Goal: Transaction & Acquisition: Purchase product/service

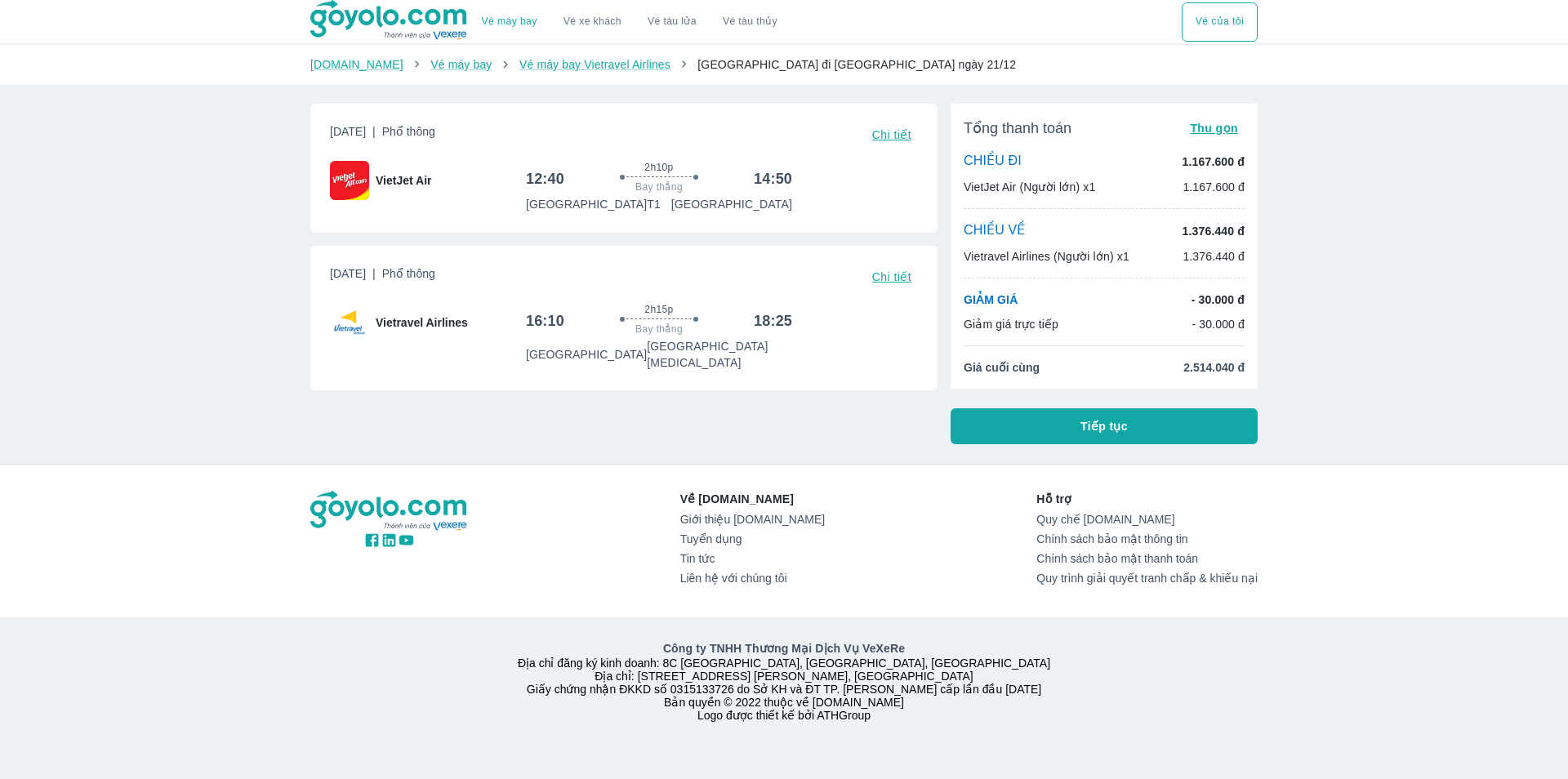
click at [1463, 455] on div "Vé máy bay Vé xe khách Vé tàu lửa Vé tàu thủy Vé của tôi Goyolo.com Vé máy bay …" at bounding box center [784, 390] width 1568 height 779
click at [1074, 424] on button "Tiếp tục" at bounding box center [1104, 426] width 307 height 36
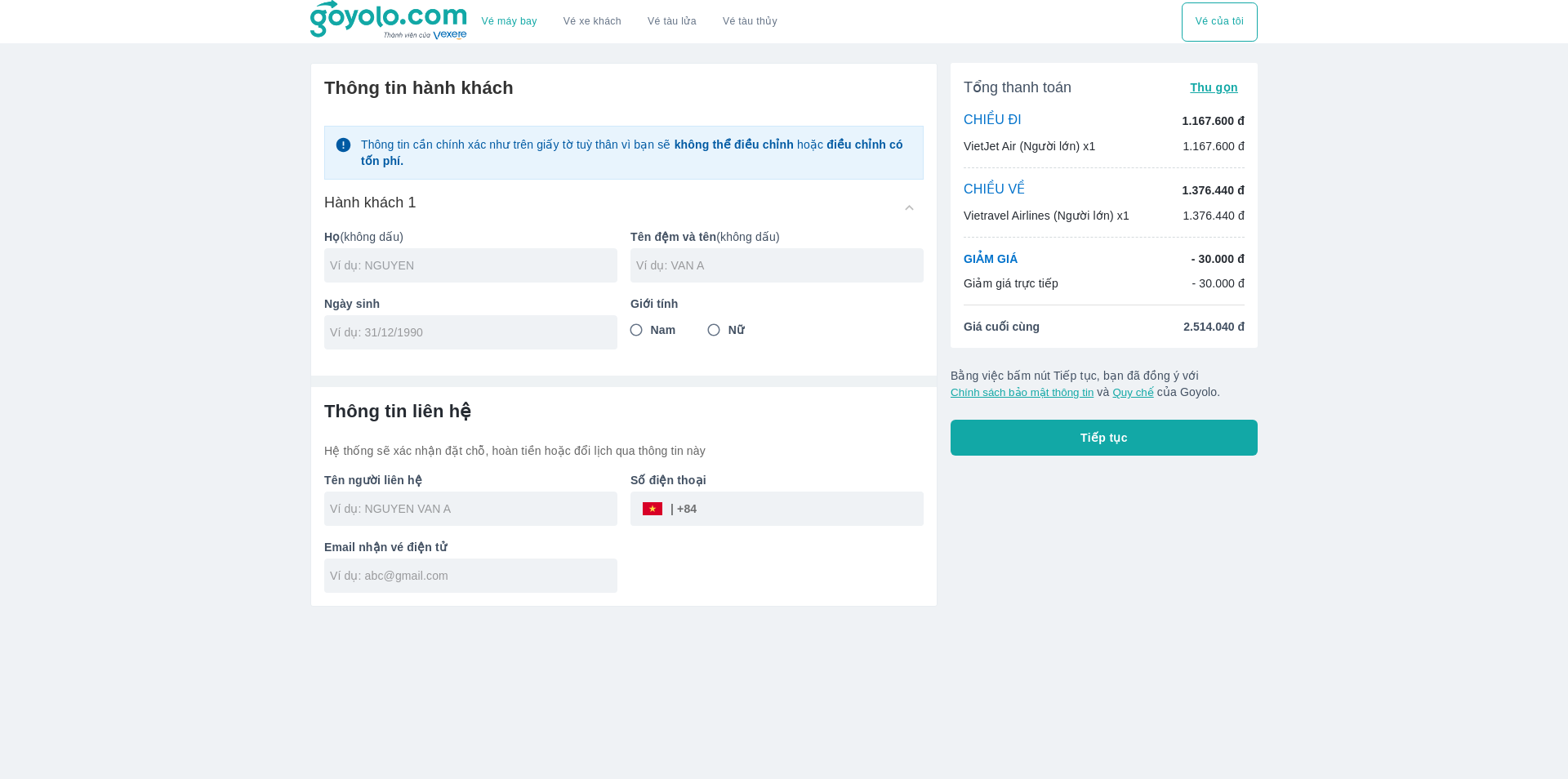
click at [457, 258] on input "text" at bounding box center [473, 265] width 288 height 16
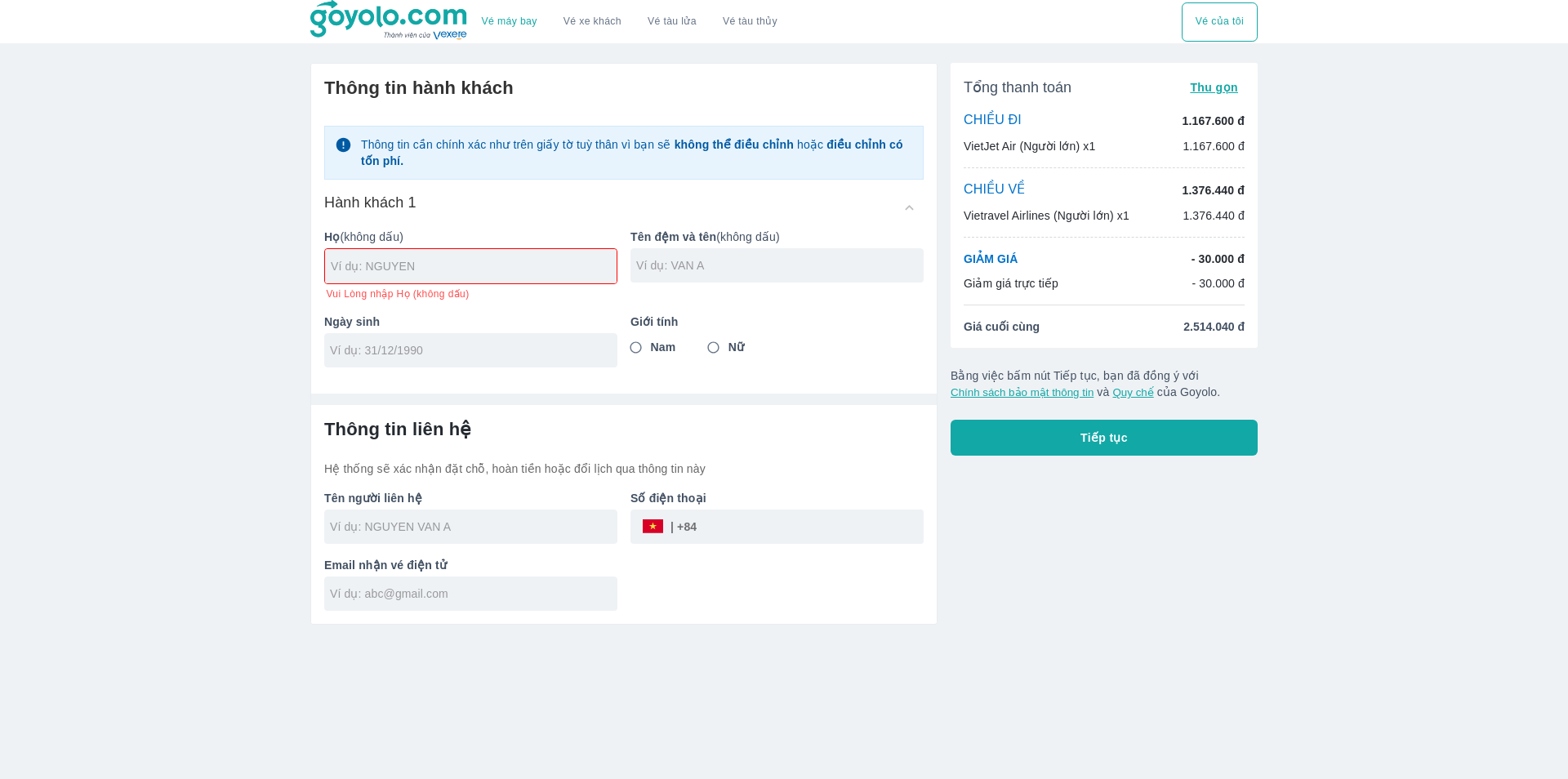
click at [405, 276] on div at bounding box center [470, 266] width 291 height 34
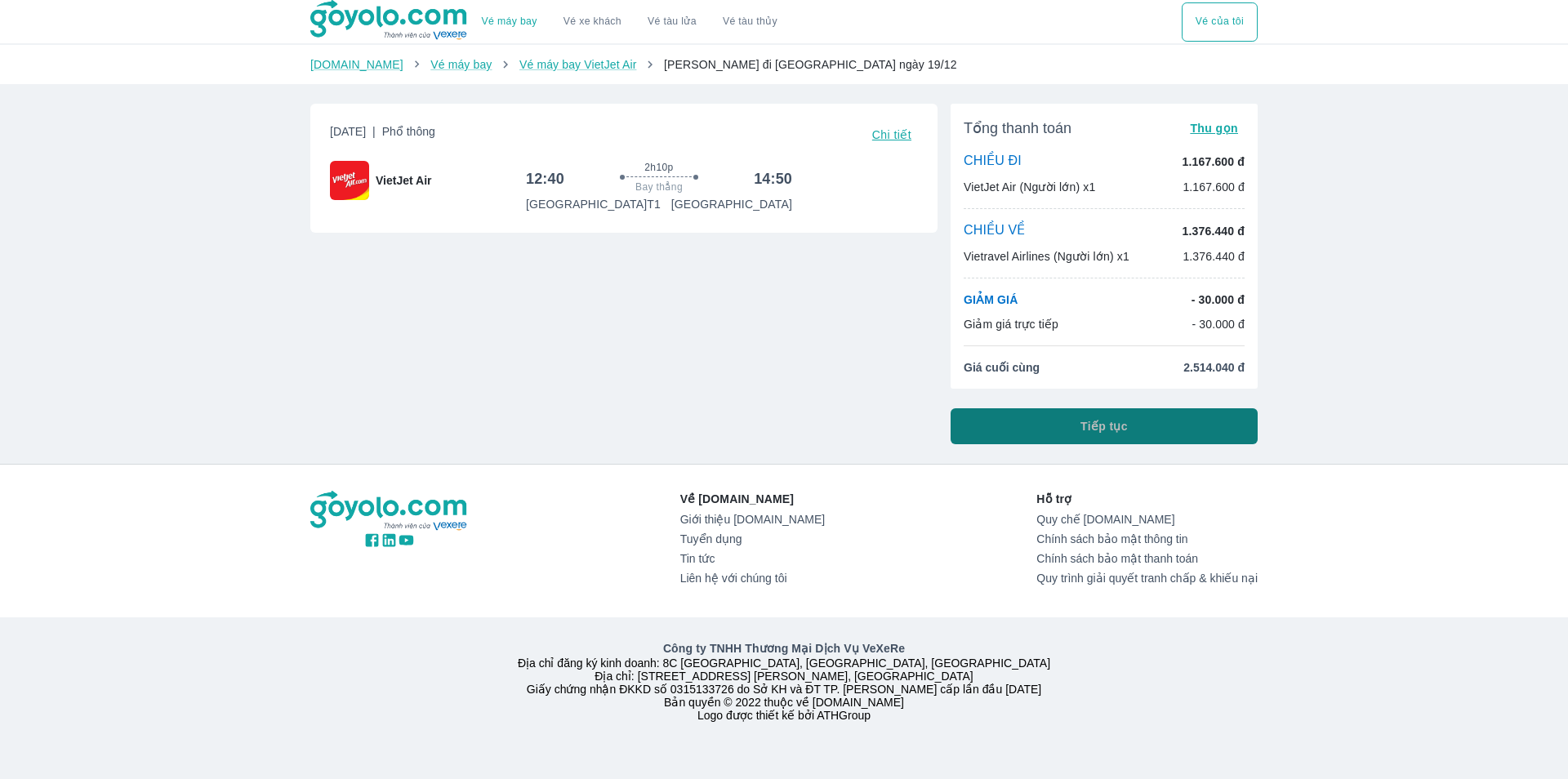
click at [1061, 431] on button "Tiếp tục" at bounding box center [1104, 426] width 307 height 36
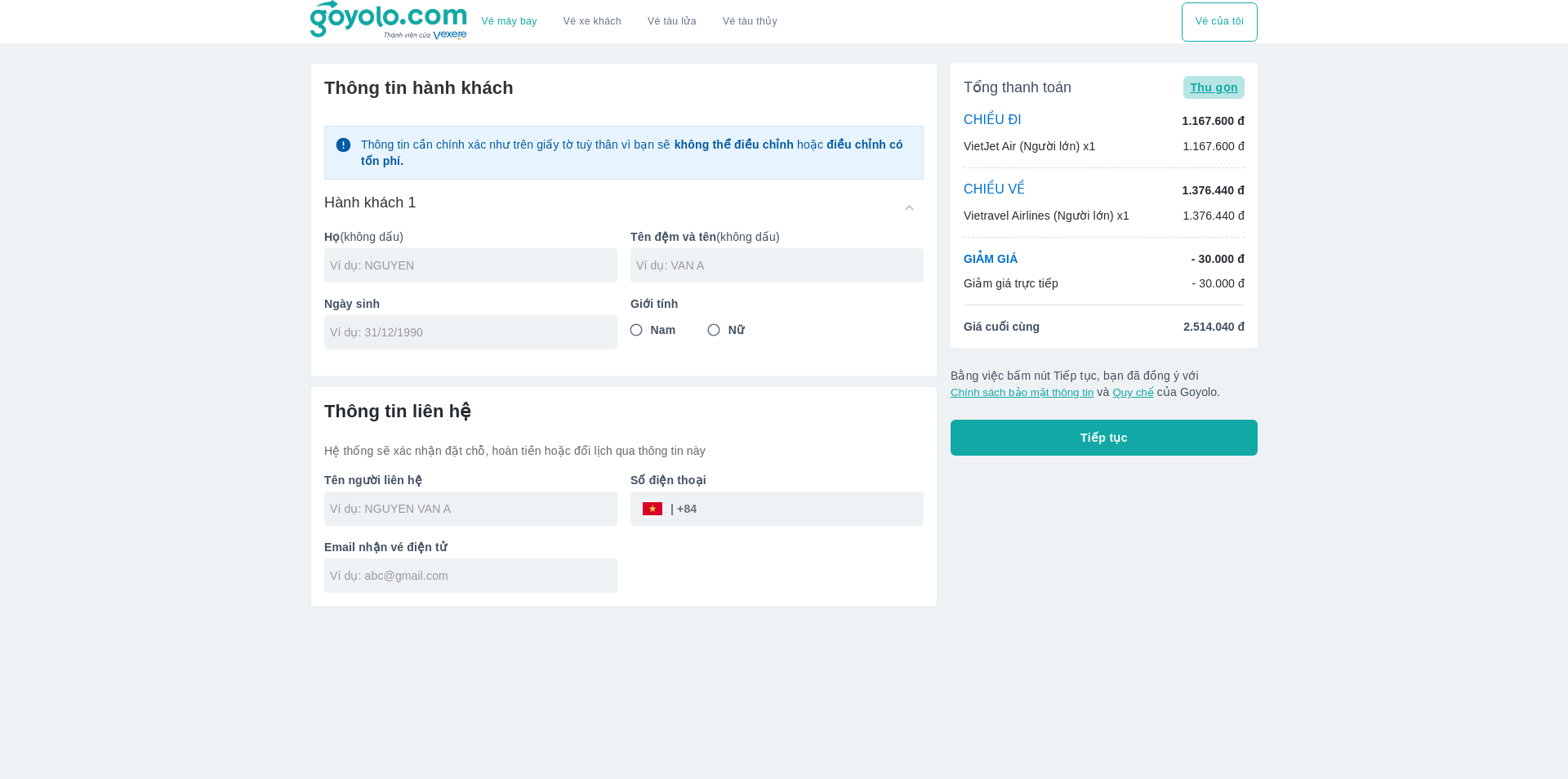
click at [1228, 84] on span "Thu gọn" at bounding box center [1213, 88] width 48 height 13
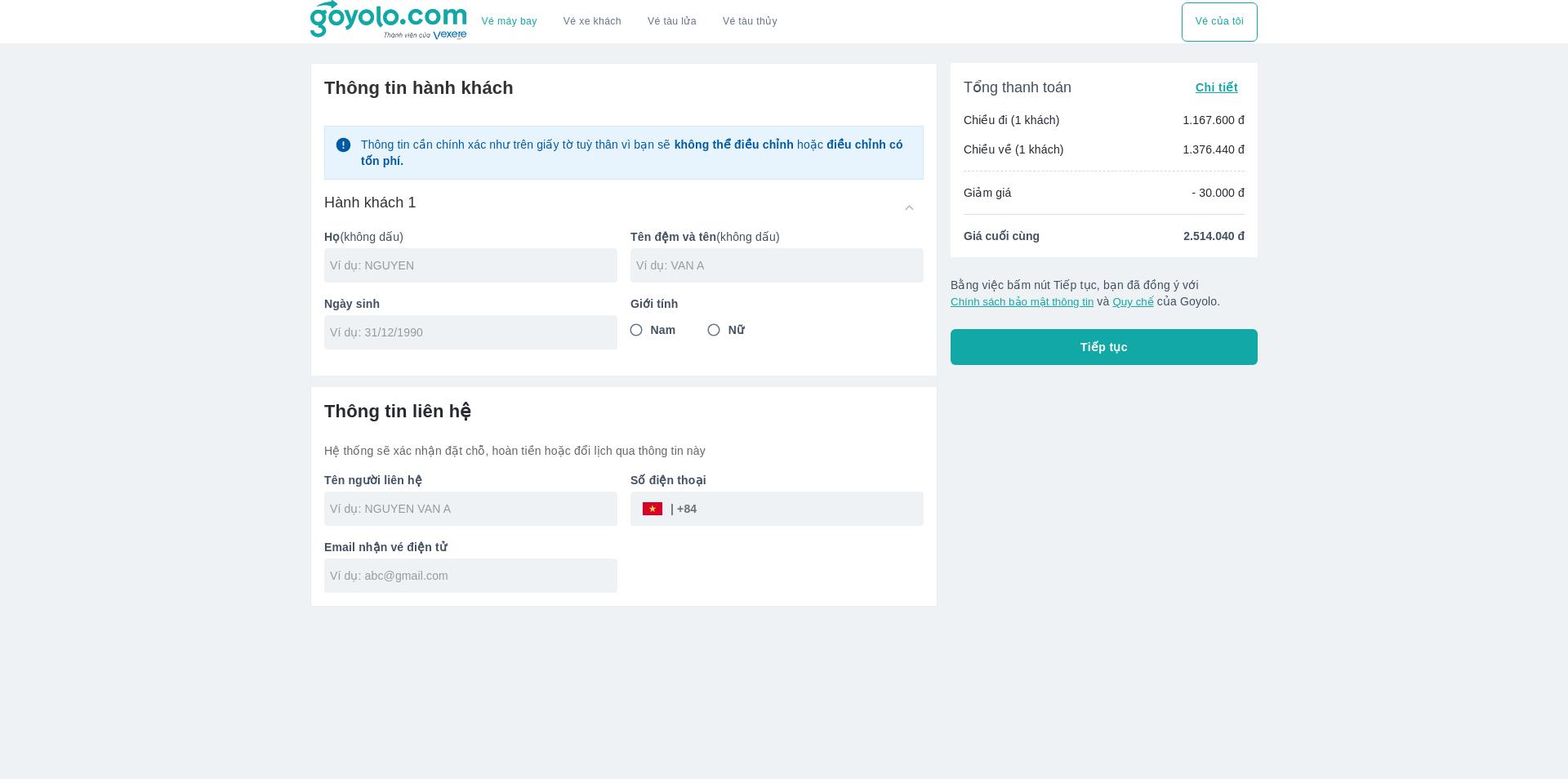
click at [1223, 86] on span "Chi tiết" at bounding box center [1216, 88] width 42 height 13
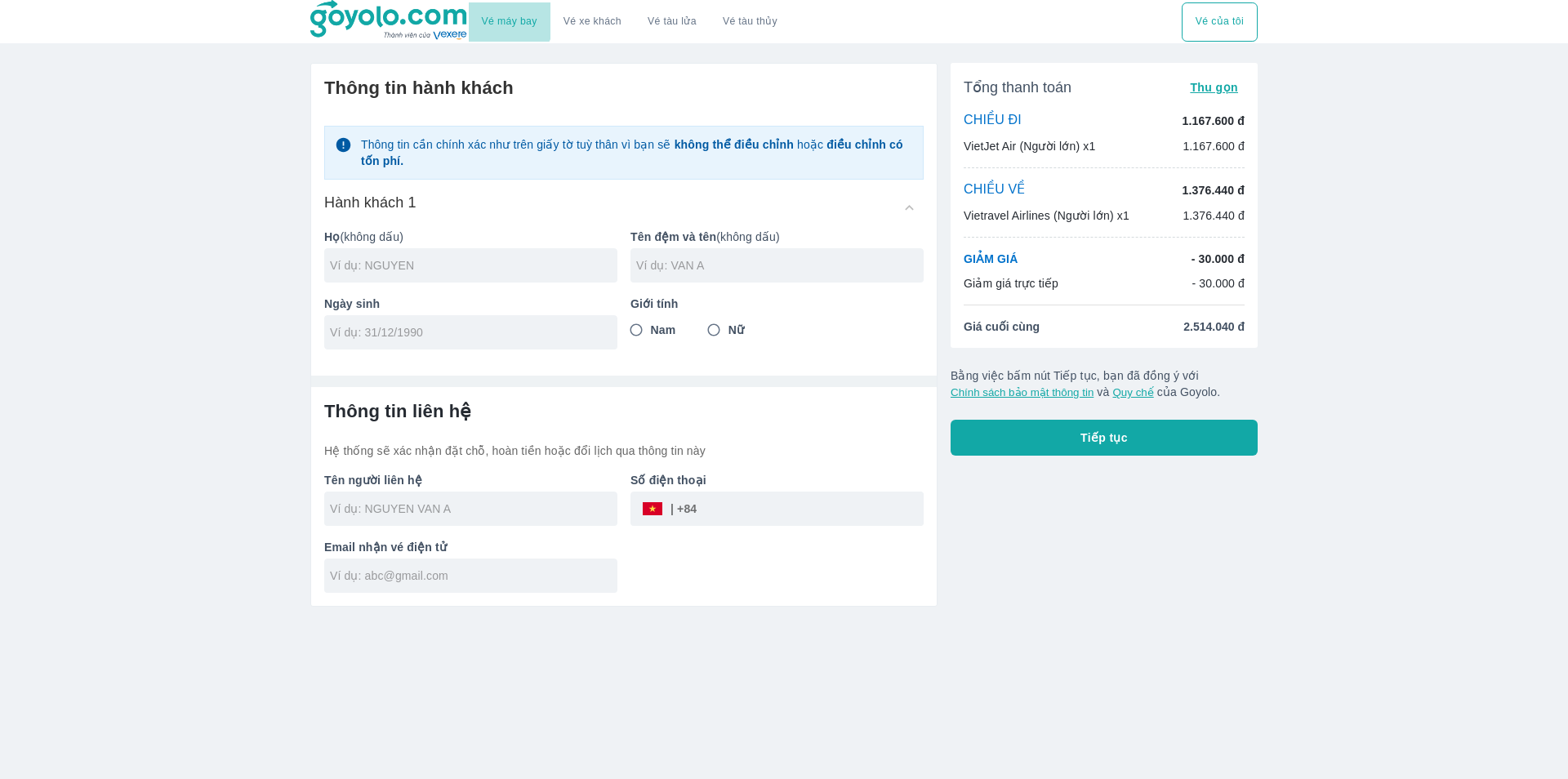
click at [502, 17] on link "Vé máy bay" at bounding box center [509, 21] width 56 height 12
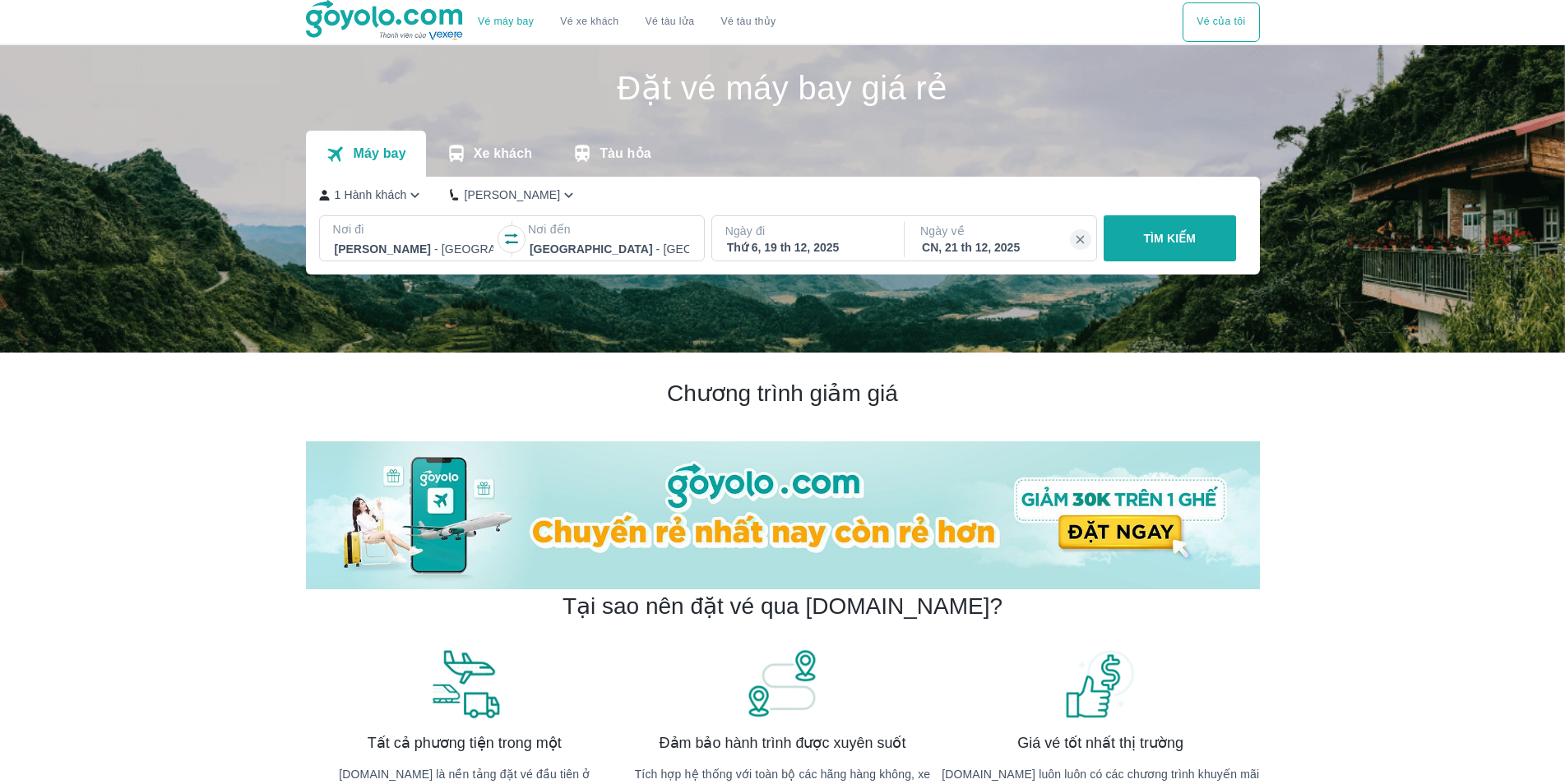
click at [433, 245] on div at bounding box center [415, 249] width 160 height 20
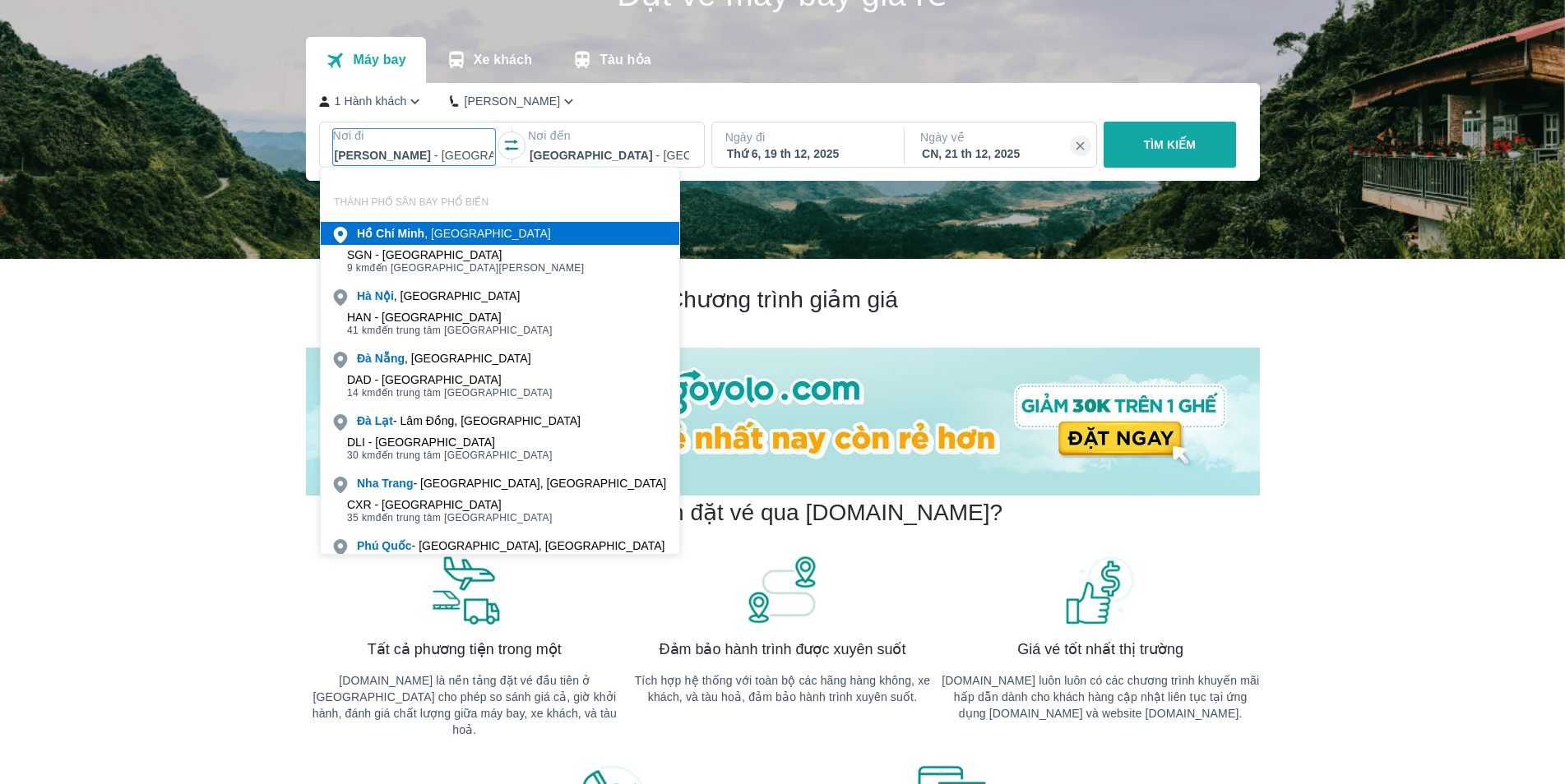
scroll to position [95, 0]
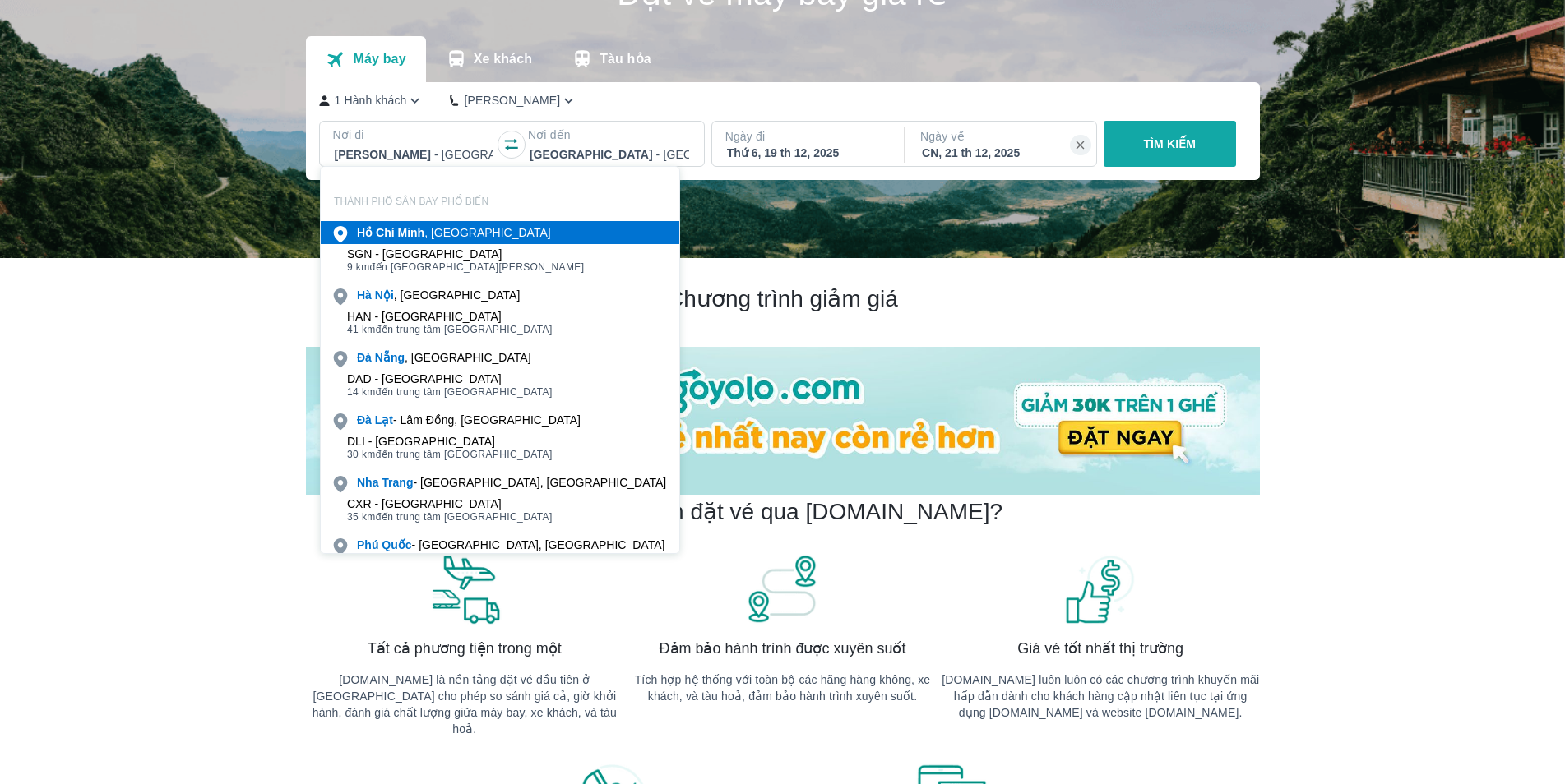
click at [438, 230] on div "[PERSON_NAME] , [GEOGRAPHIC_DATA]" at bounding box center [454, 232] width 194 height 16
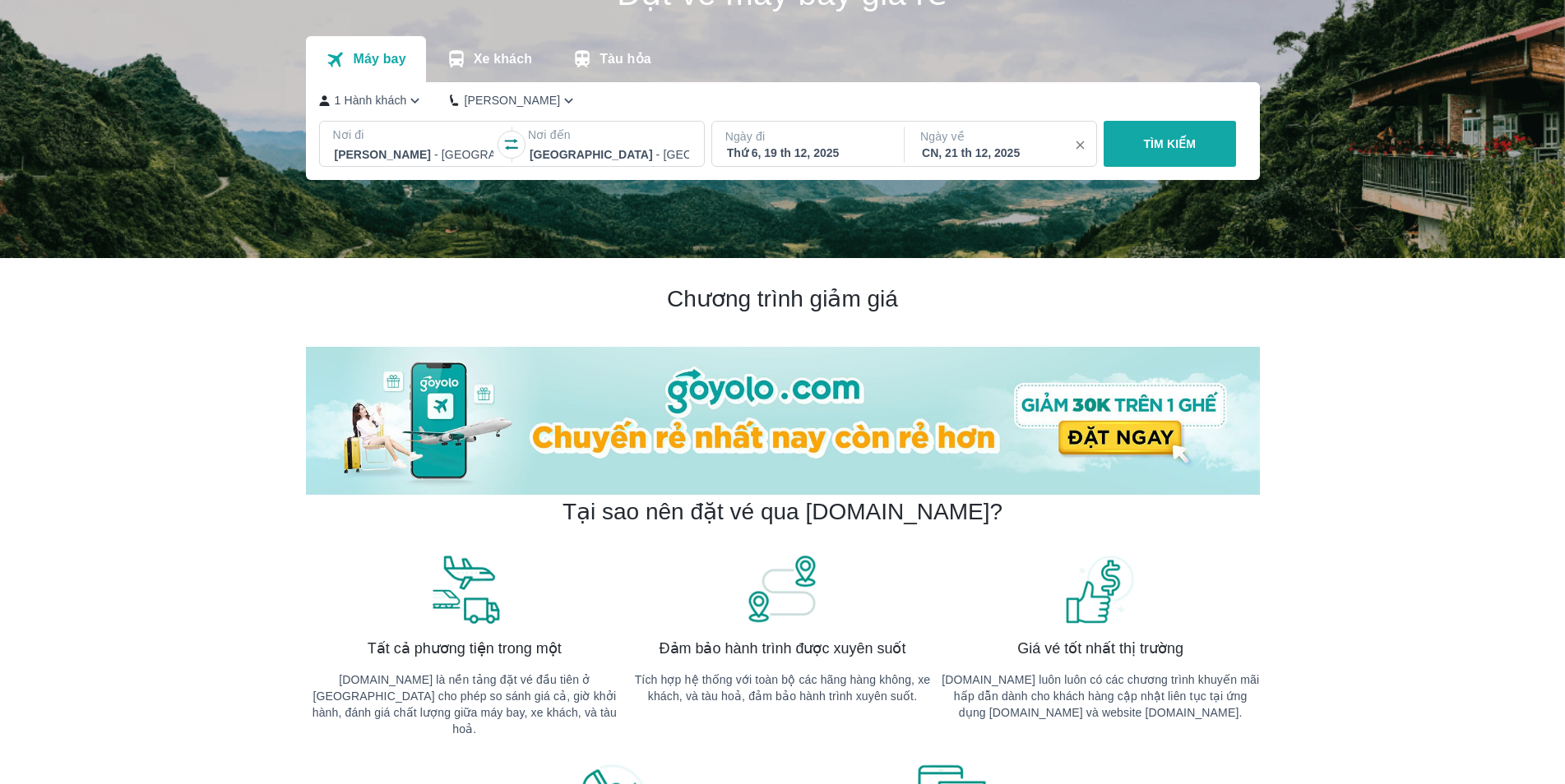
click at [1084, 147] on icon "button" at bounding box center [1081, 146] width 15 height 15
click at [1151, 147] on p "TÌM KIẾM" at bounding box center [1169, 143] width 52 height 16
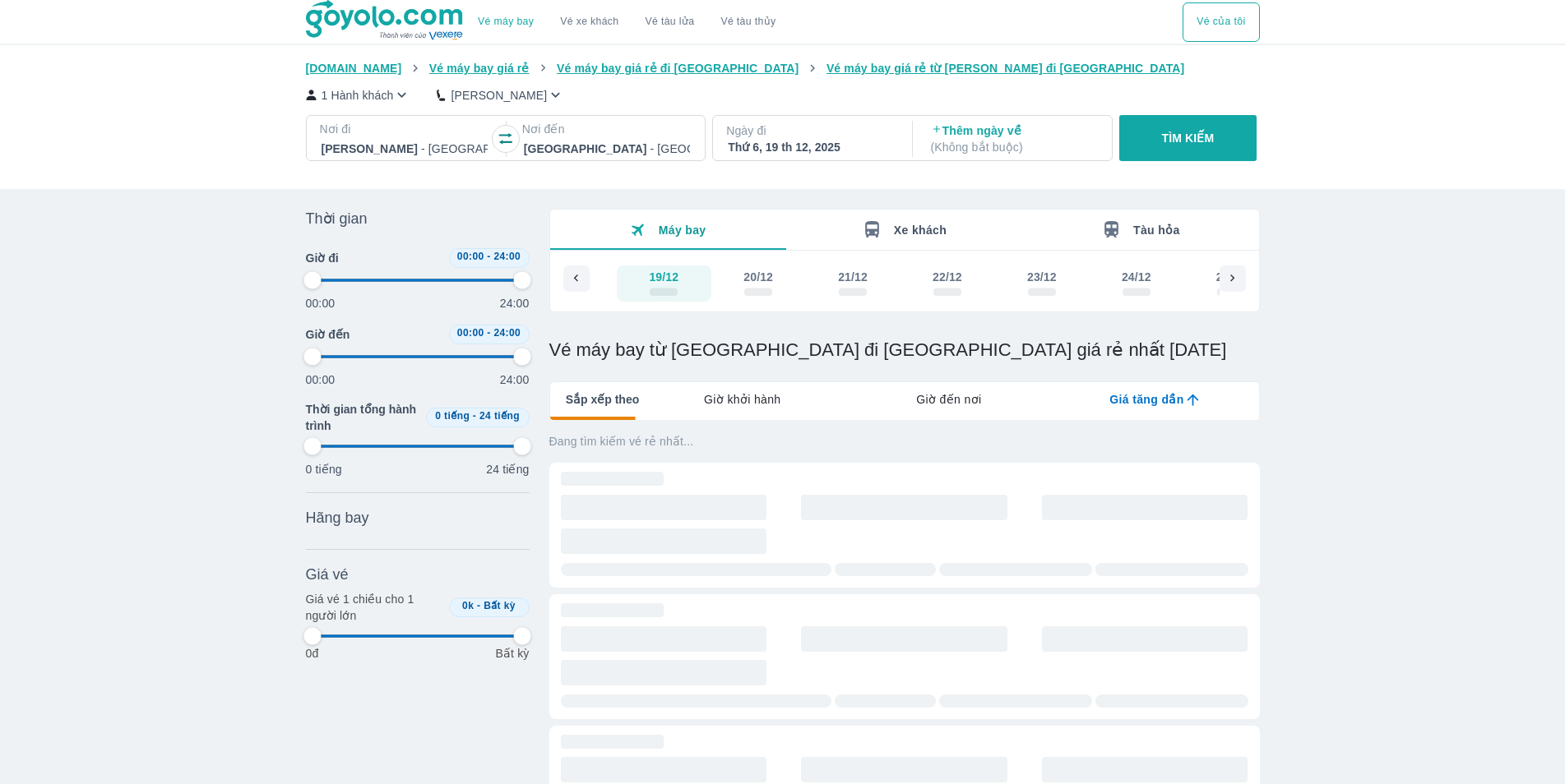
type input "97.9166666666667"
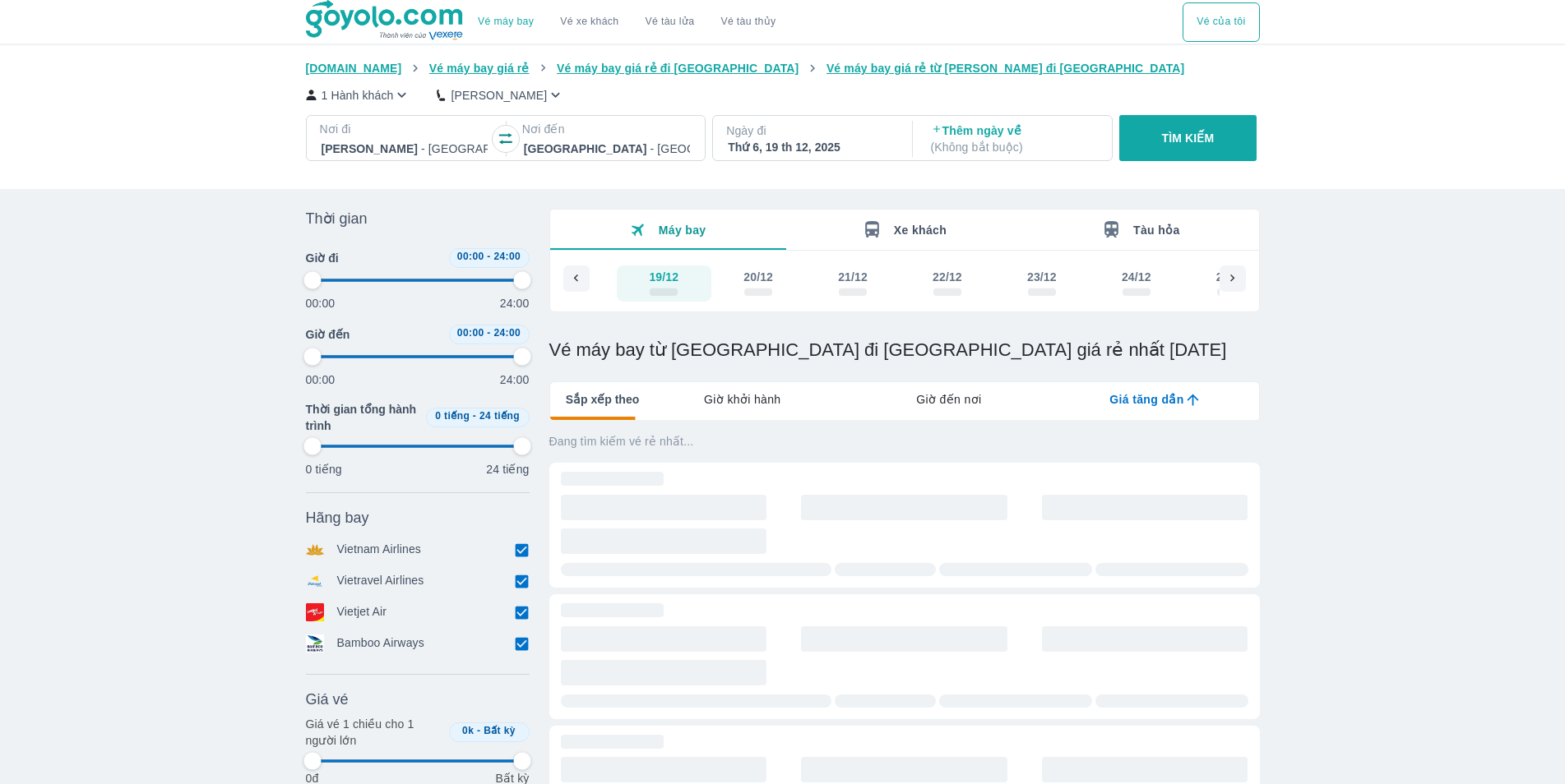
type input "97.9166666666667"
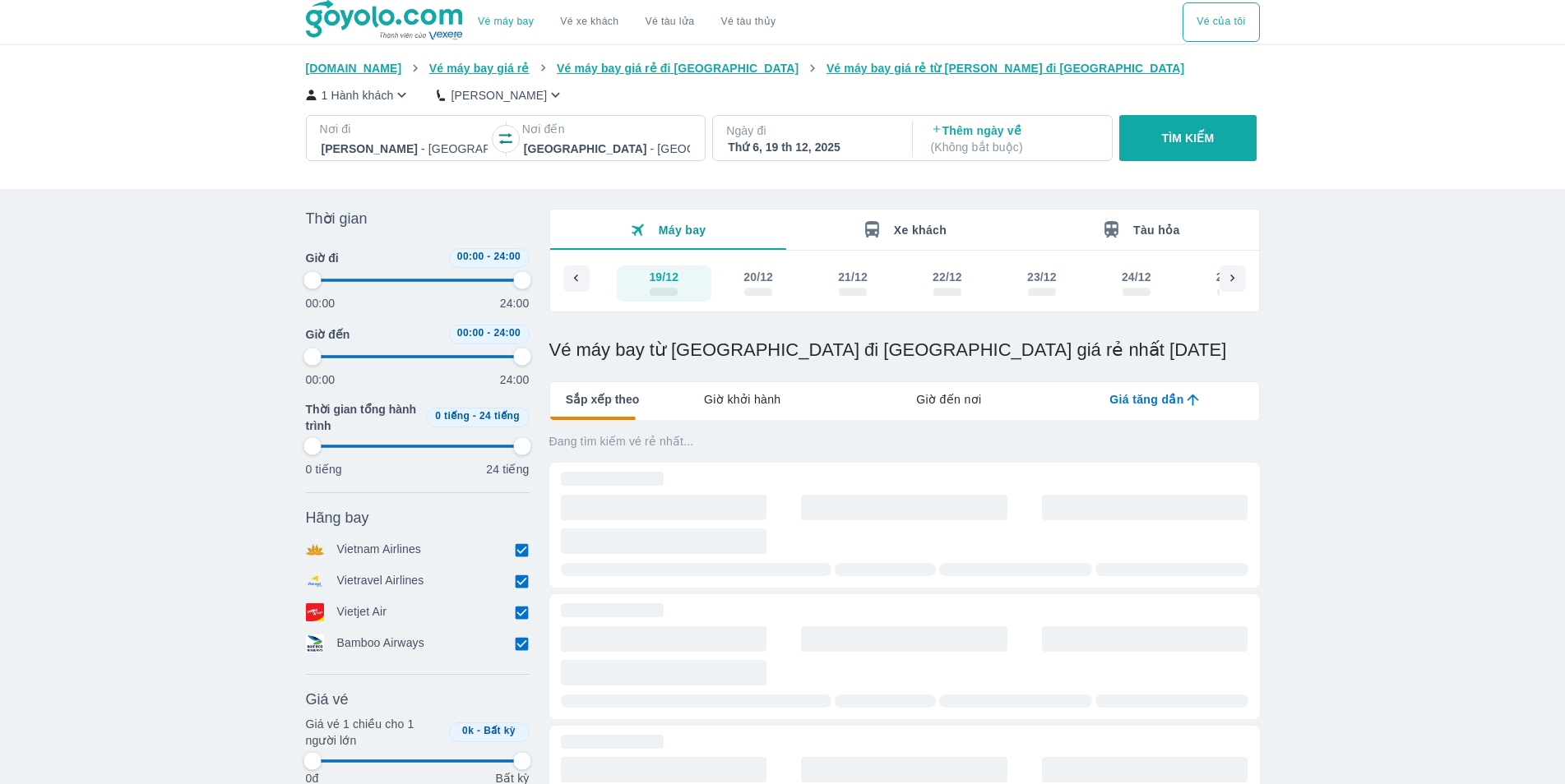
type input "97.9166666666667"
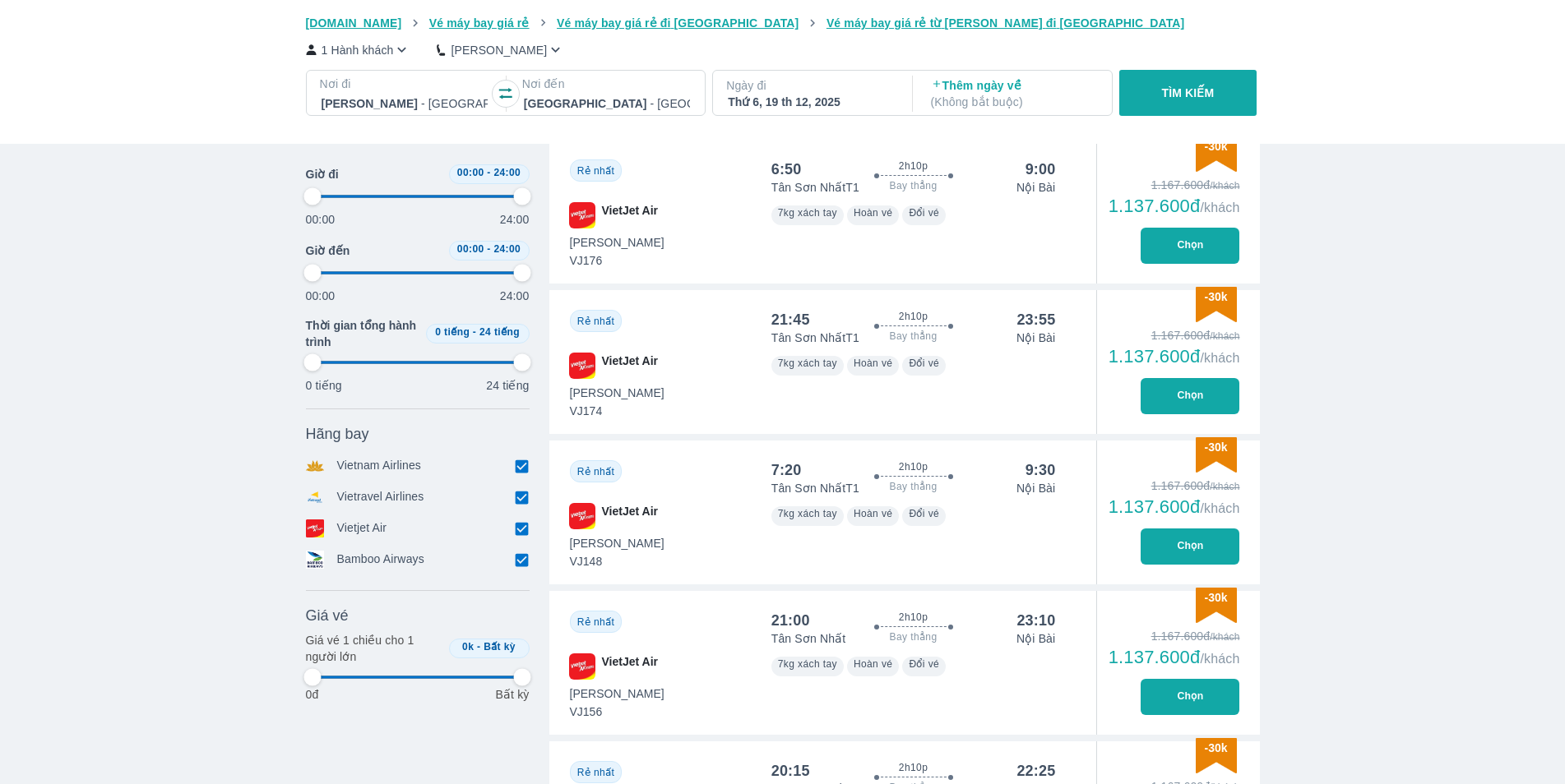
scroll to position [1817, 0]
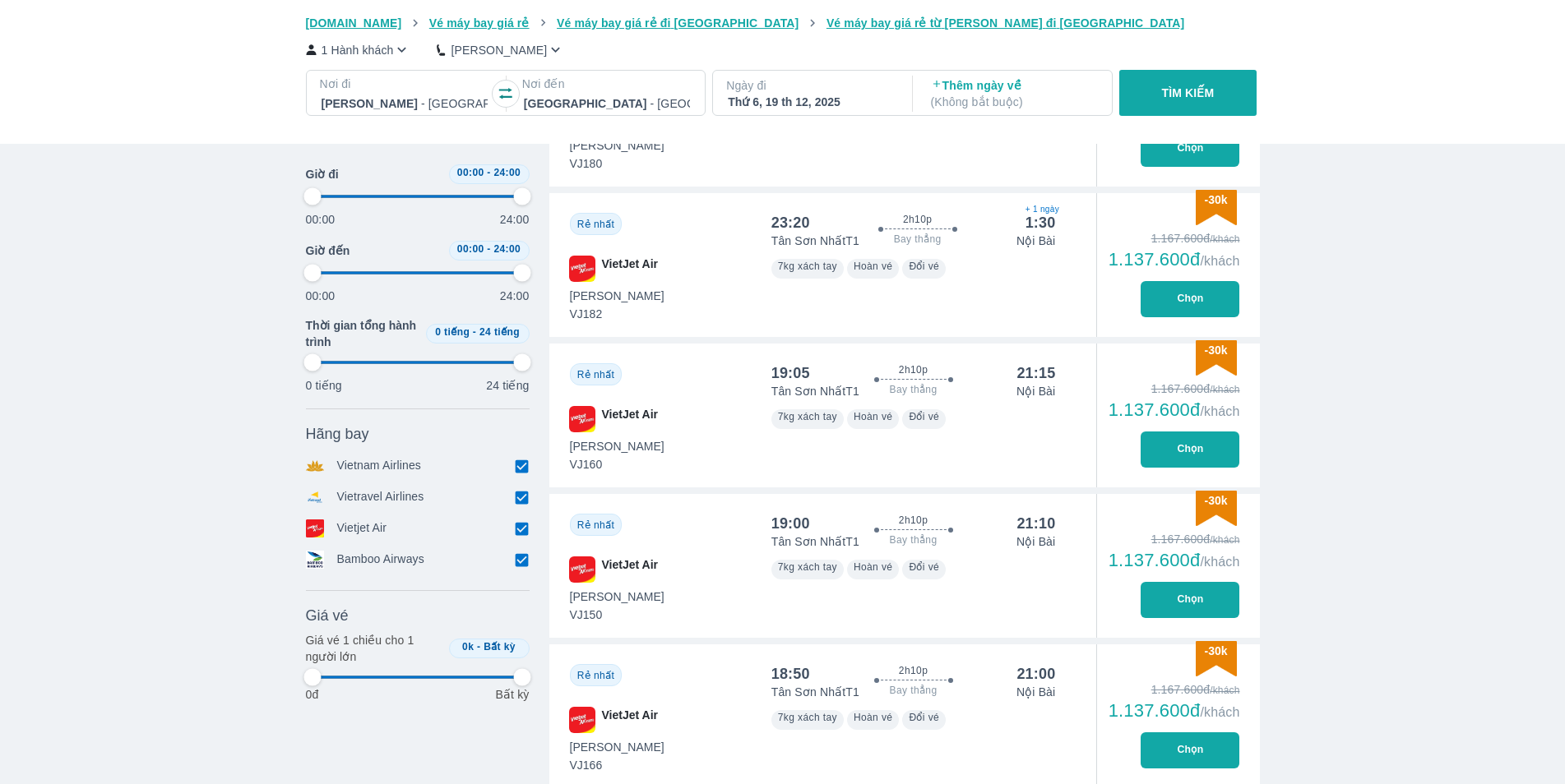
type input "97.9166666666667"
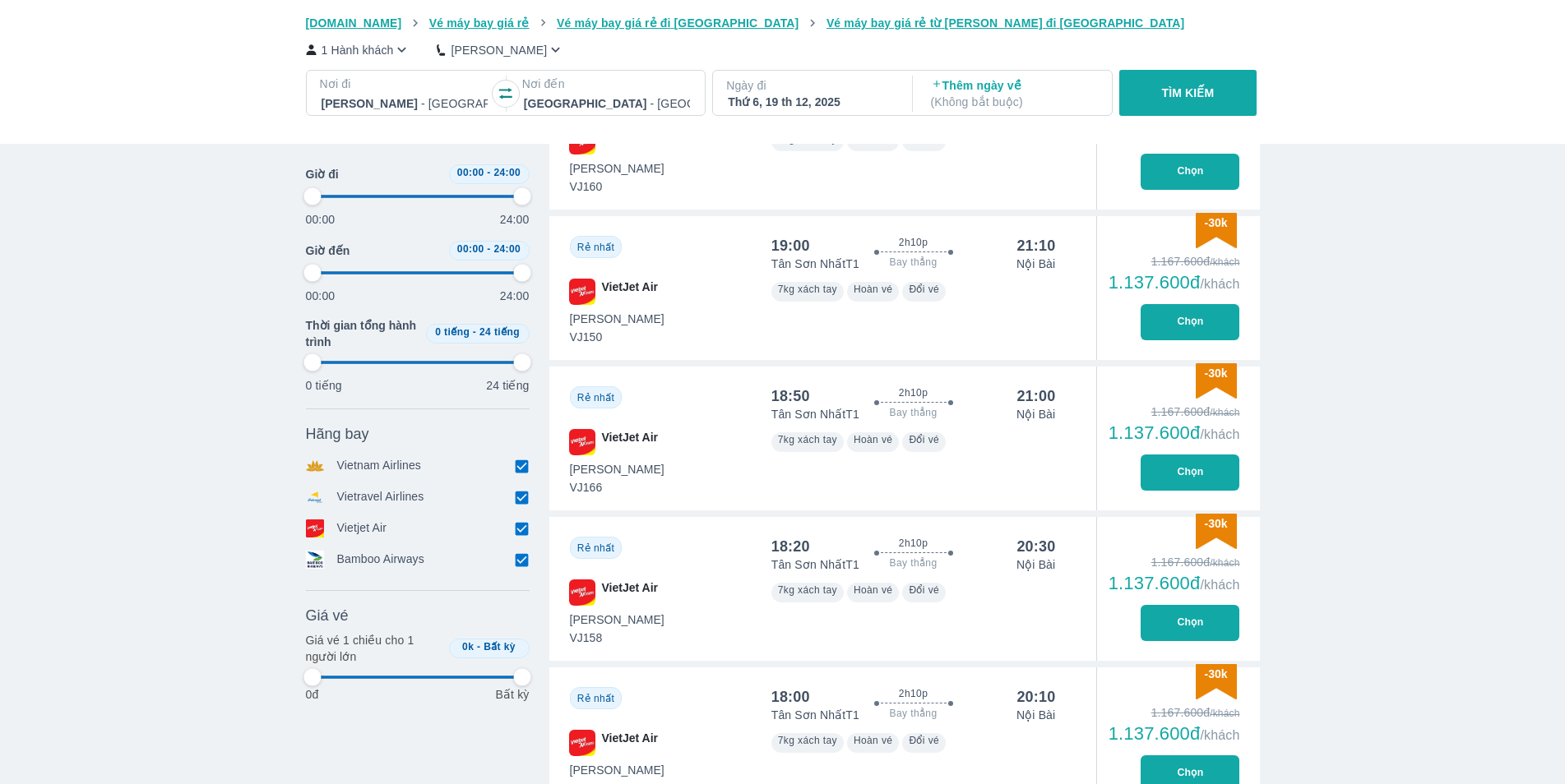
type input "97.9166666666667"
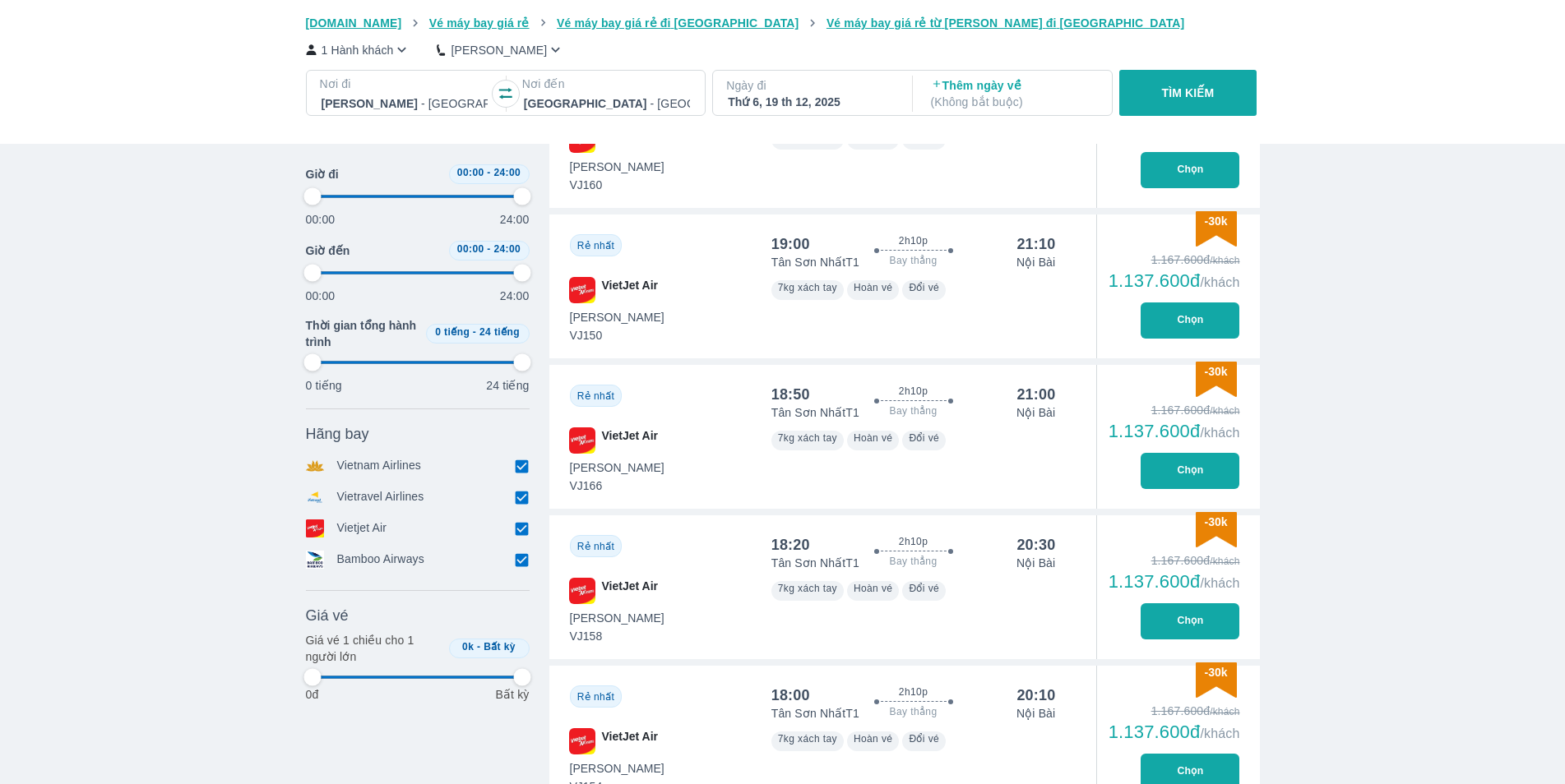
type input "97.9166666666667"
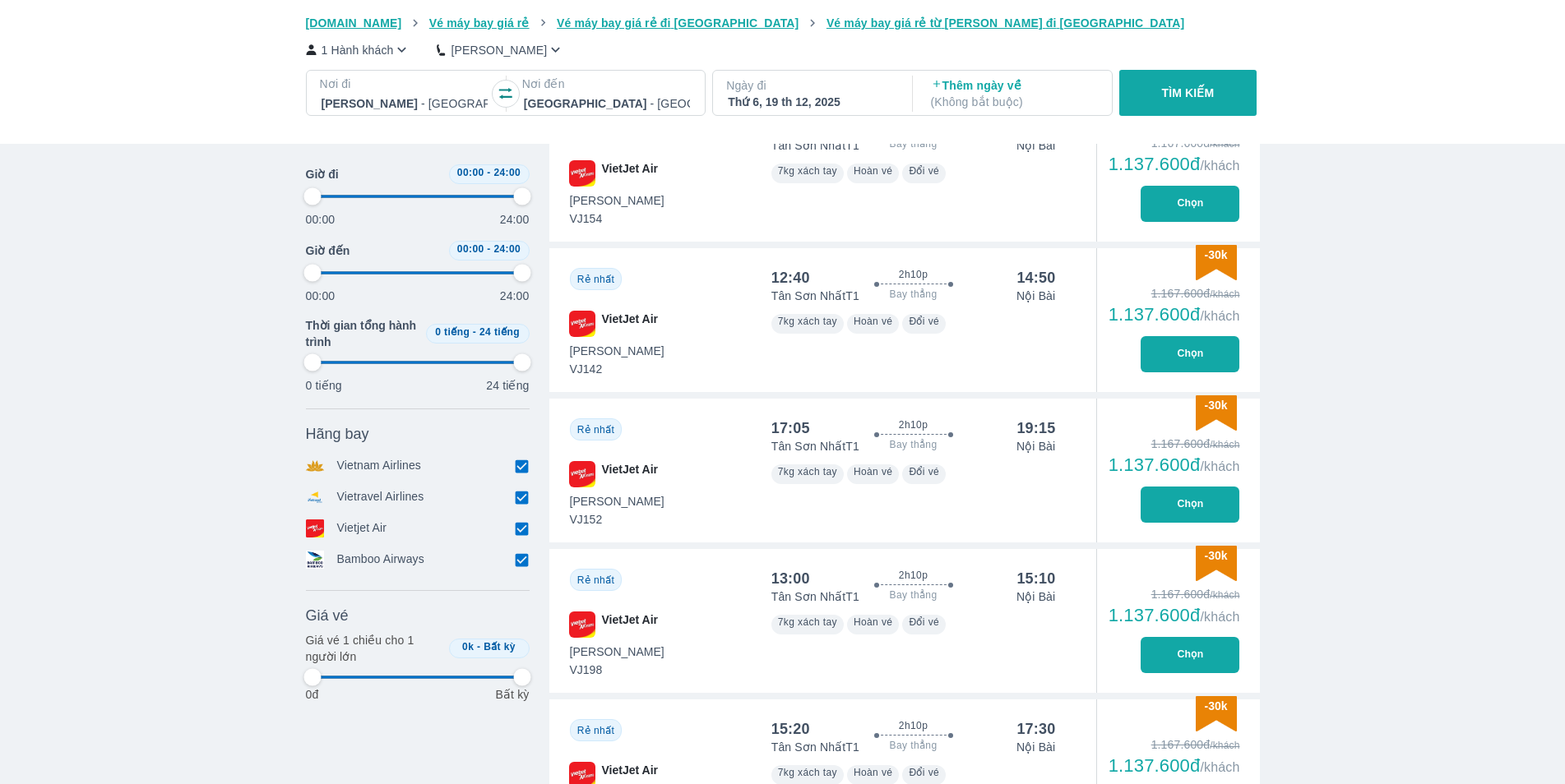
type input "97.9166666666667"
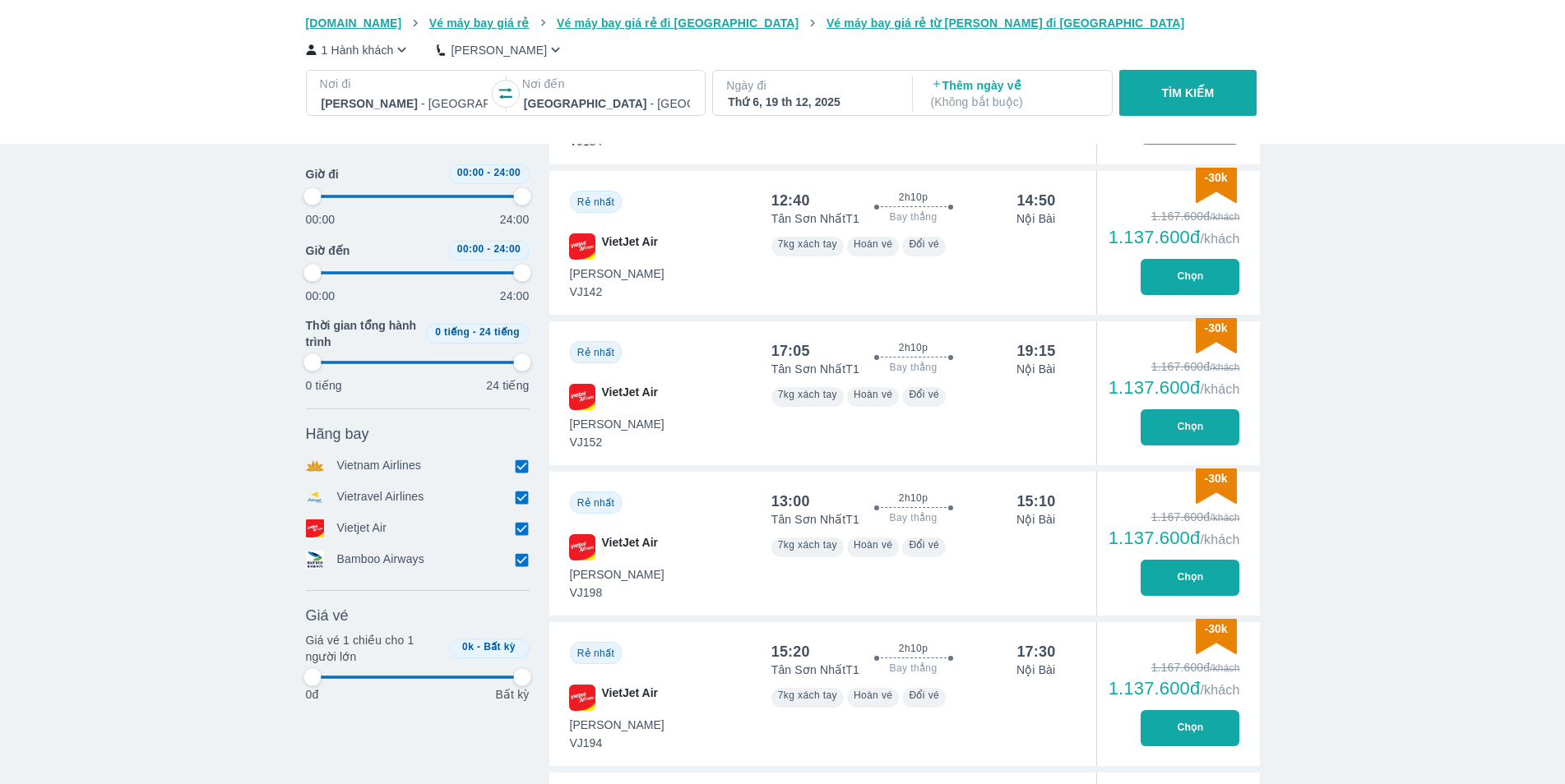
type input "97.9166666666667"
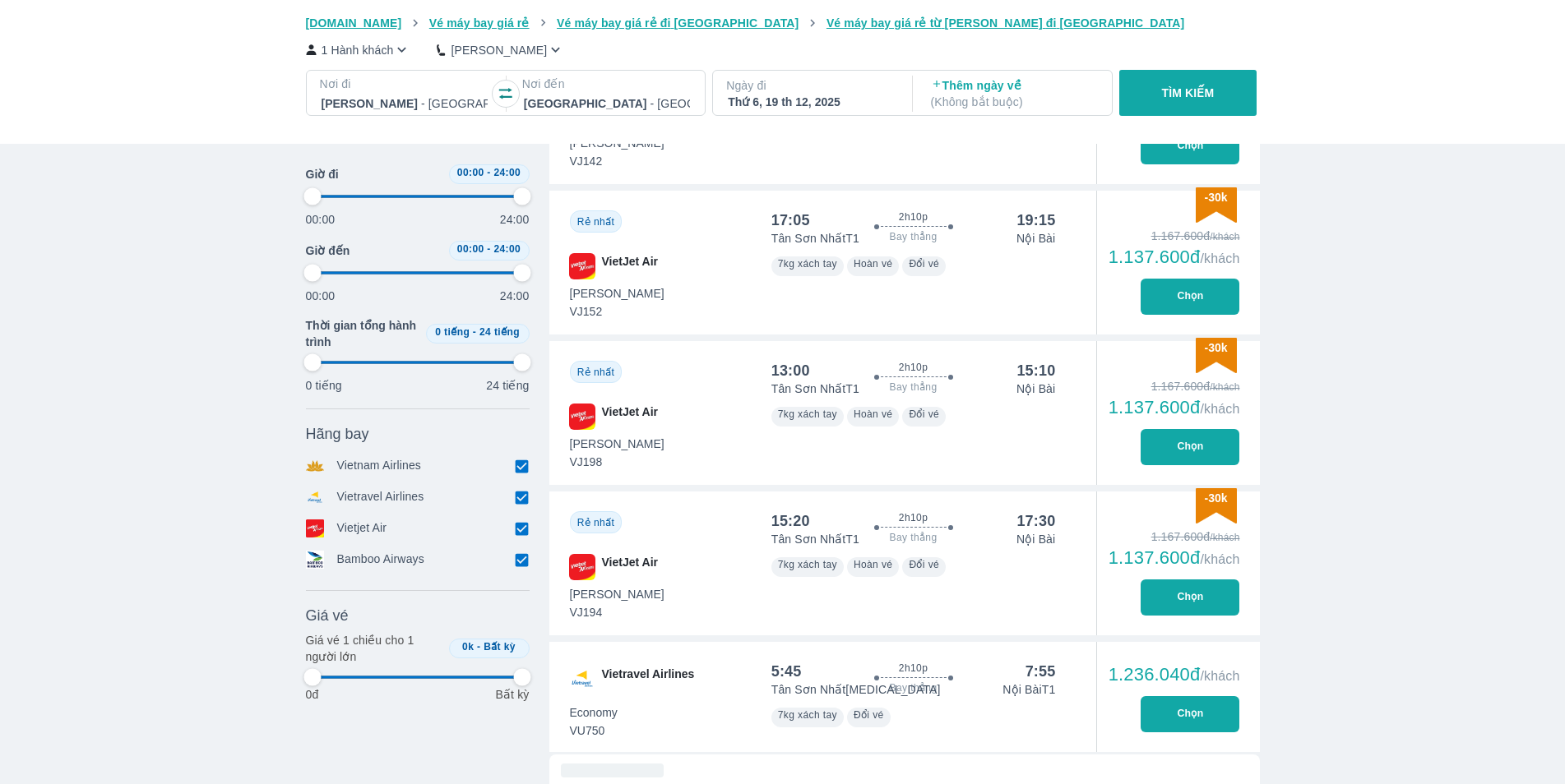
type input "97.9166666666667"
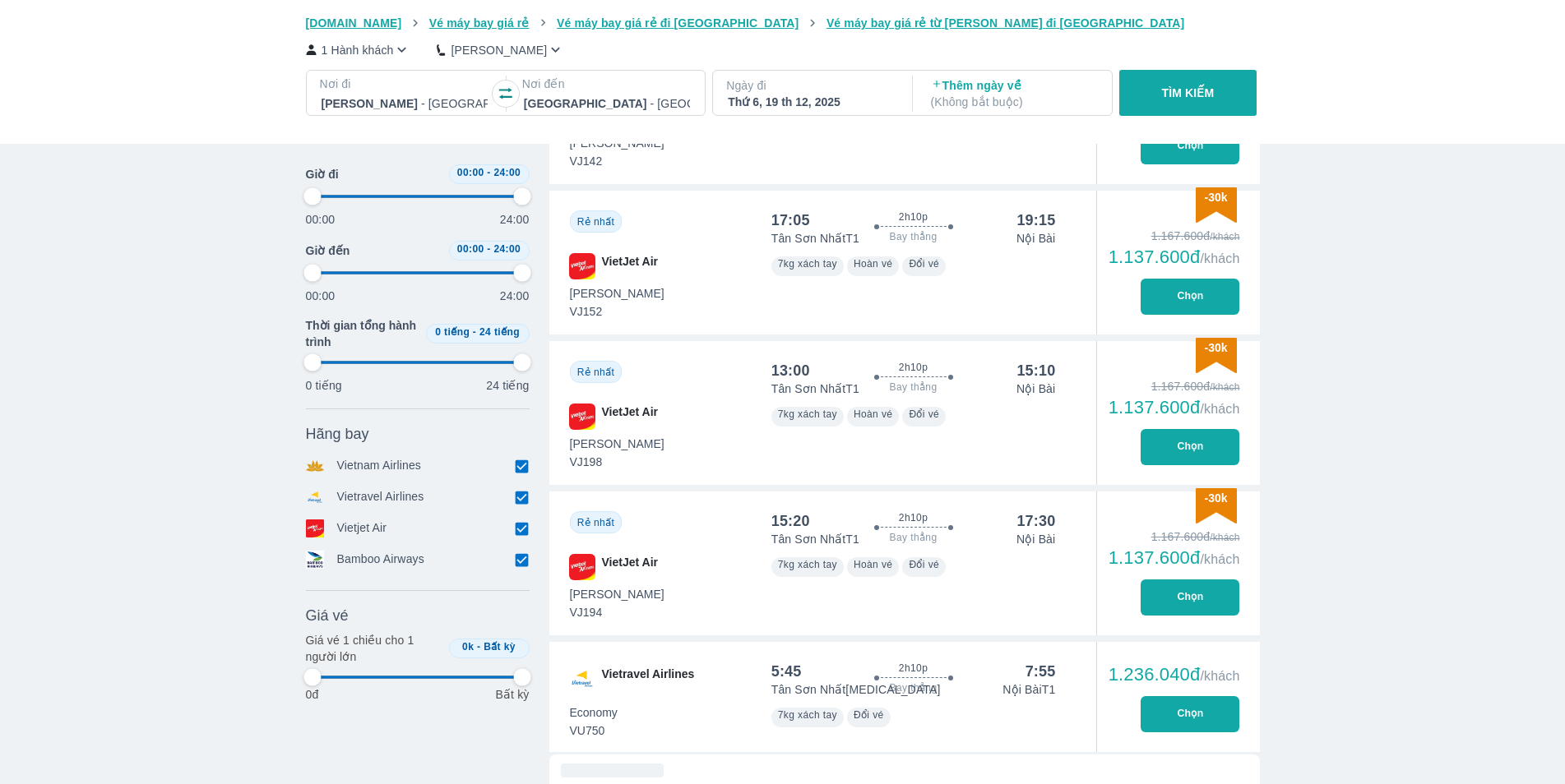
type input "97.9166666666667"
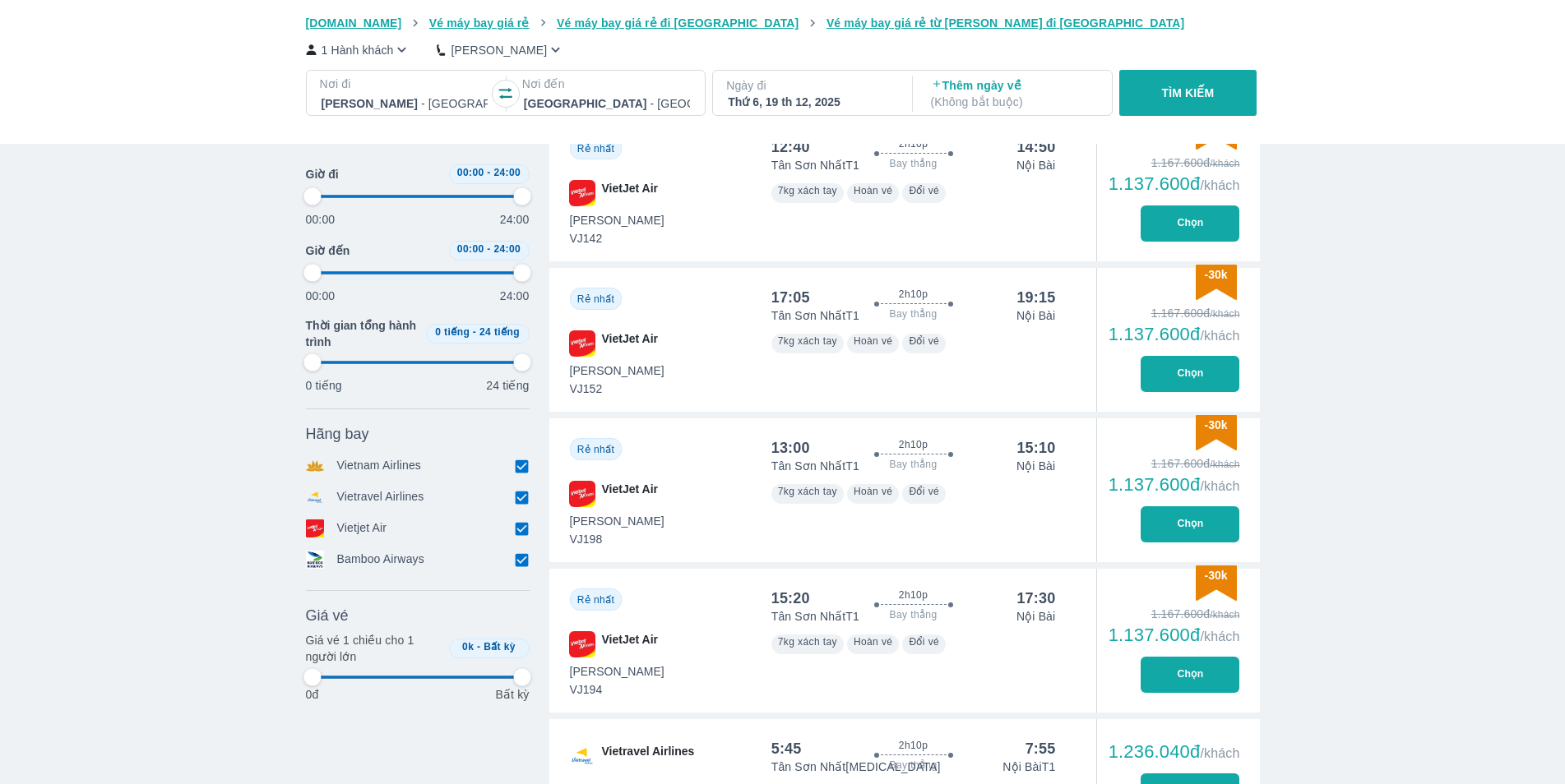
click at [1183, 242] on button "Chọn" at bounding box center [1190, 224] width 99 height 36
type input "97.9166666666667"
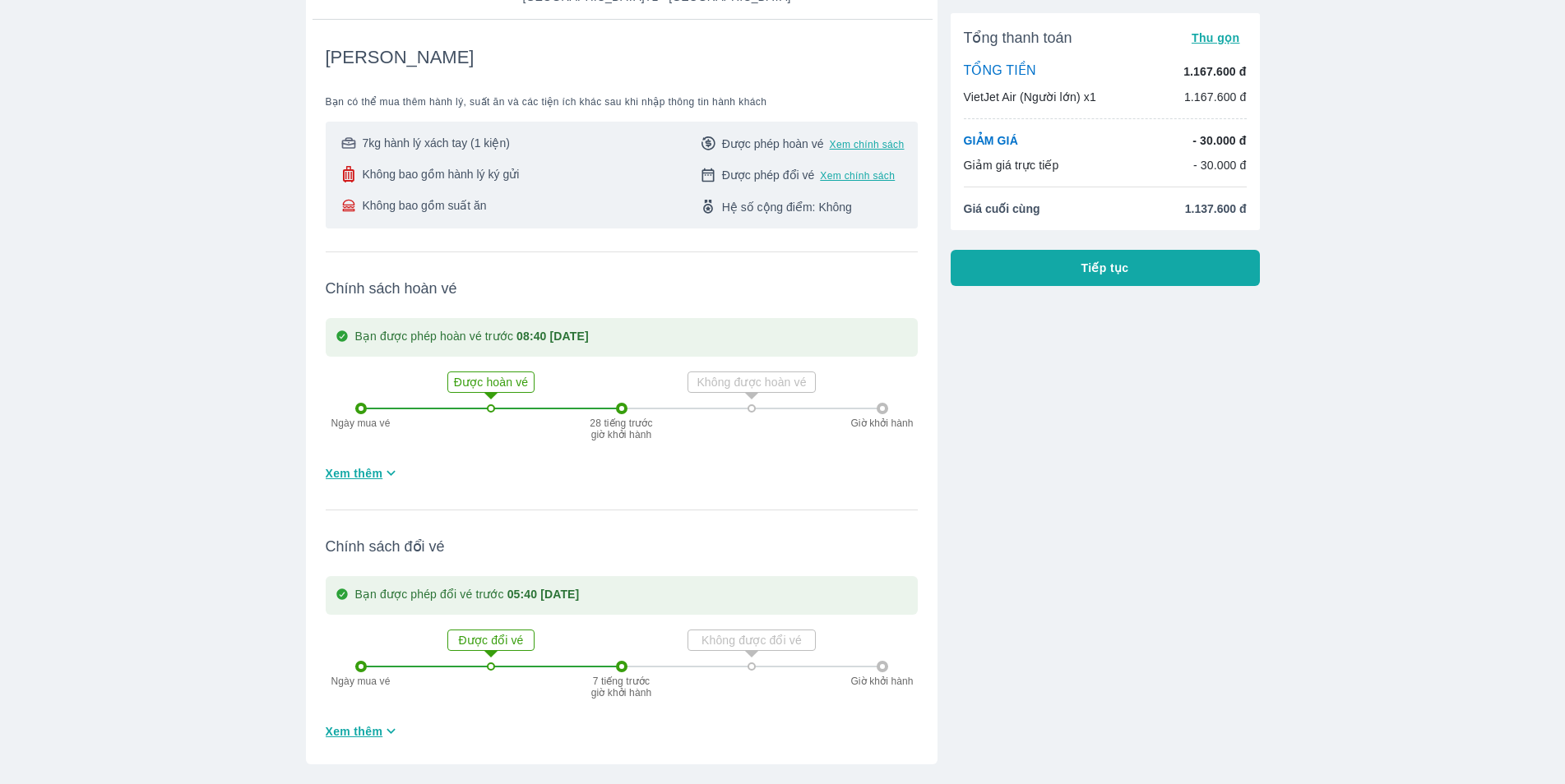
scroll to position [280, 0]
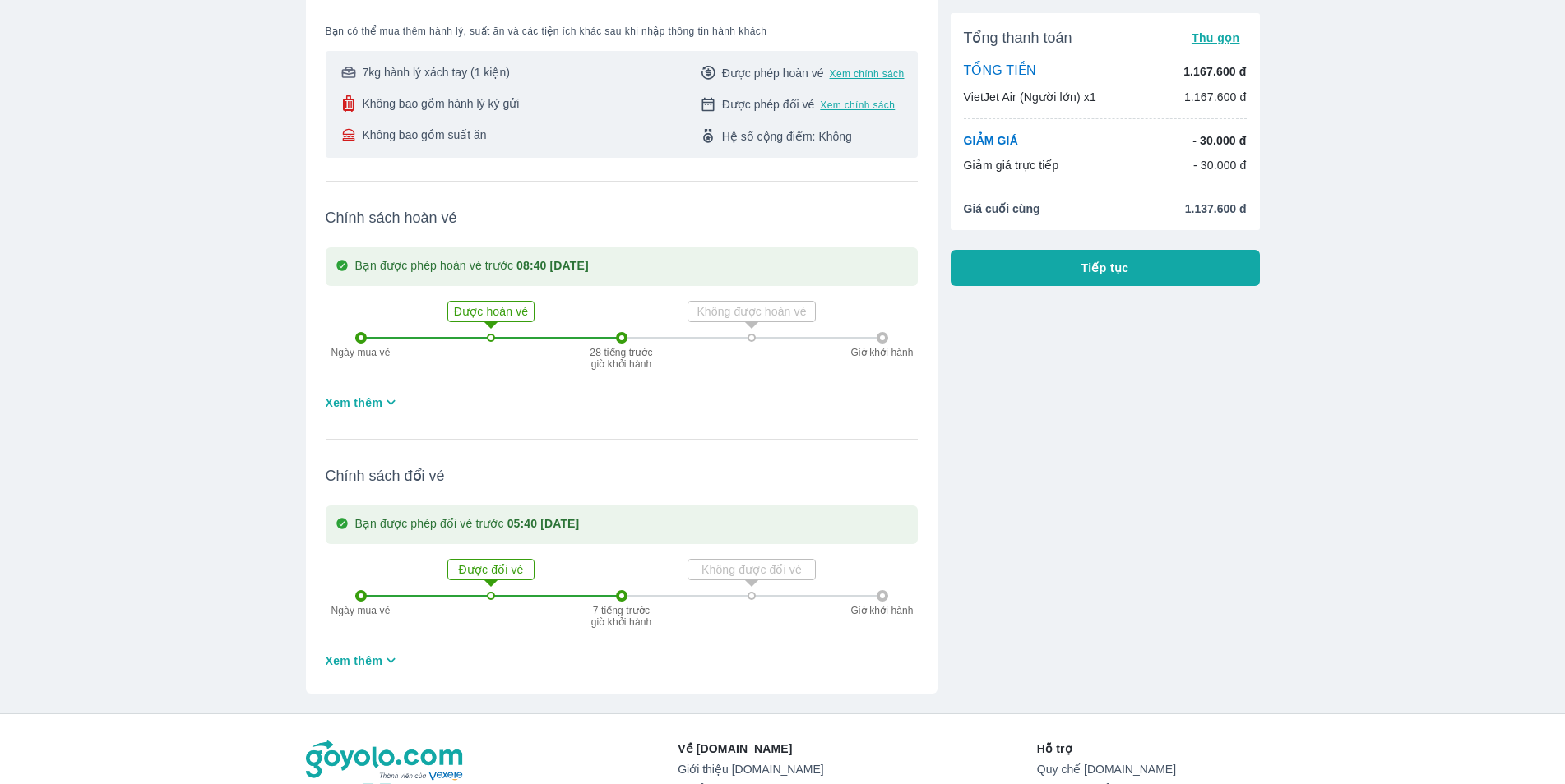
click at [498, 312] on icon at bounding box center [491, 325] width 33 height 33
click at [381, 402] on span "Xem thêm" at bounding box center [354, 402] width 58 height 16
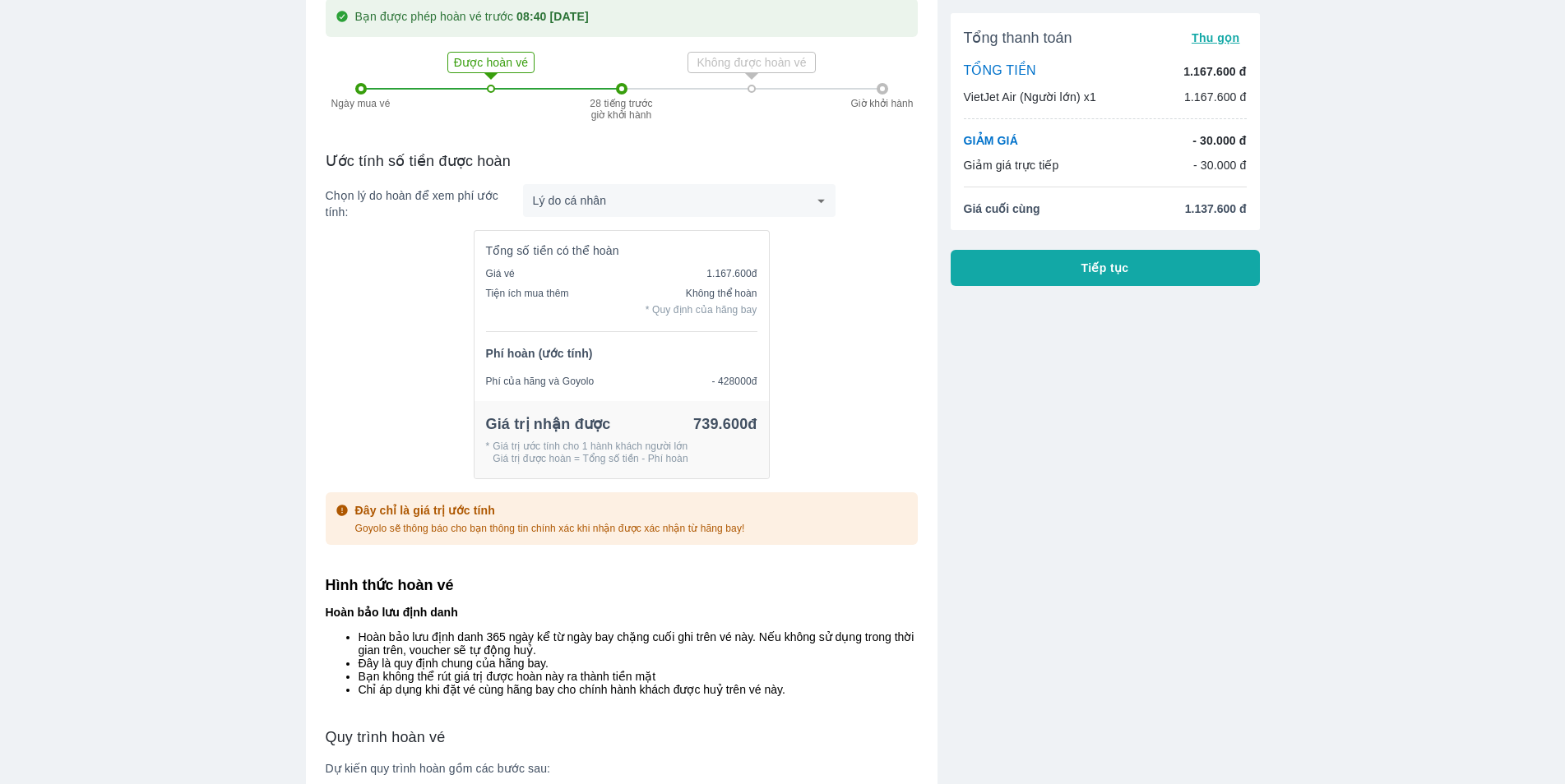
scroll to position [559, 0]
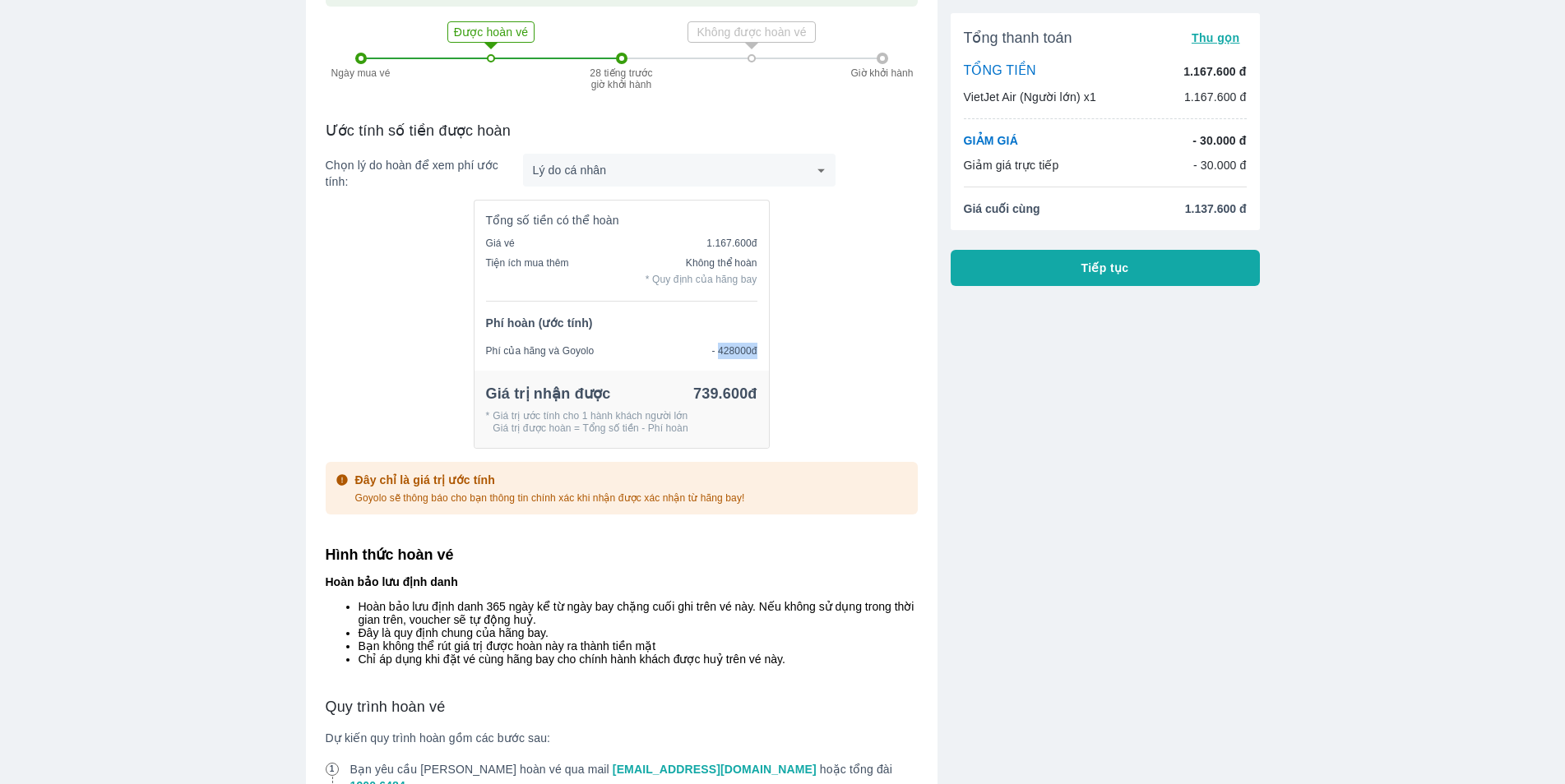
drag, startPoint x: 722, startPoint y: 353, endPoint x: 767, endPoint y: 355, distance: 45.0
click at [767, 355] on div "Phí của hãng và Goyolo - 428000đ" at bounding box center [622, 356] width 294 height 28
click at [753, 354] on p "- 428000đ" at bounding box center [734, 350] width 46 height 16
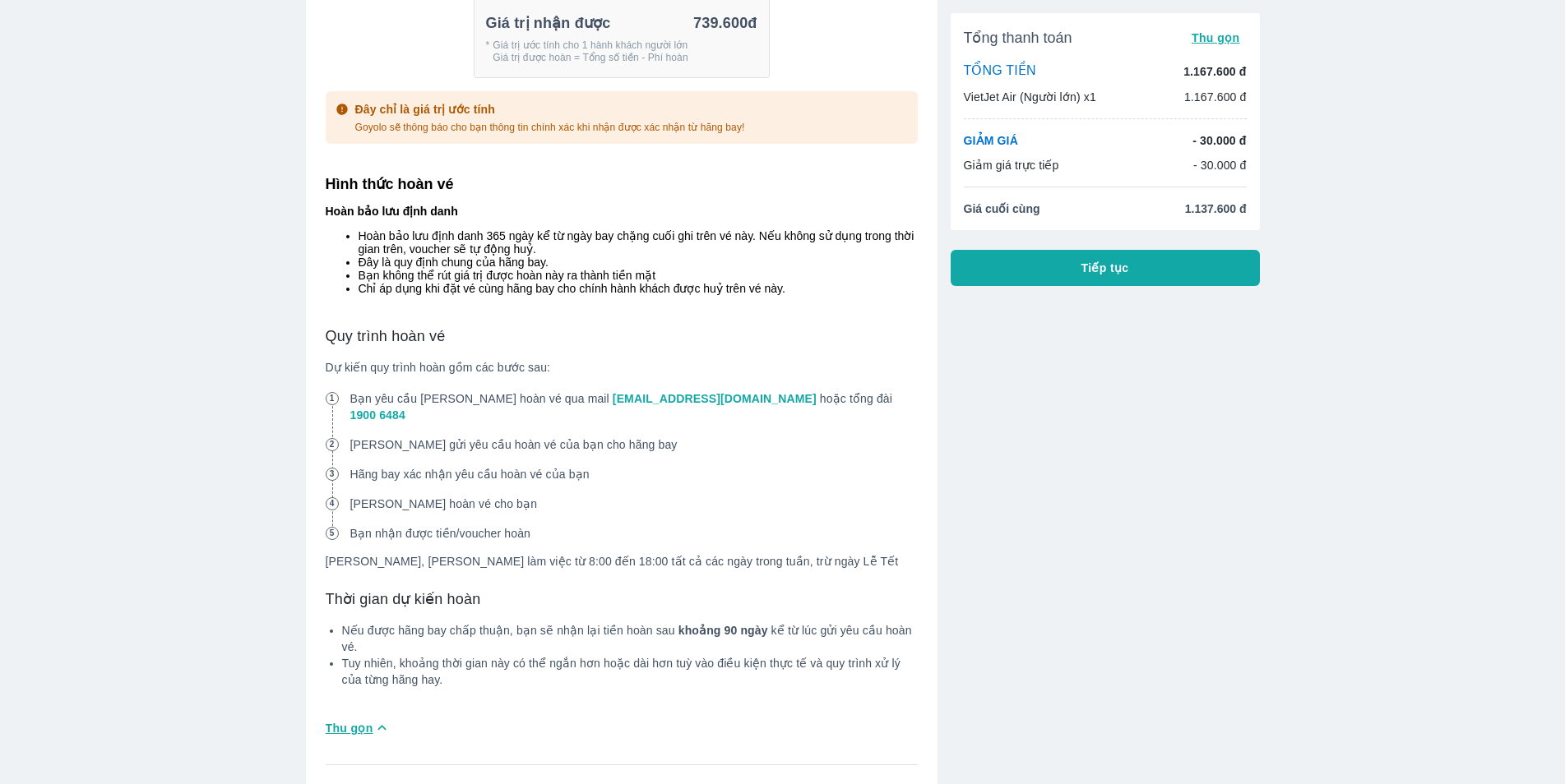
scroll to position [979, 0]
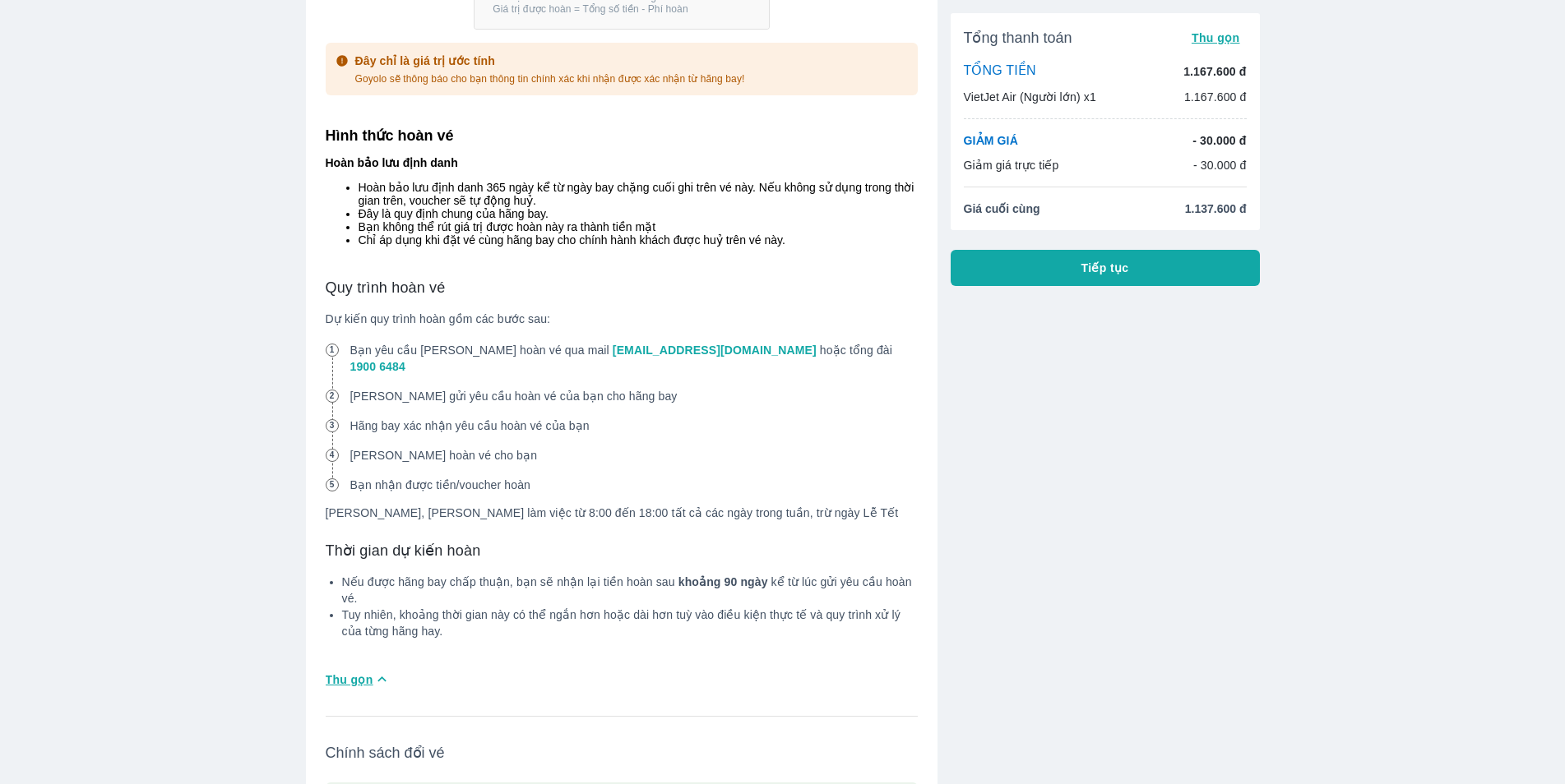
click at [430, 198] on li "Hoàn bảo lưu định danh 365 ngày kể từ ngày bay chặng cuối ghi trên vé này. Nếu …" at bounding box center [638, 195] width 559 height 27
click at [462, 233] on li "Bạn không thể rút giá trị được hoàn này ra thành tiền mặt" at bounding box center [638, 227] width 559 height 13
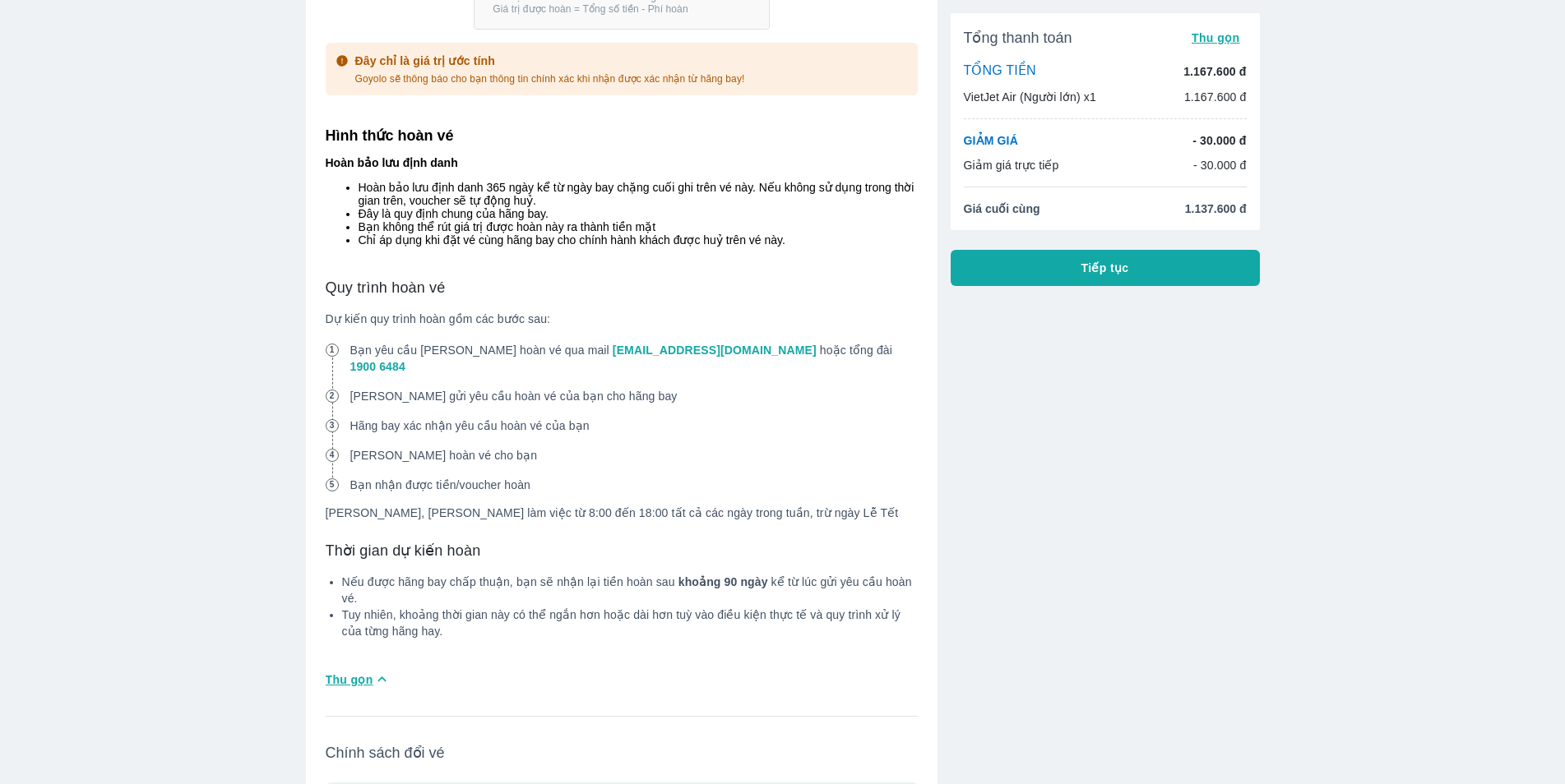
click at [462, 233] on li "Bạn không thể rút giá trị được hoàn này ra thành tiền mặt" at bounding box center [638, 227] width 559 height 13
click at [465, 247] on li "Chỉ áp dụng khi đặt vé cùng hãng bay cho chính hành khách được huỷ trên vé này." at bounding box center [638, 240] width 559 height 13
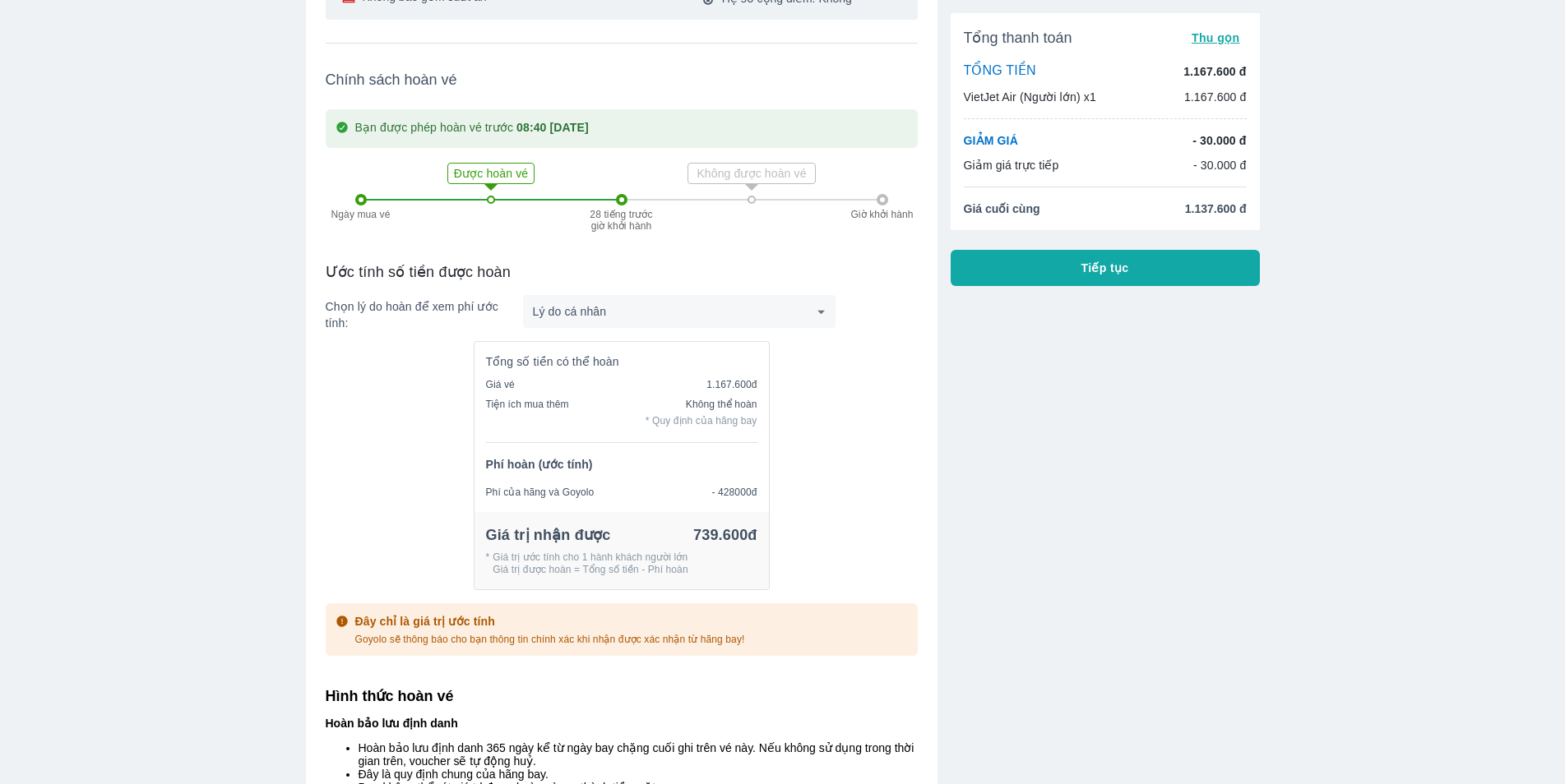
scroll to position [0, 0]
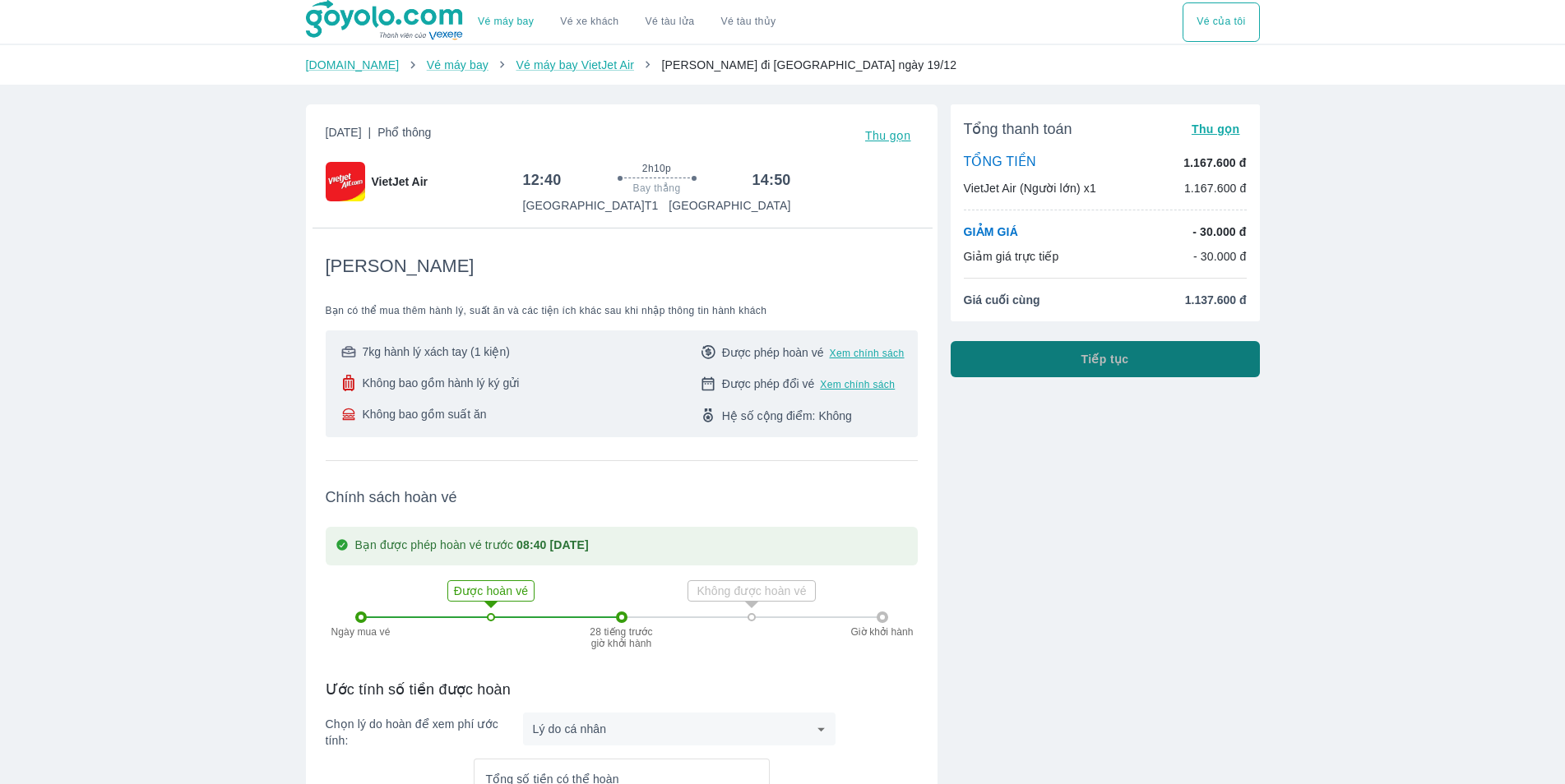
click at [1018, 360] on button "Tiếp tục" at bounding box center [1105, 359] width 310 height 36
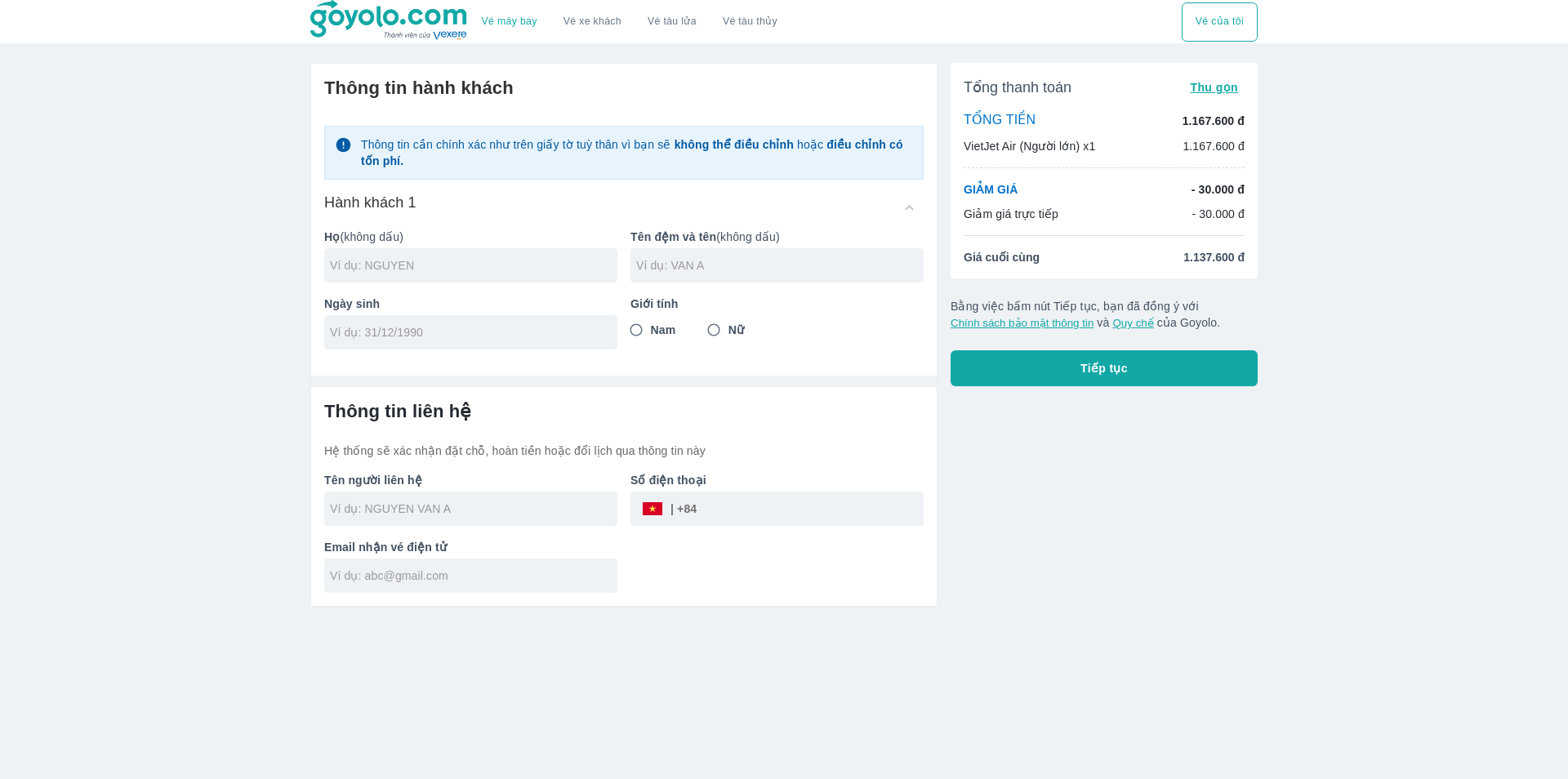
click at [409, 268] on input "text" at bounding box center [473, 265] width 288 height 16
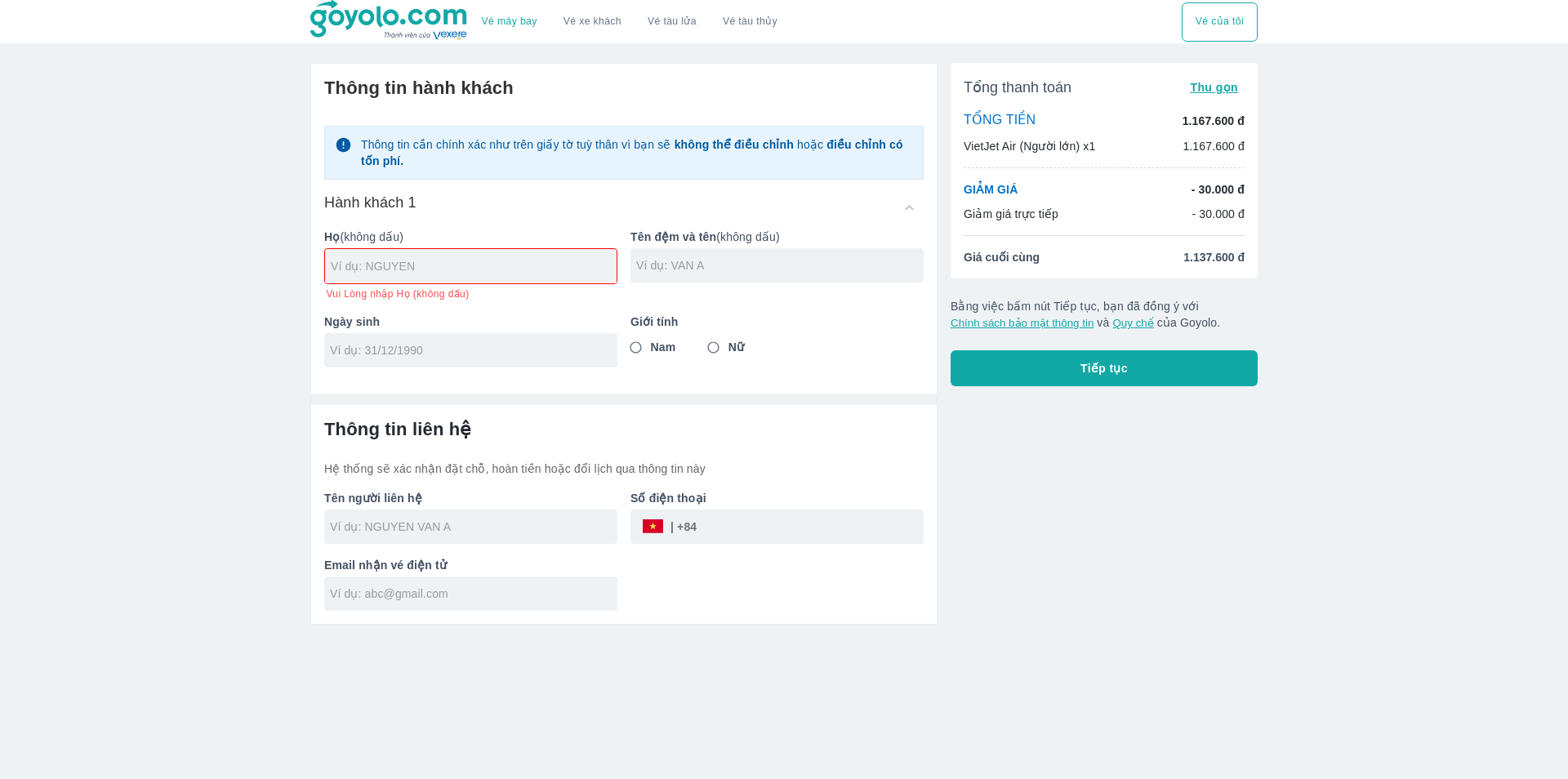
click at [400, 269] on input "text" at bounding box center [473, 266] width 286 height 16
type input "TRAN"
click at [670, 267] on input "text" at bounding box center [780, 265] width 288 height 16
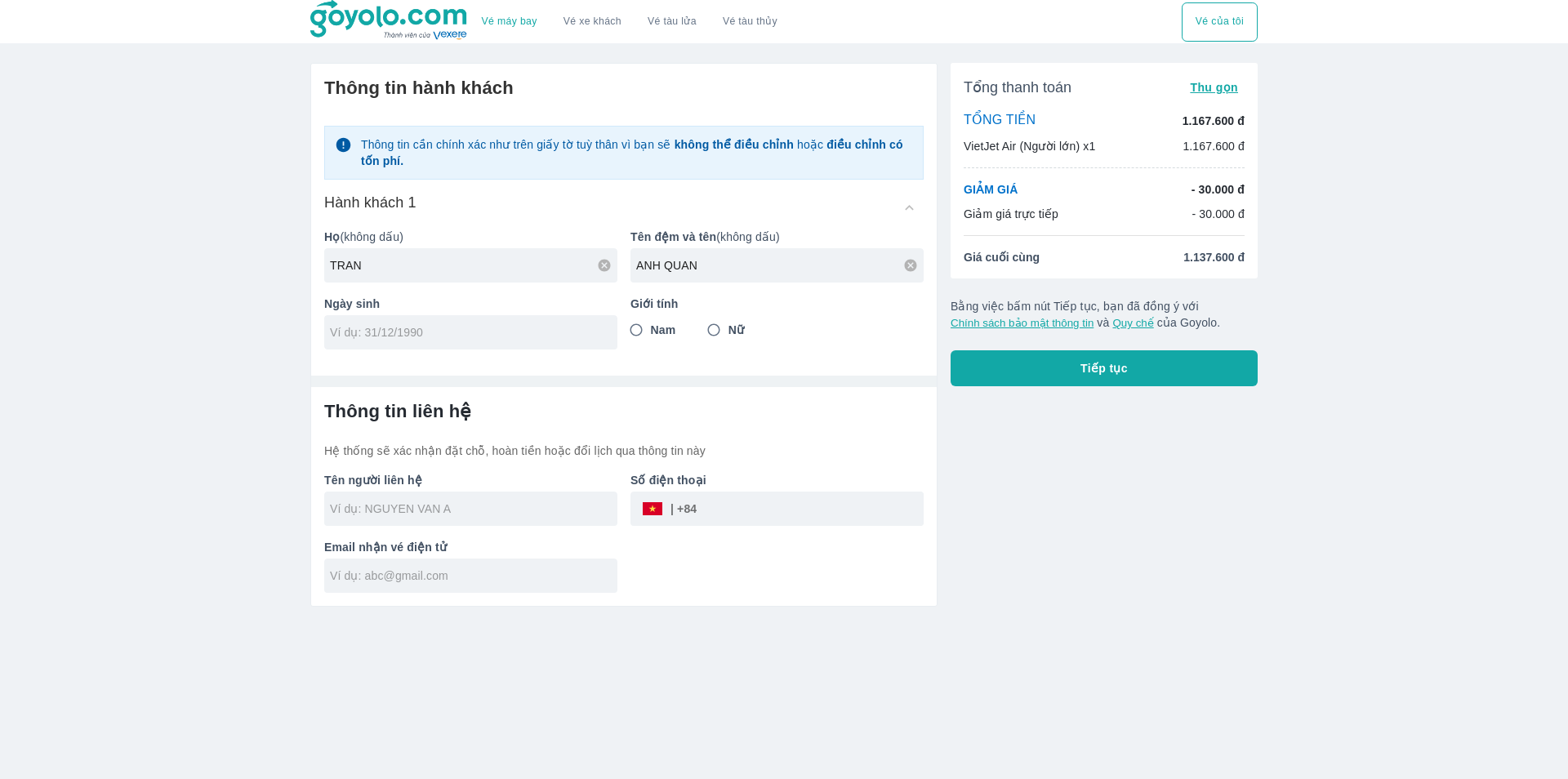
type input "ANH QUAN"
type input "[DATE]"
click at [636, 339] on input "Nam" at bounding box center [635, 329] width 29 height 29
radio input "true"
click at [426, 523] on div at bounding box center [470, 508] width 293 height 34
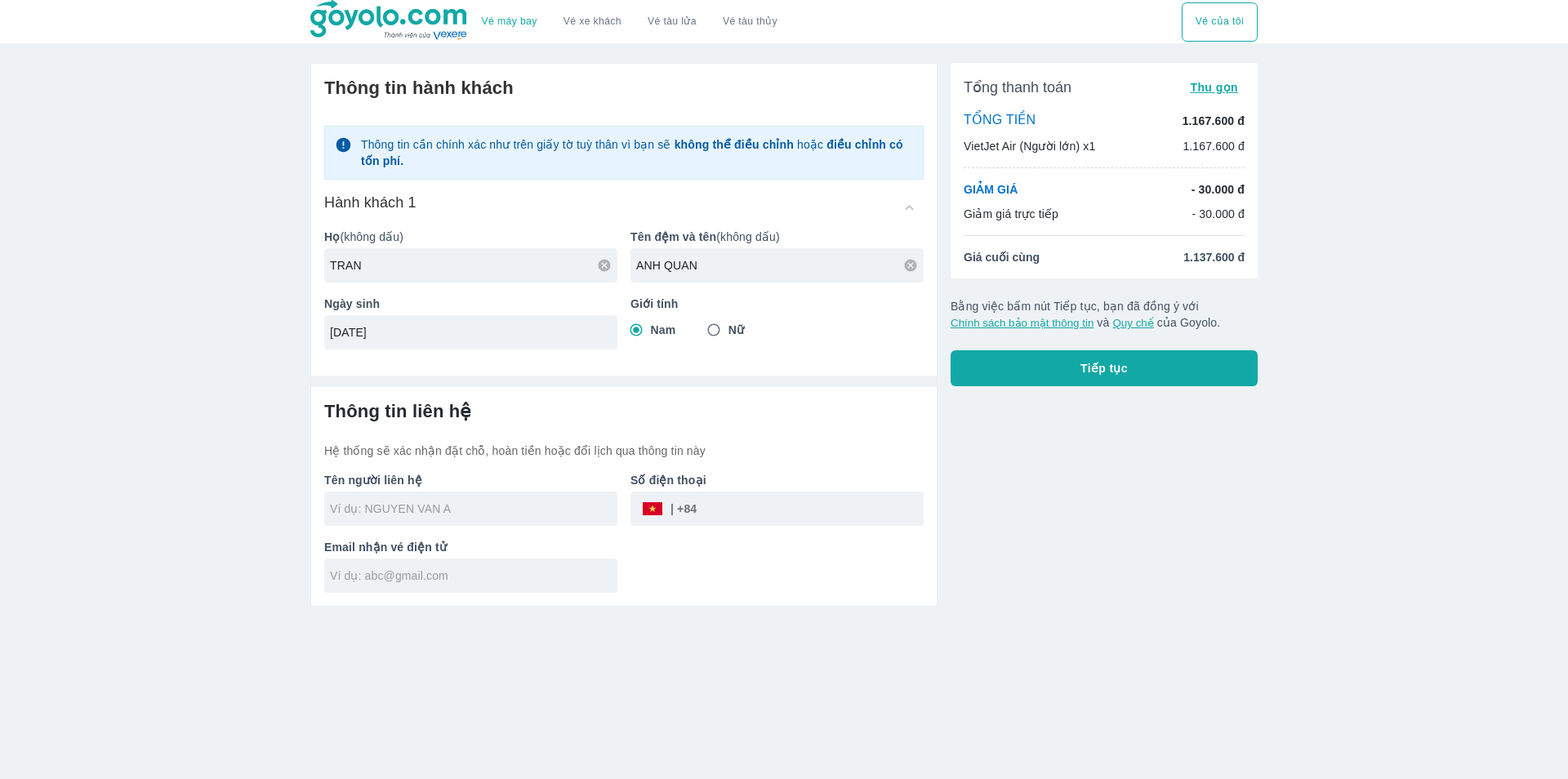
type input "TRAN ANH QUAN"
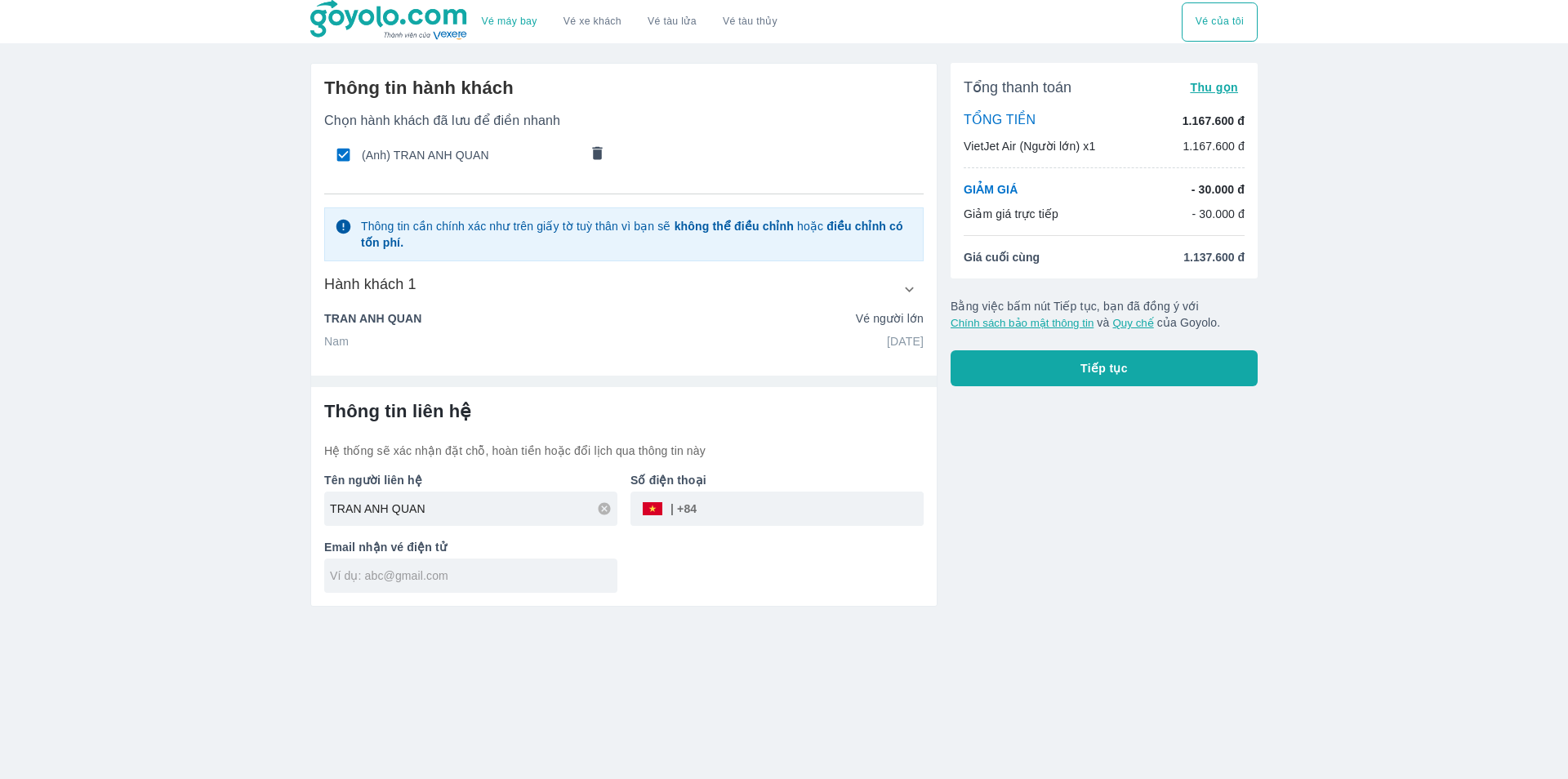
click at [723, 511] on input "tel" at bounding box center [810, 509] width 227 height 40
type input "344500717"
click at [470, 582] on input "text" at bounding box center [473, 575] width 288 height 16
type input "M"
type input "m"
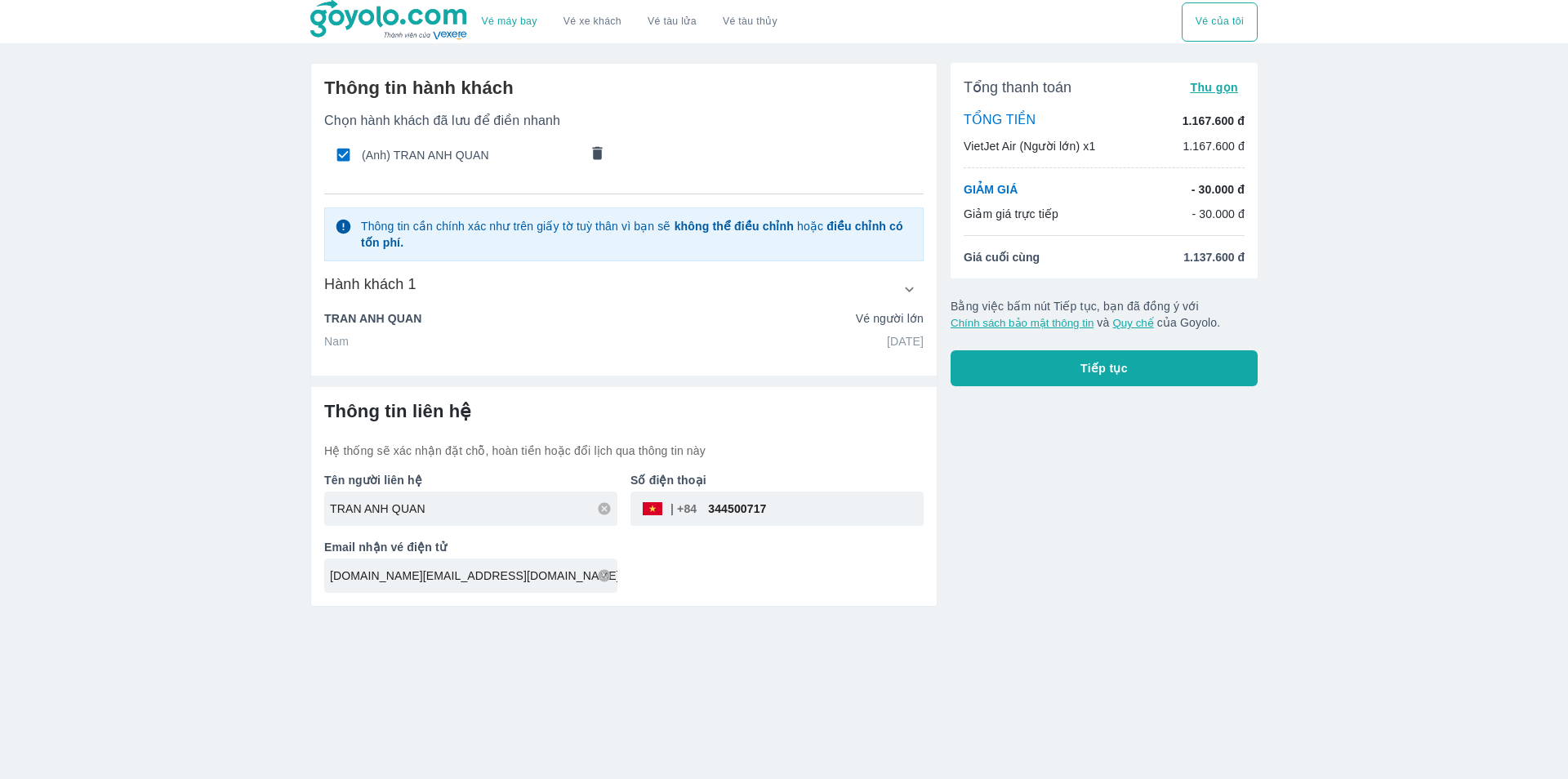
click at [1030, 480] on div "Tổng thanh toán Thu gọn TỔNG TIỀN 1.167.600 đ VietJet Air (Người lớn) x1 1.167.…" at bounding box center [1098, 328] width 321 height 557
click at [1067, 379] on button "Tiếp tục" at bounding box center [1104, 369] width 307 height 36
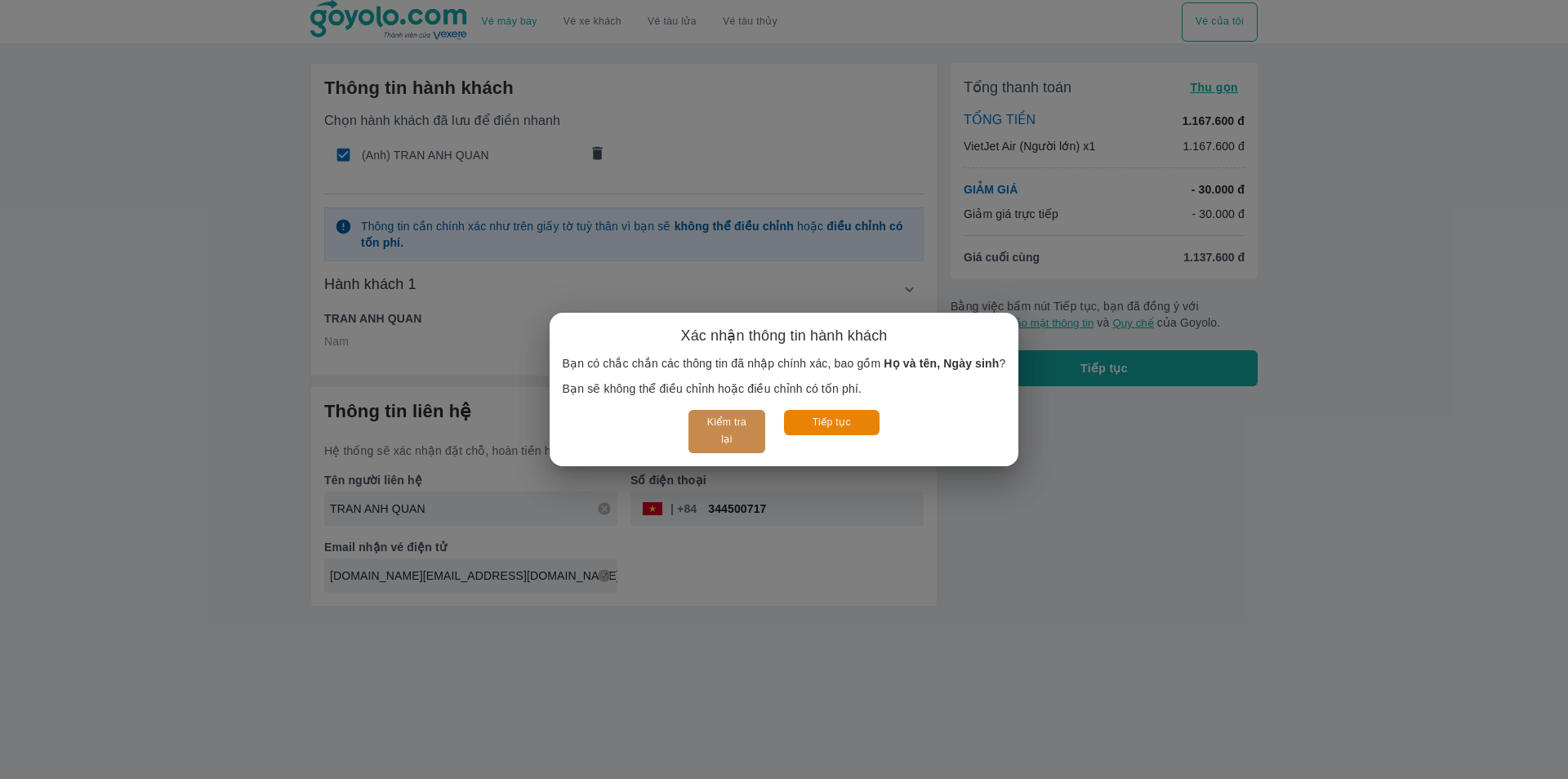
click at [712, 434] on button "Kiểm tra lại" at bounding box center [726, 432] width 76 height 43
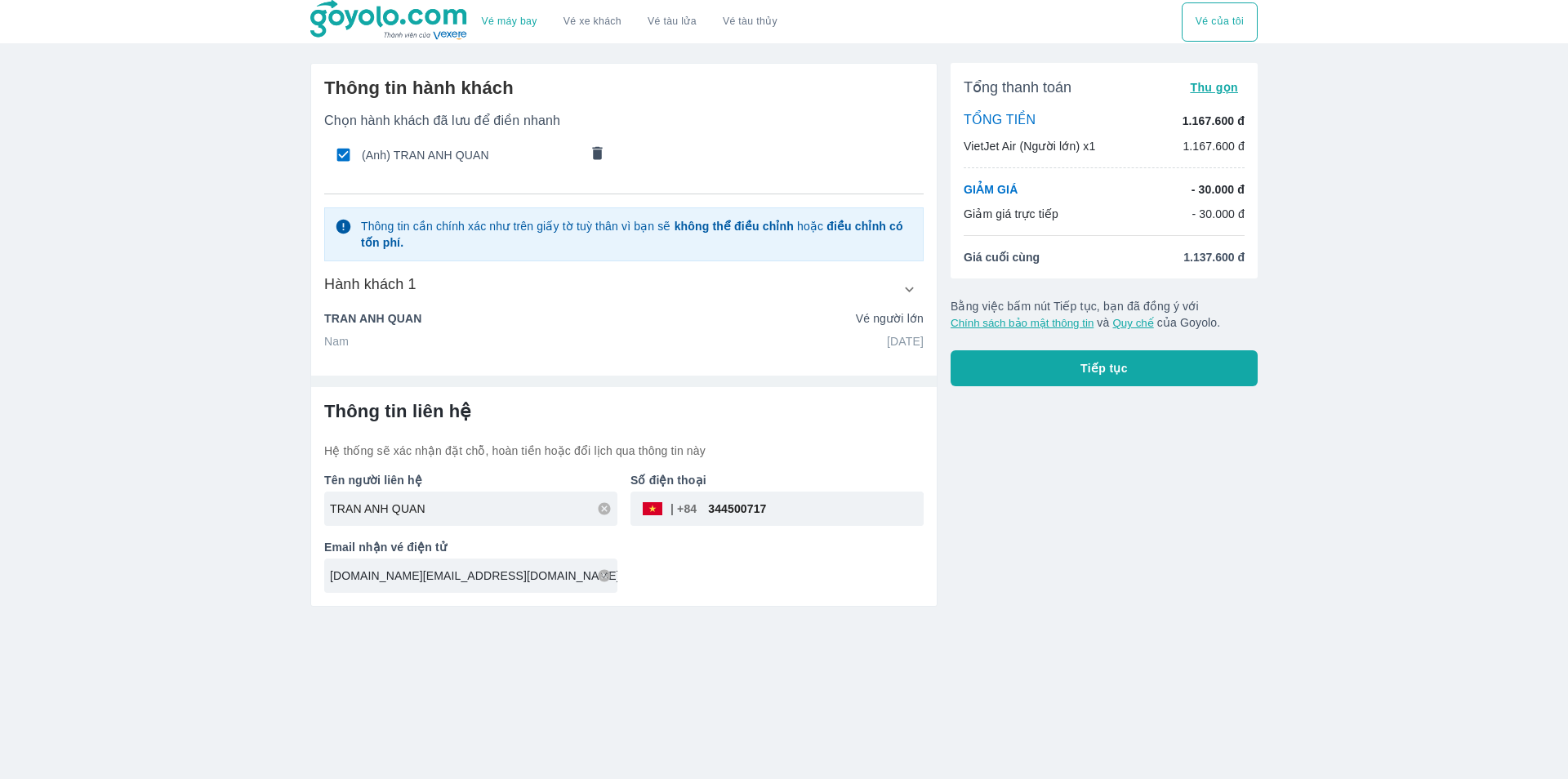
click at [523, 577] on input "[DOMAIN_NAME][EMAIL_ADDRESS][DOMAIN_NAME]" at bounding box center [473, 575] width 288 height 16
type input "[DOMAIN_NAME][EMAIL_ADDRESS][DOMAIN_NAME]"
click at [870, 607] on div "Thông tin hành khách Chọn hành khách đã lưu để điền nhanh (Anh) TRAN ANH QUAN T…" at bounding box center [623, 335] width 627 height 544
click at [1103, 371] on span "Tiếp tục" at bounding box center [1104, 368] width 47 height 16
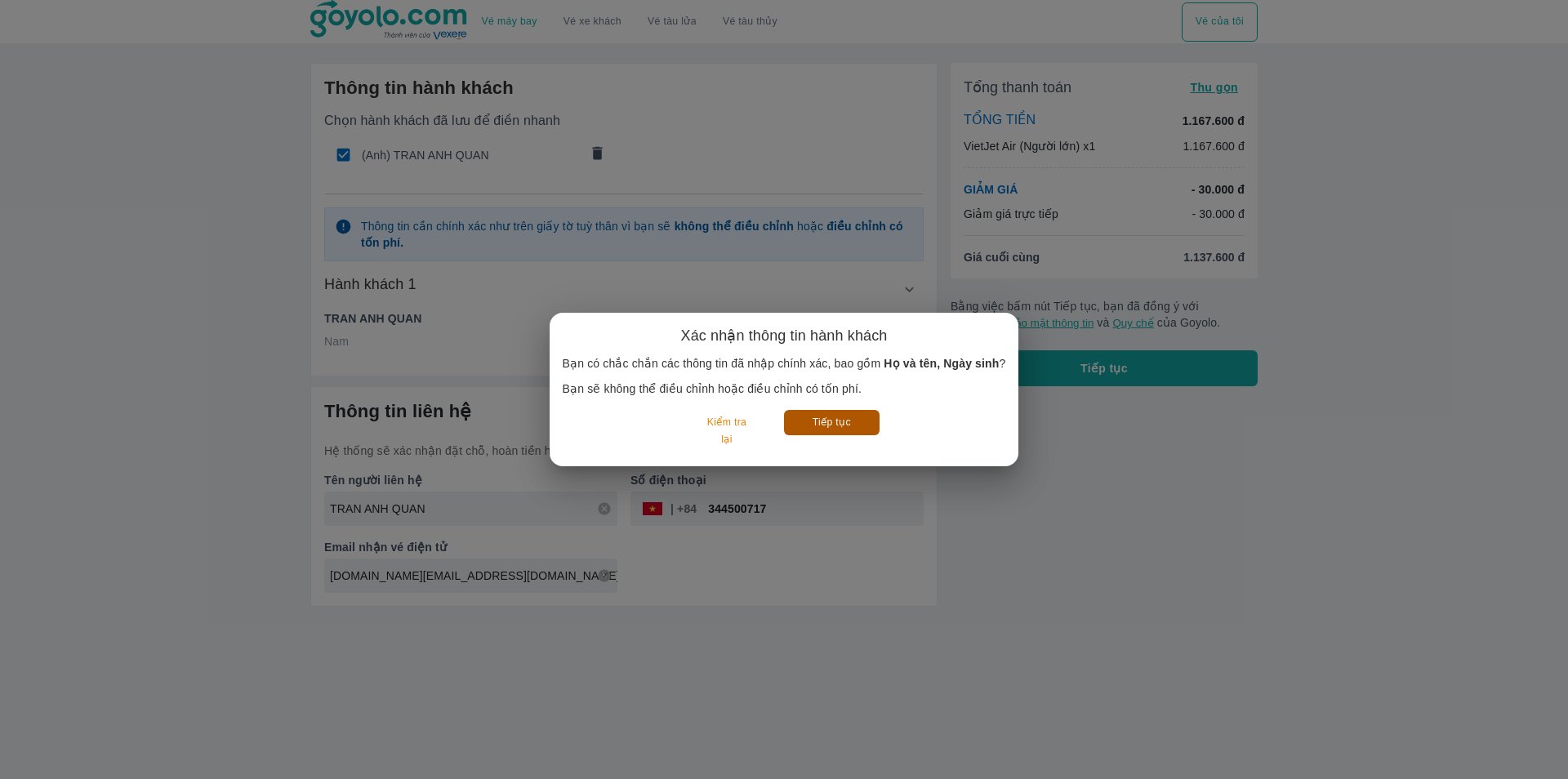
click at [837, 428] on button "Tiếp tục" at bounding box center [832, 423] width 95 height 25
click at [830, 419] on button "Tiếp tục" at bounding box center [832, 423] width 95 height 25
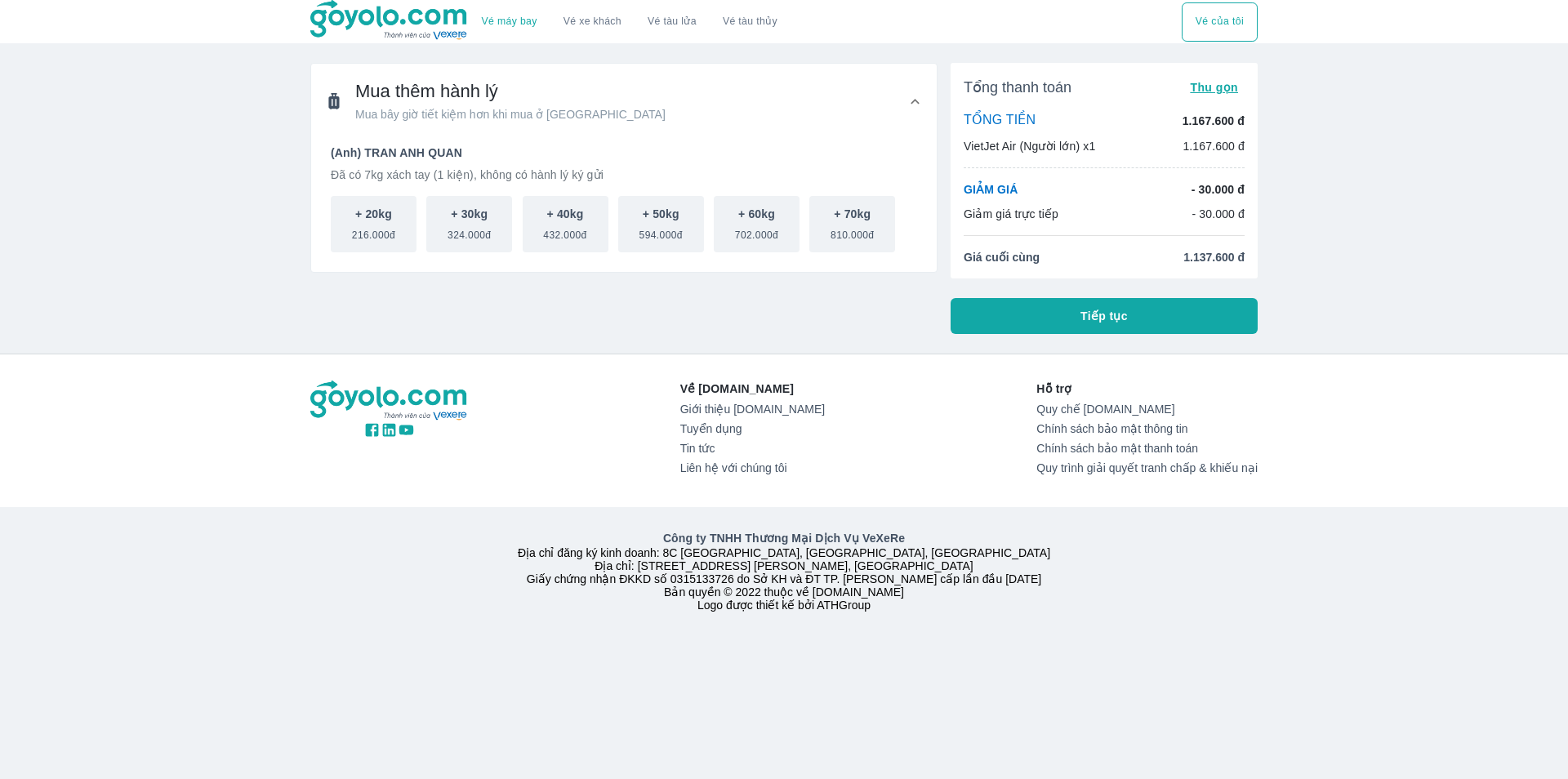
click at [1070, 320] on button "Tiếp tục" at bounding box center [1104, 316] width 307 height 36
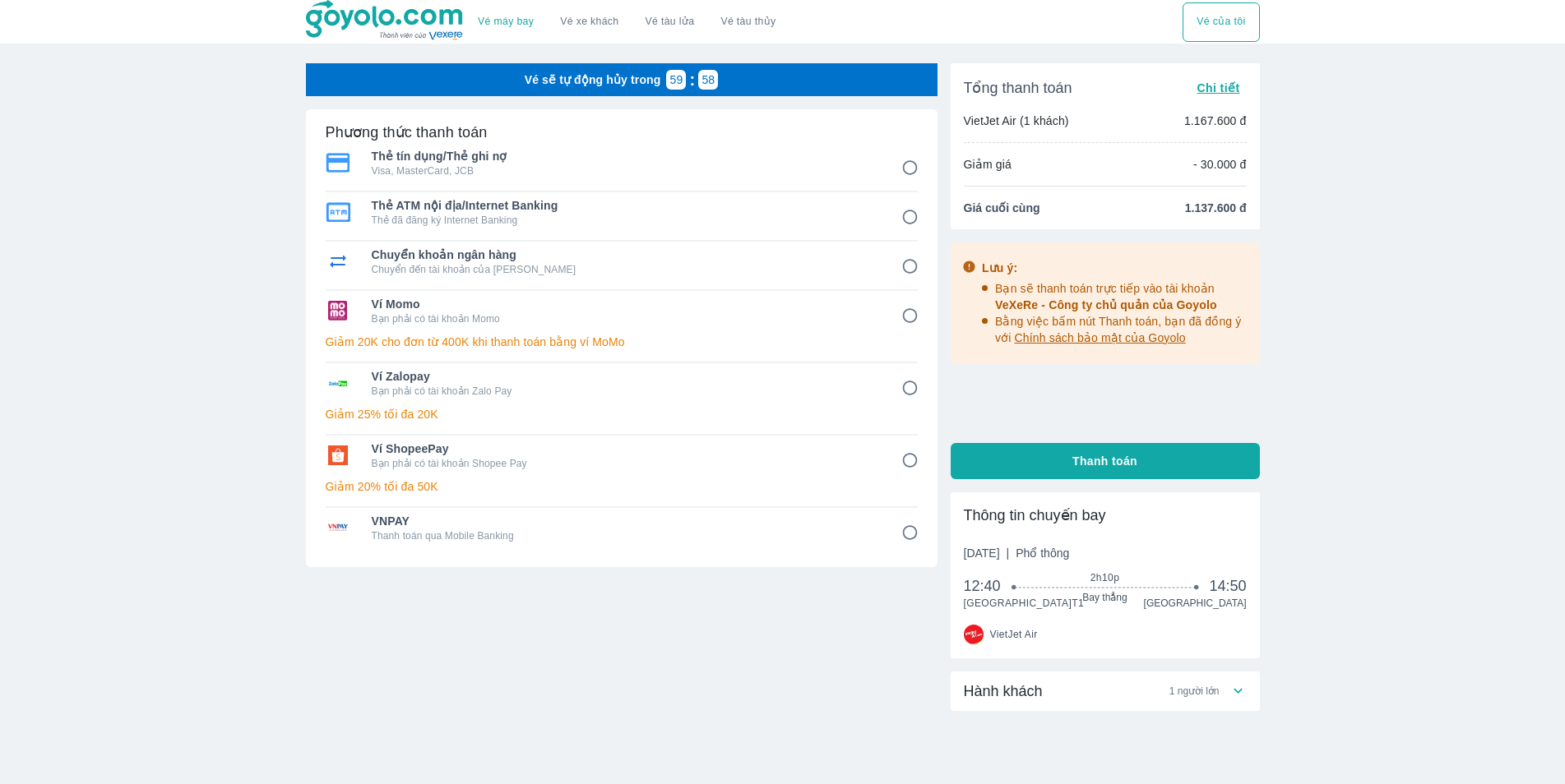
click at [500, 308] on span "Ví Momo" at bounding box center [626, 304] width 507 height 16
radio input "true"
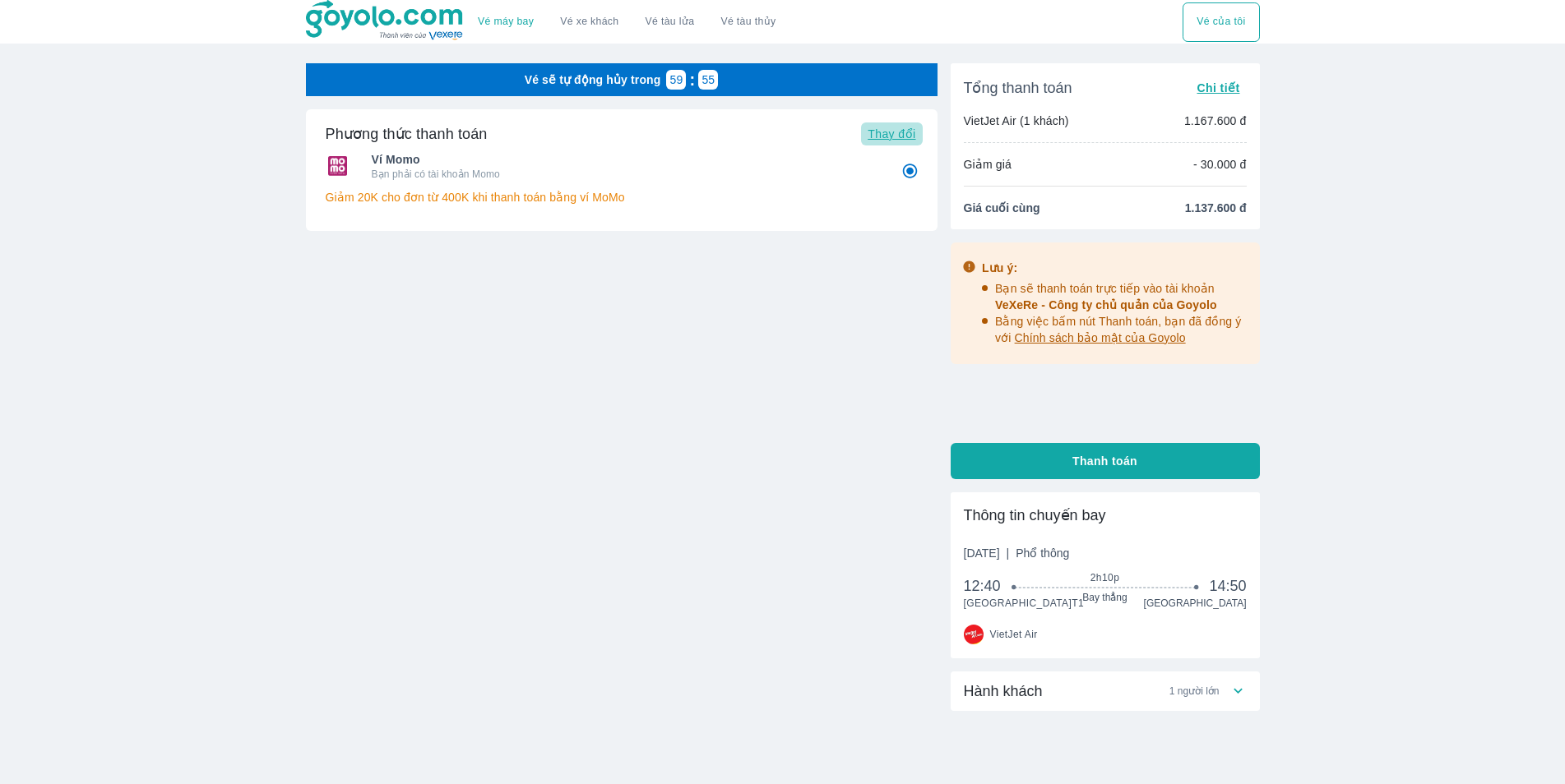
click at [900, 135] on span "Thay đổi" at bounding box center [892, 134] width 47 height 13
radio input "false"
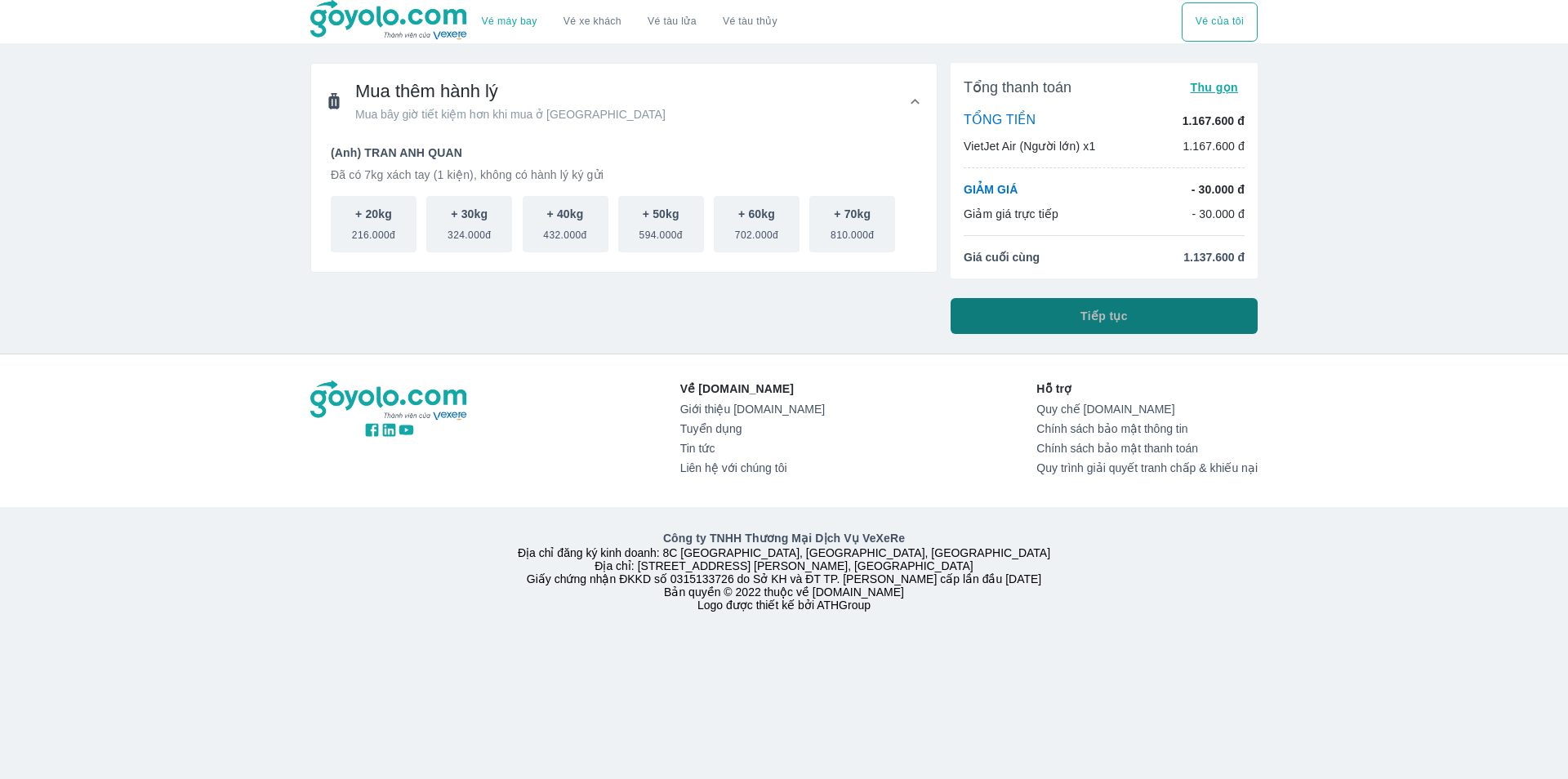
click at [1057, 323] on button "Tiếp tục" at bounding box center [1104, 316] width 307 height 36
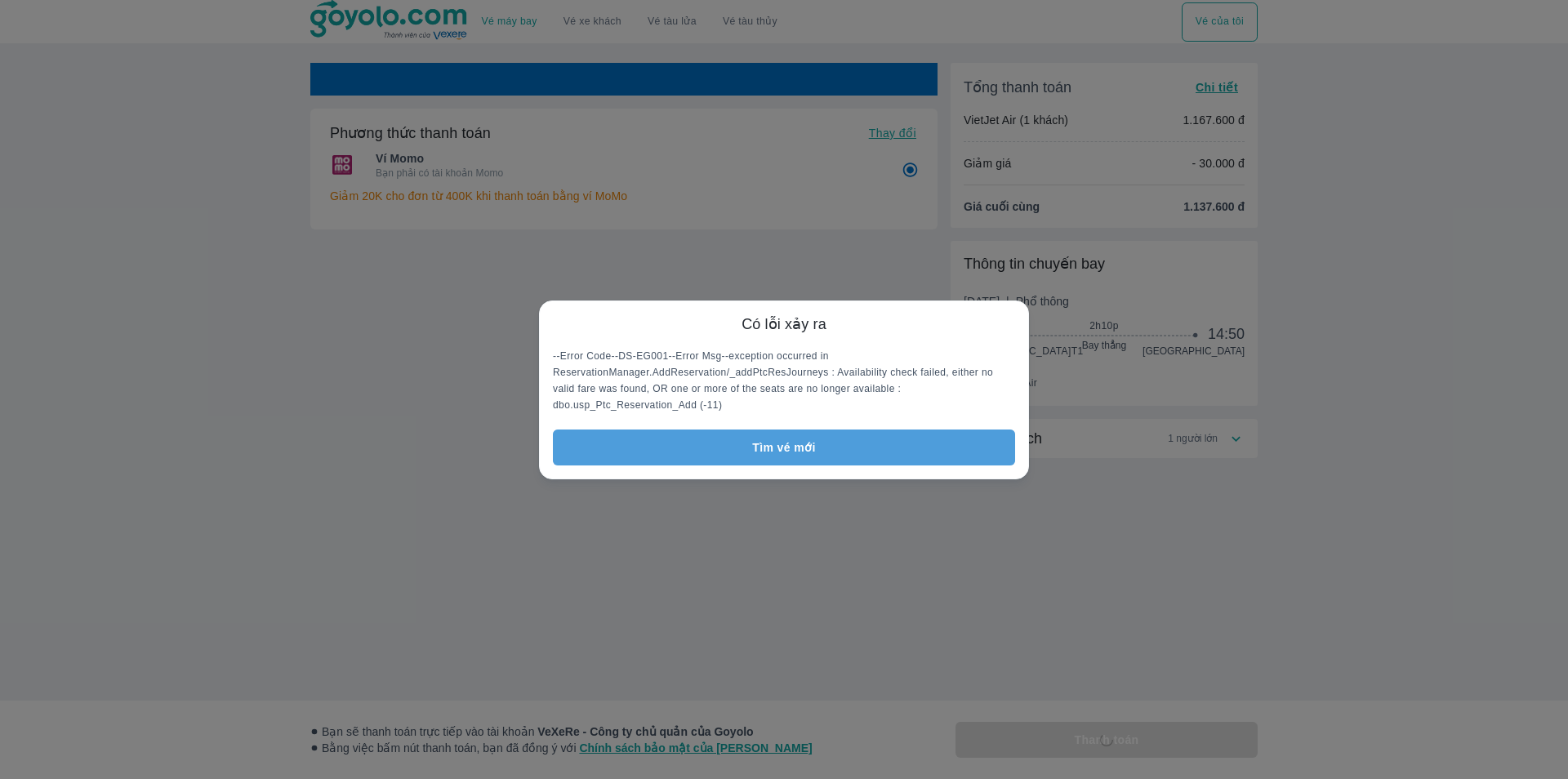
click at [789, 439] on button "Tìm vé mới" at bounding box center [784, 448] width 462 height 36
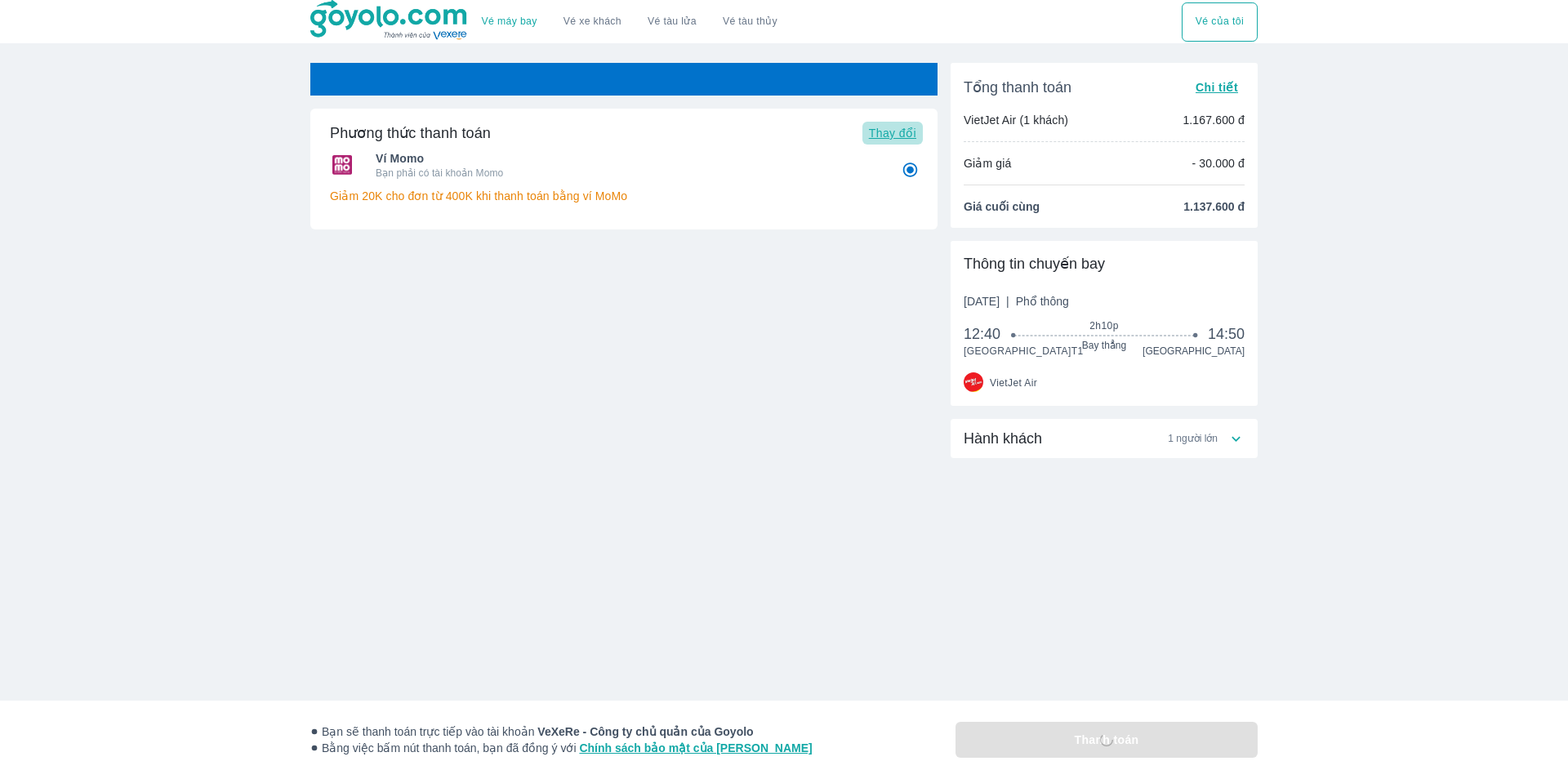
click at [886, 137] on span "Thay đổi" at bounding box center [893, 133] width 47 height 13
radio input "false"
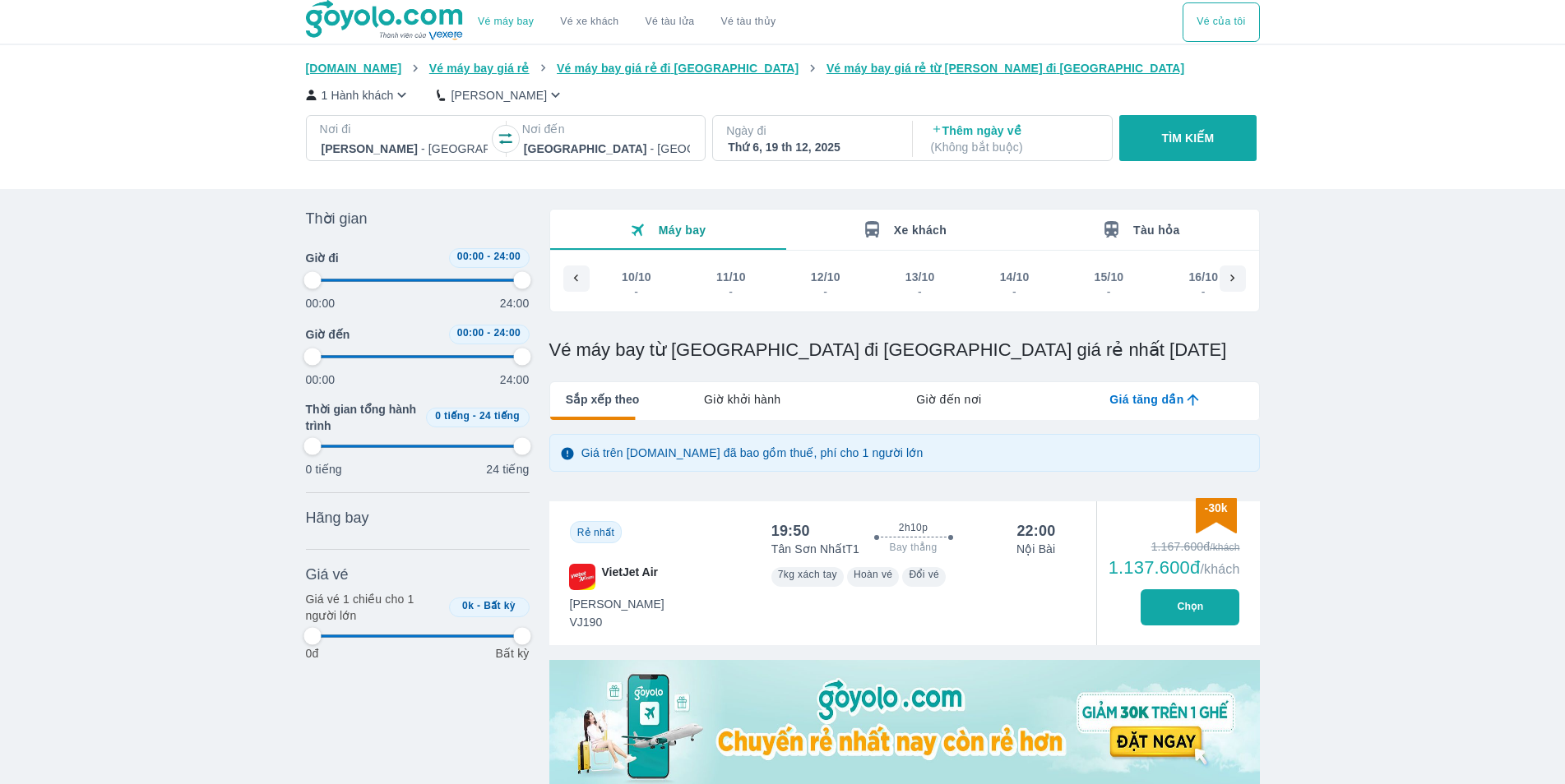
scroll to position [0, 6589]
type input "97.9166666666667"
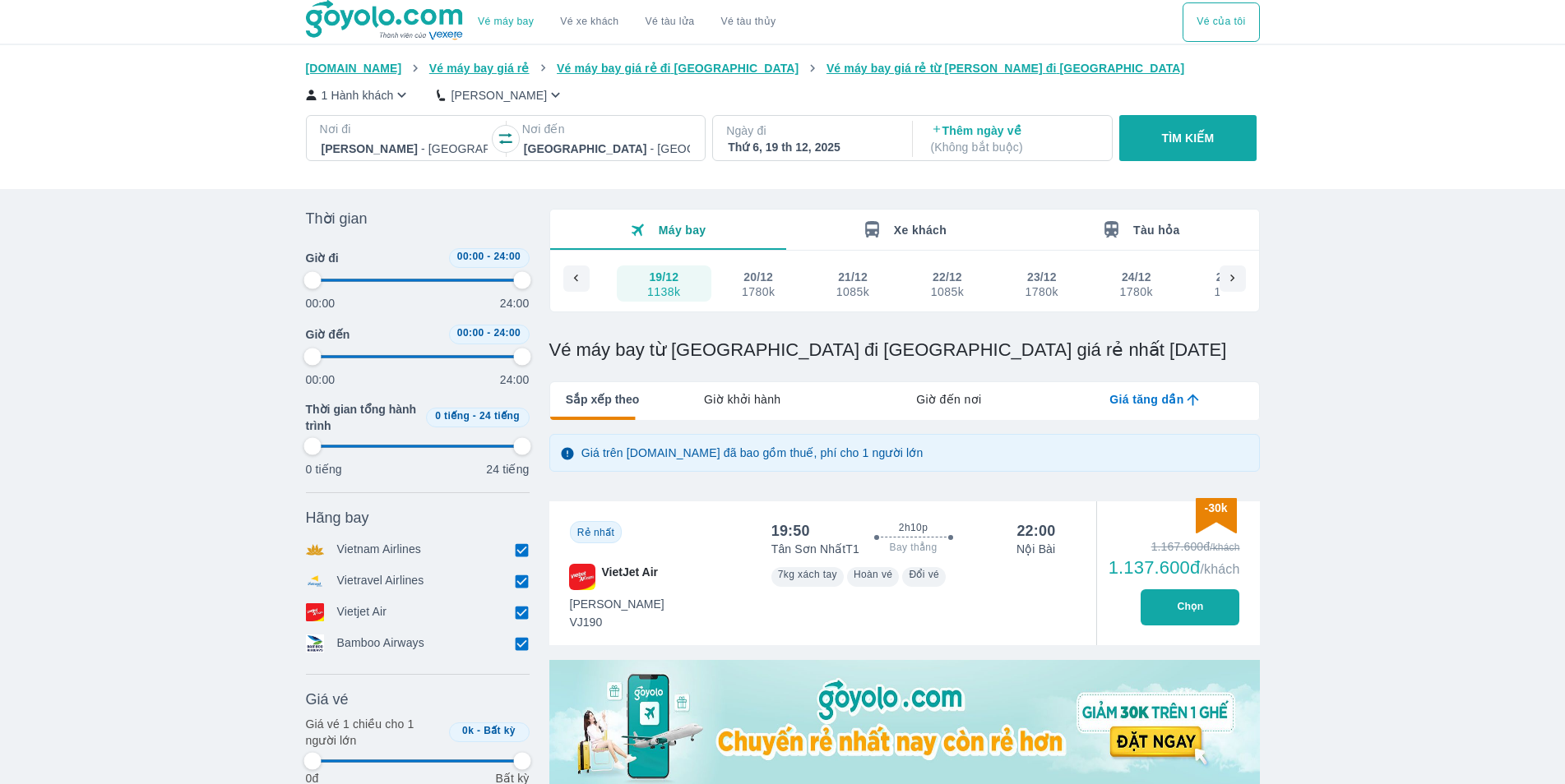
type input "97.9166666666667"
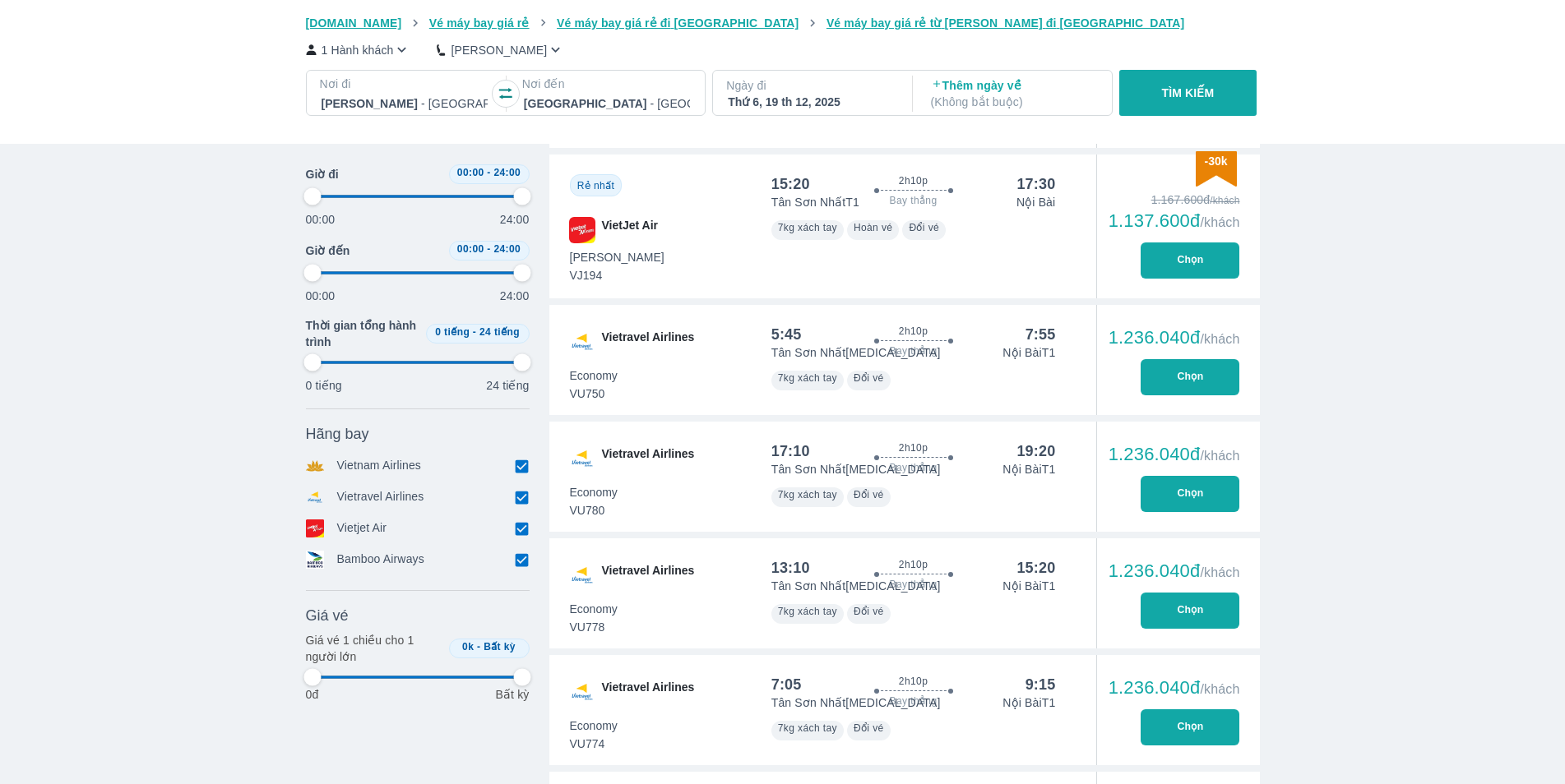
scroll to position [3211, 0]
type input "97.9166666666667"
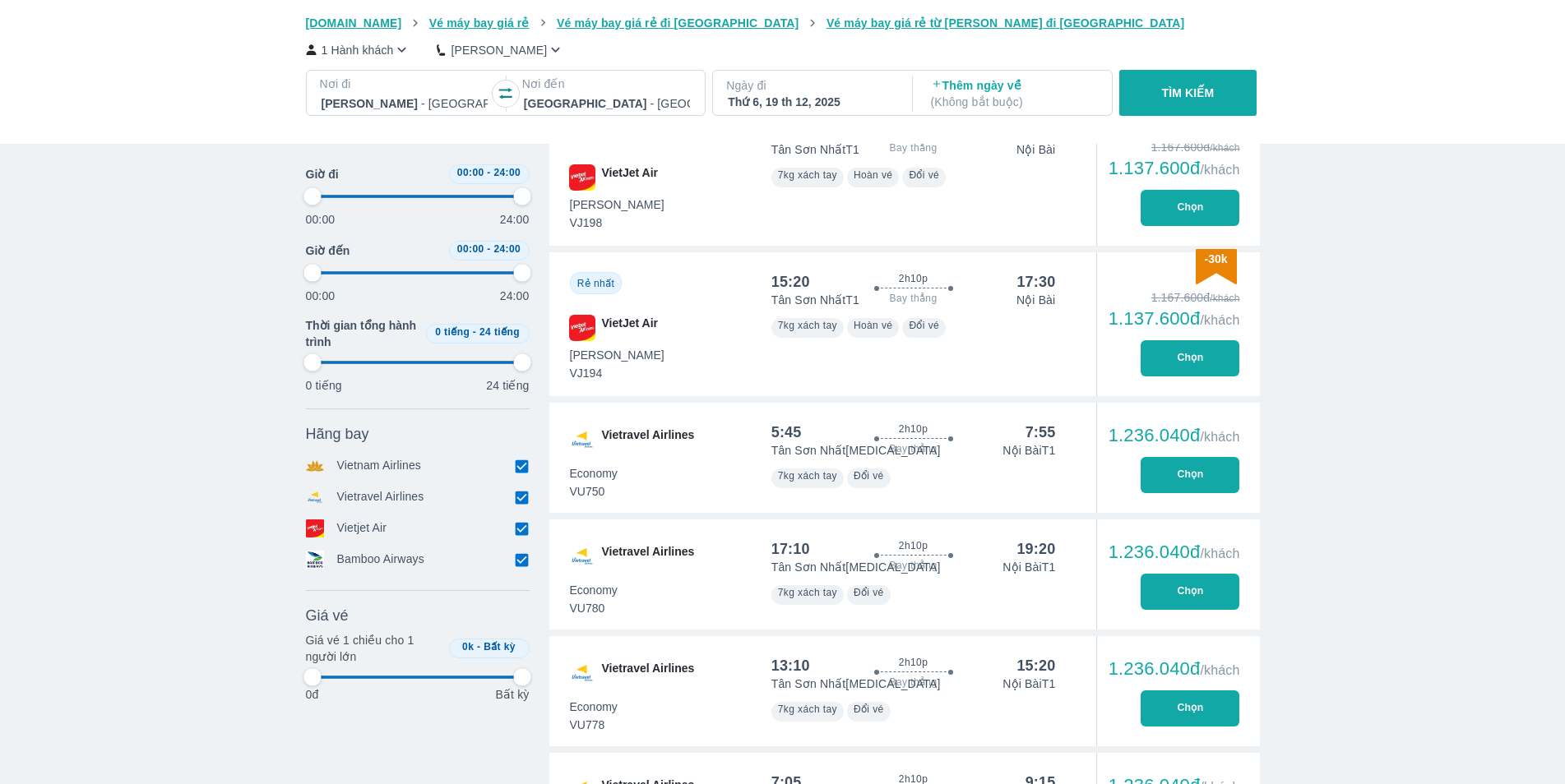
scroll to position [2931, 0]
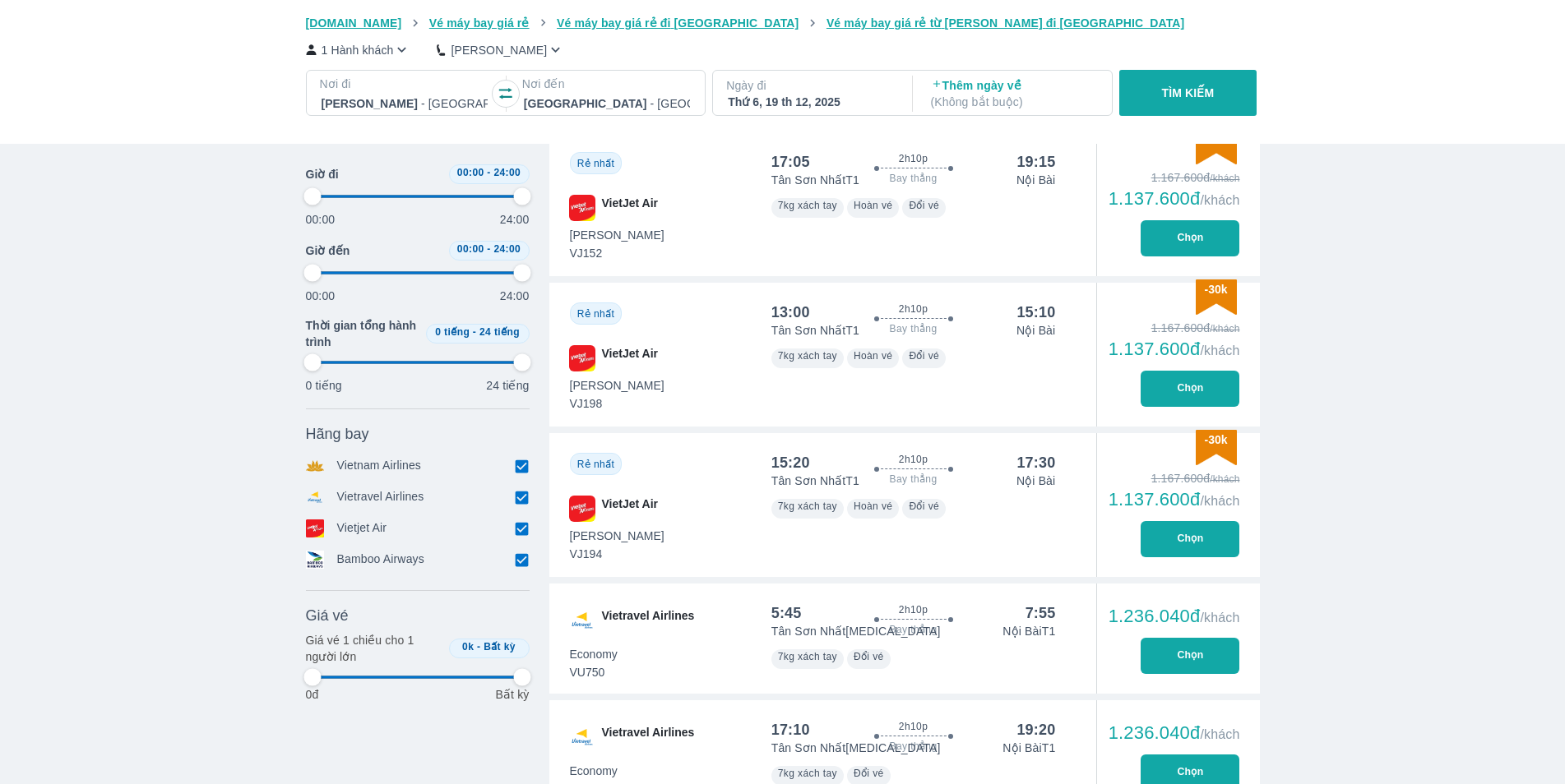
type input "97.9166666666667"
click at [1197, 106] on button "Chọn" at bounding box center [1190, 88] width 99 height 36
type input "97.9166666666667"
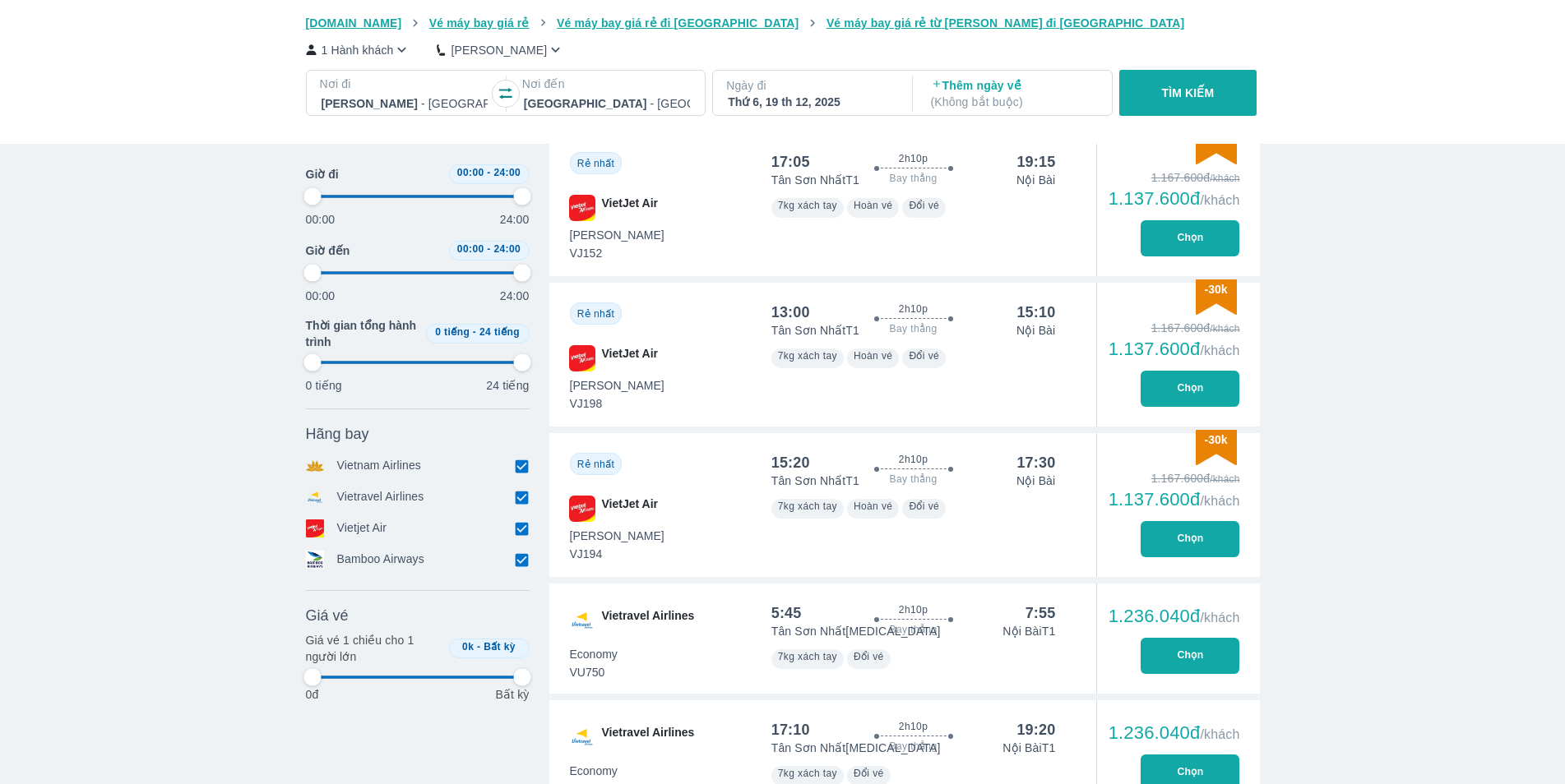
type input "97.9166666666667"
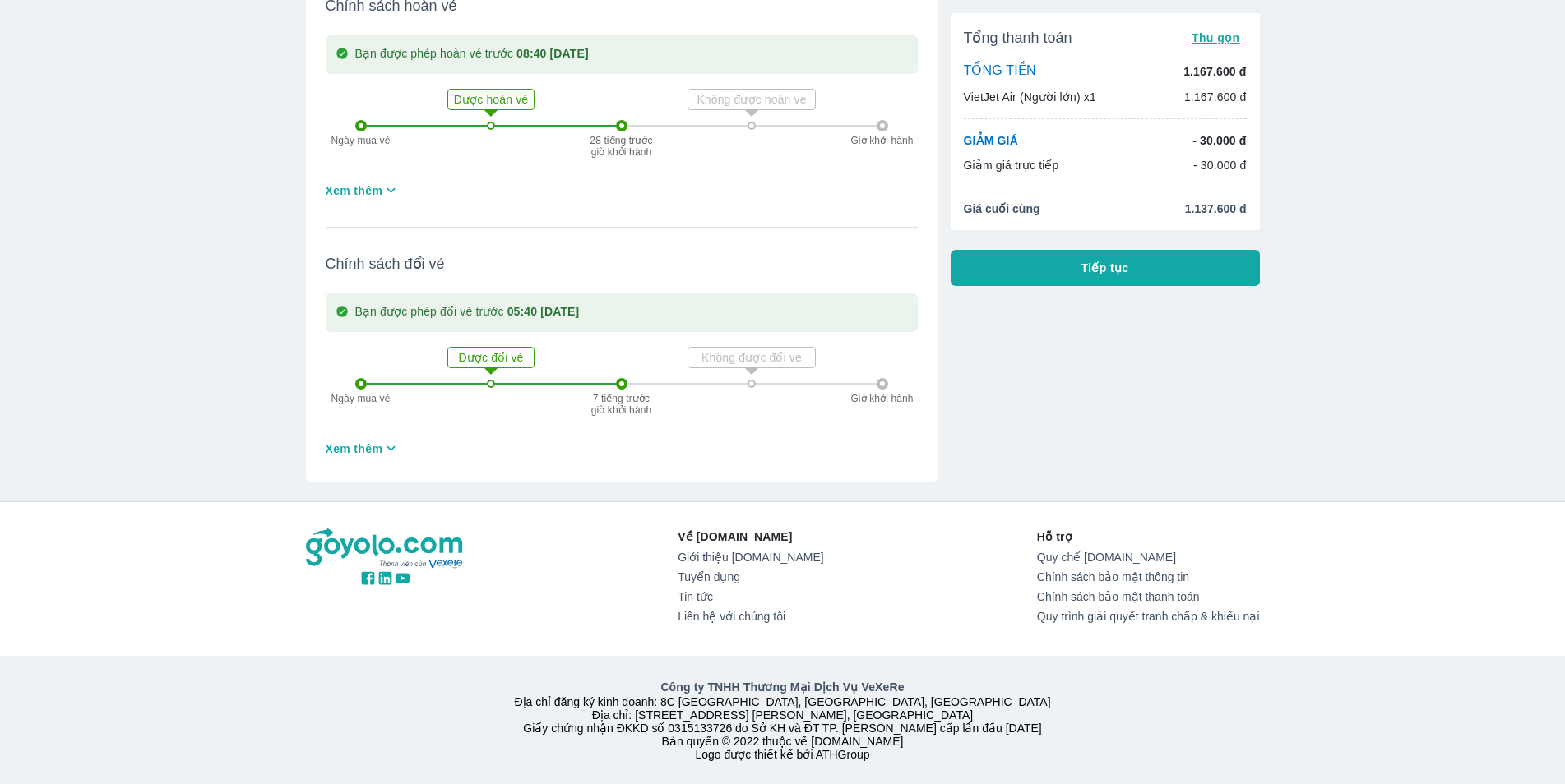
scroll to position [516, 0]
click at [1088, 274] on span "Tiếp tục" at bounding box center [1105, 268] width 47 height 16
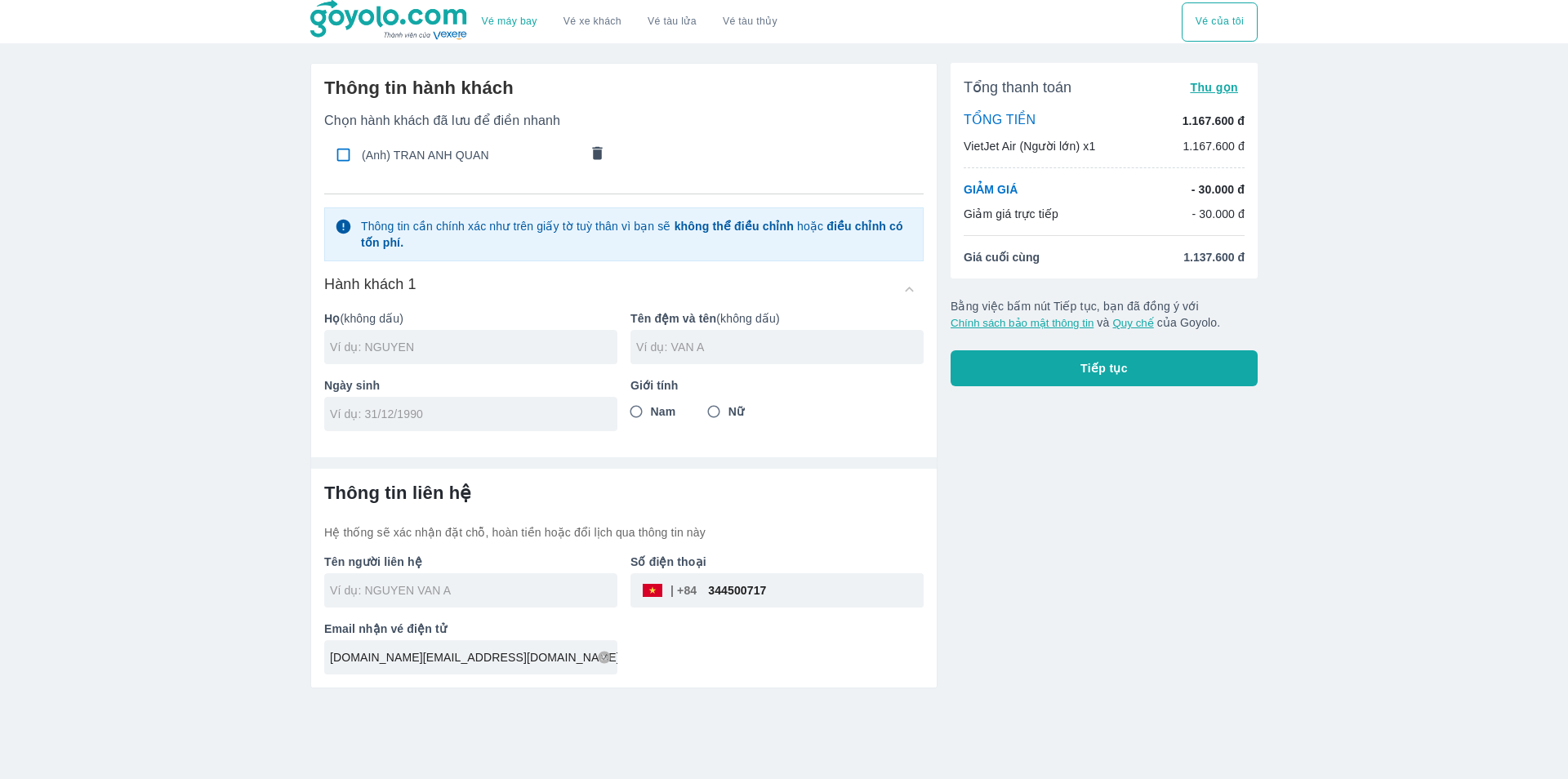
click at [338, 153] on input "checkbox" at bounding box center [343, 155] width 32 height 32
checkbox input "true"
type input "TRAN"
type input "ANH QUAN"
type input "[DATE]"
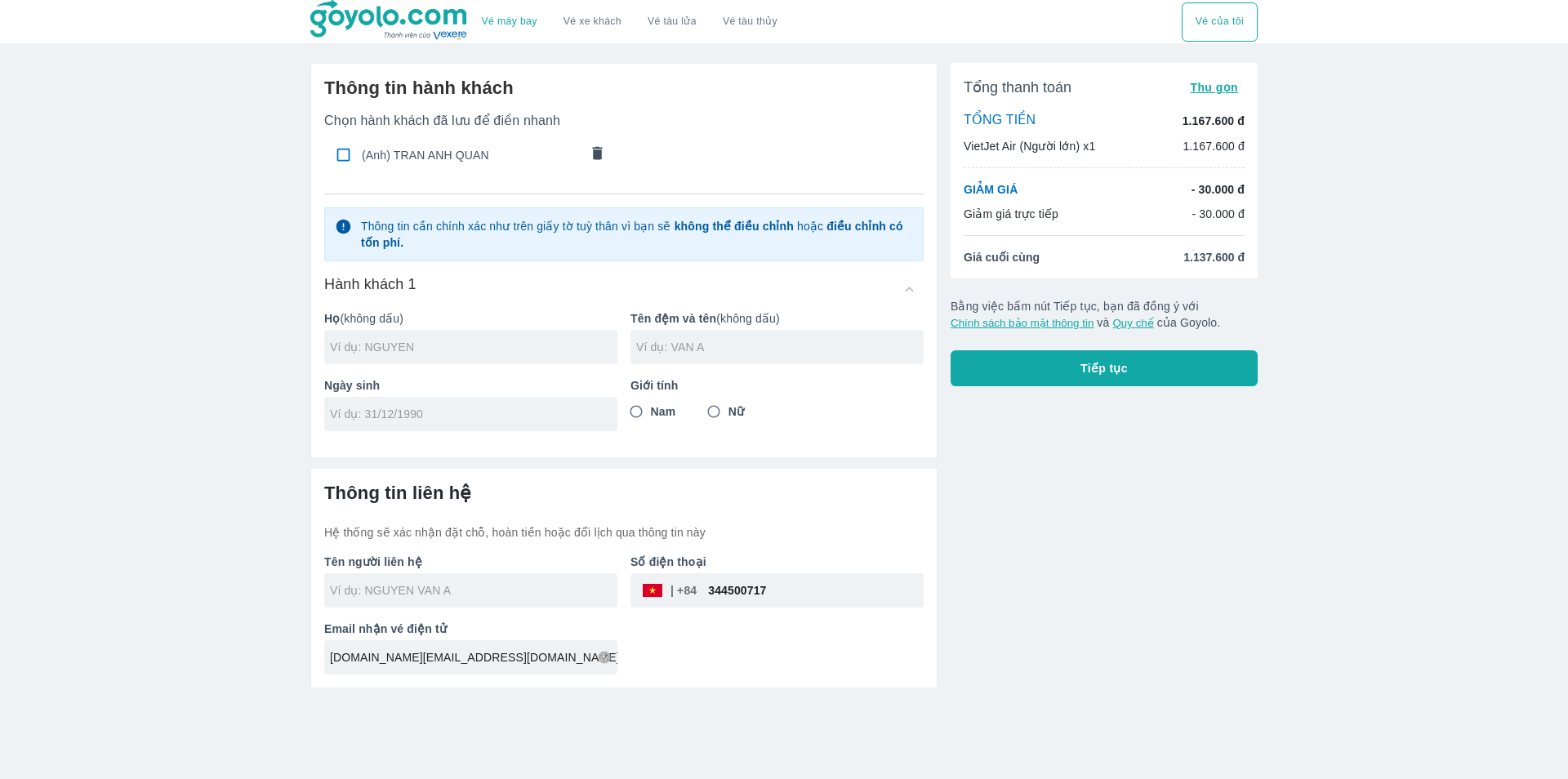
radio input "true"
type input "TRAN ANH QUAN"
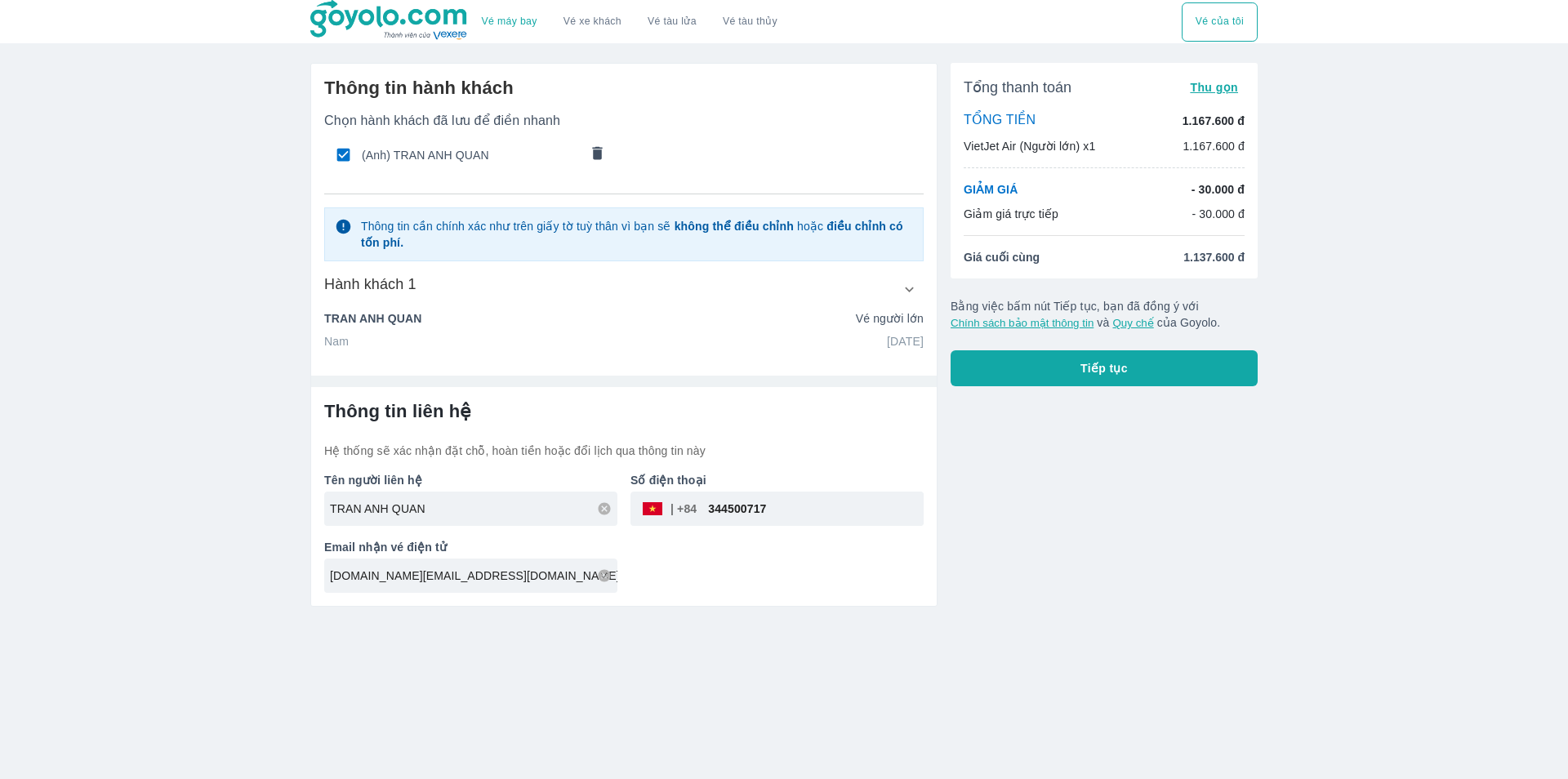
click at [1089, 352] on button "Tiếp tục" at bounding box center [1104, 369] width 307 height 36
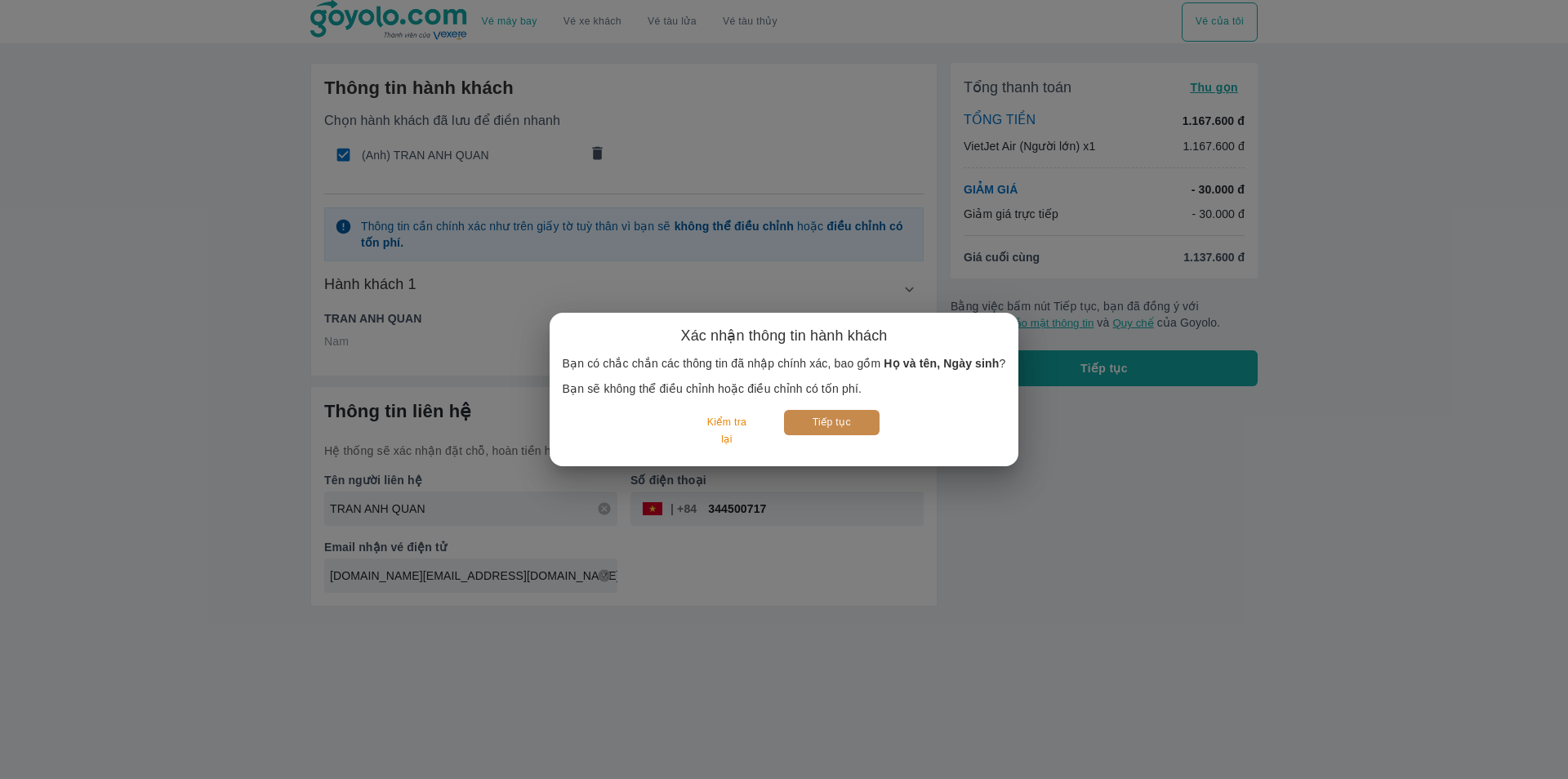
click at [823, 429] on button "Tiếp tục" at bounding box center [832, 423] width 95 height 25
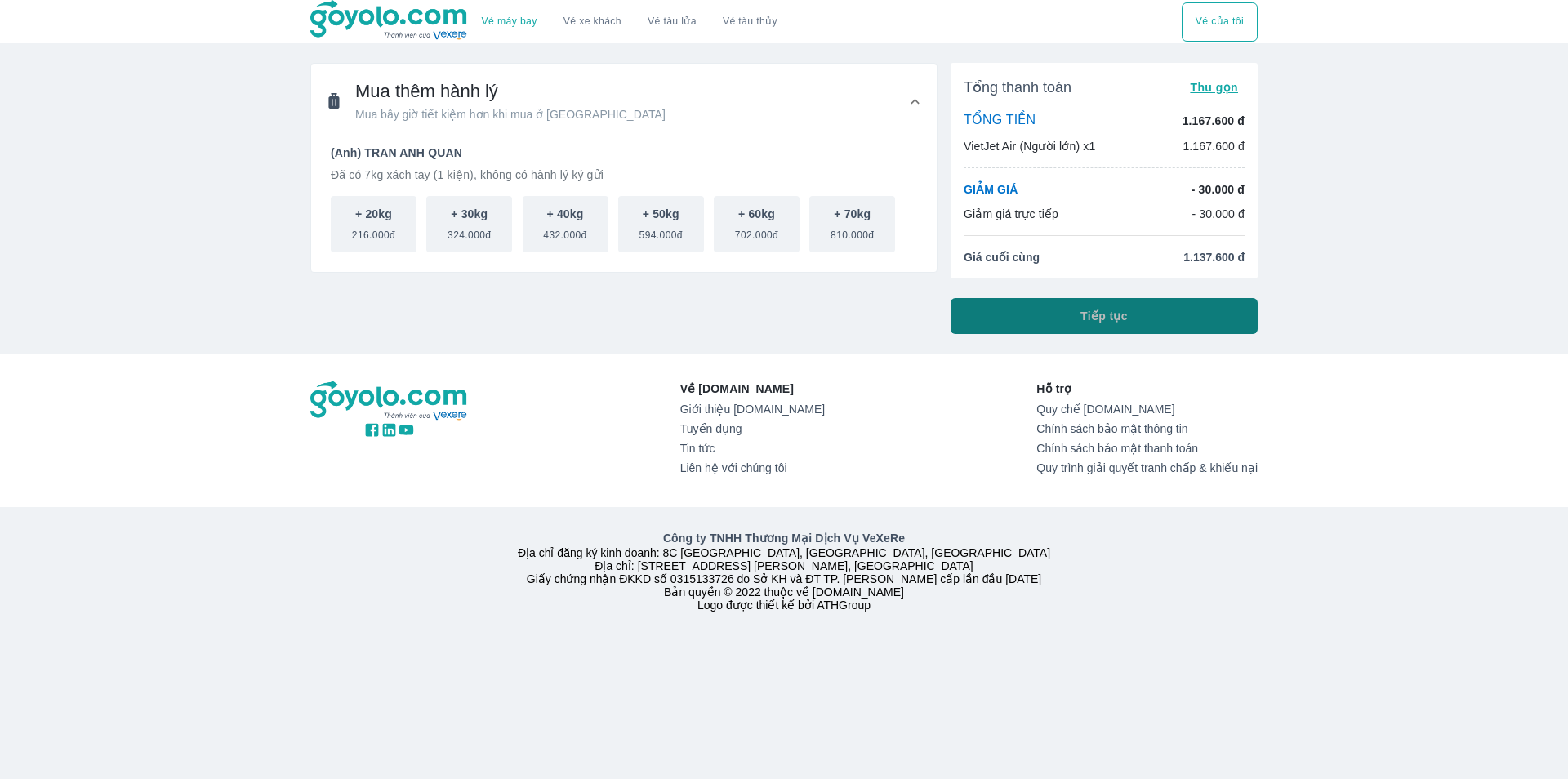
click at [1113, 327] on button "Tiếp tục" at bounding box center [1104, 316] width 307 height 36
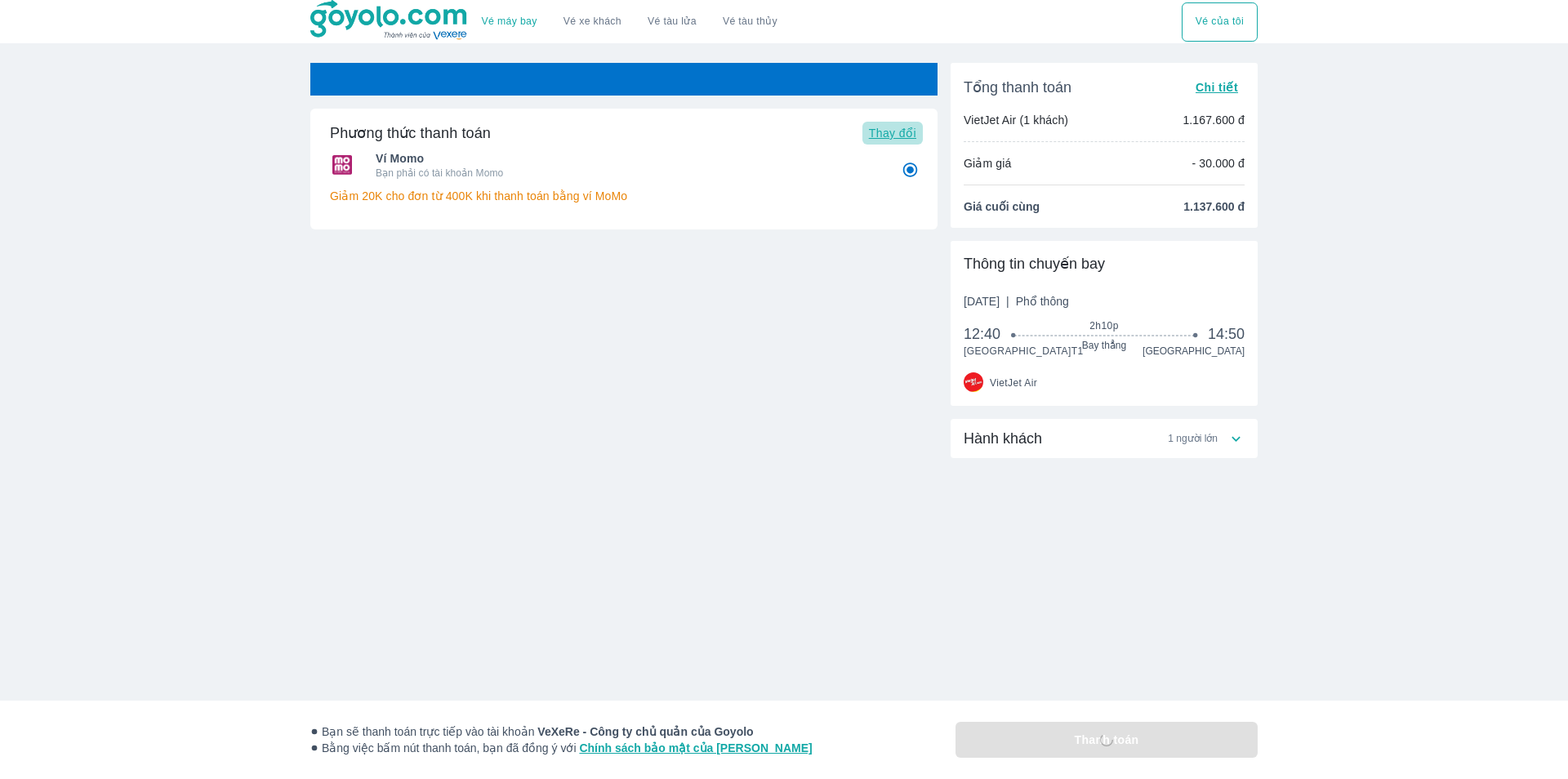
click at [887, 138] on span "Thay đổi" at bounding box center [893, 133] width 47 height 13
radio input "false"
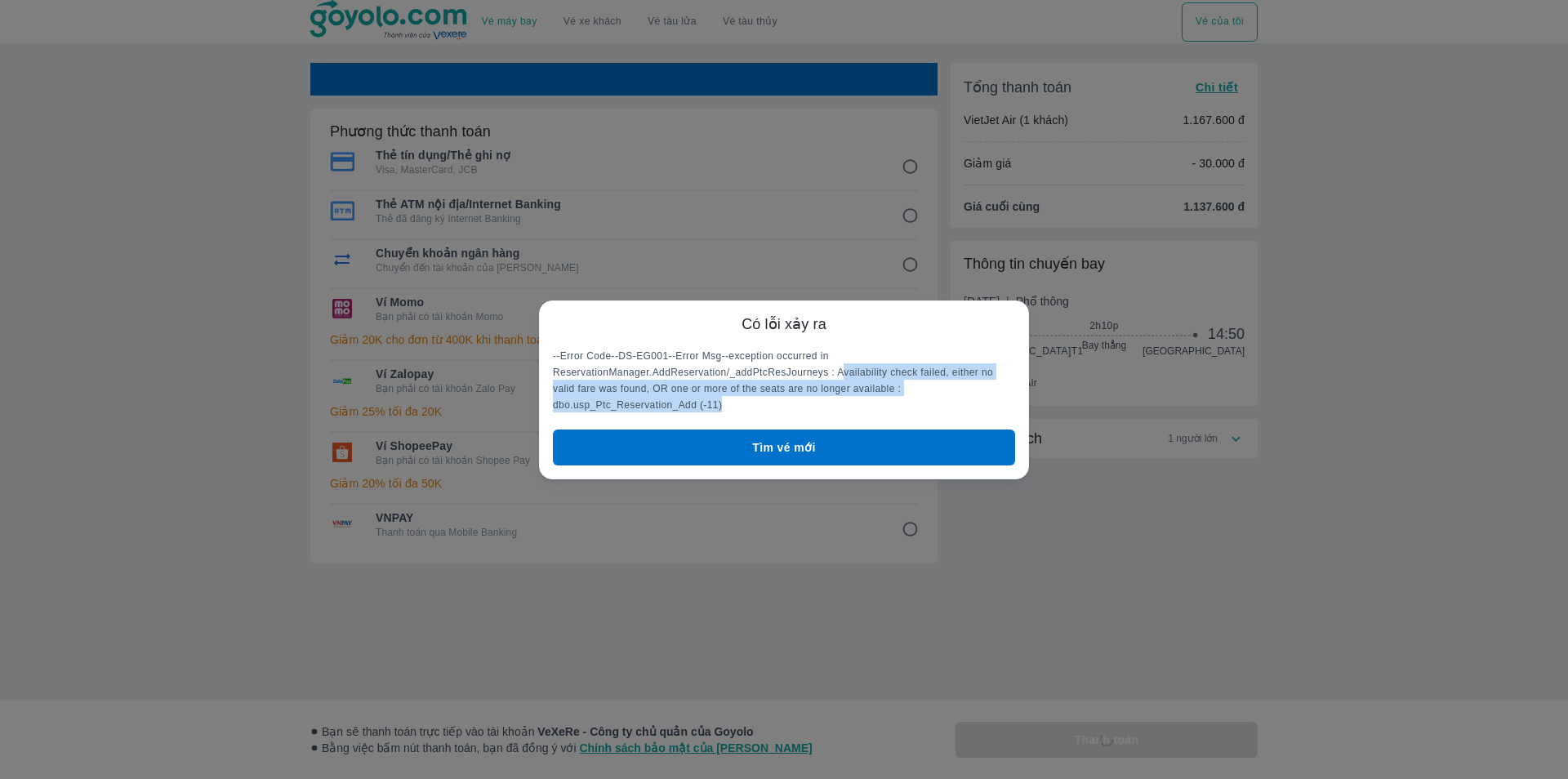
drag, startPoint x: 661, startPoint y: 383, endPoint x: 885, endPoint y: 401, distance: 224.7
click at [885, 401] on p "--Error Code--DS-EG001--Error Msg--exception occurred in ReservationManager.Add…" at bounding box center [784, 379] width 462 height 65
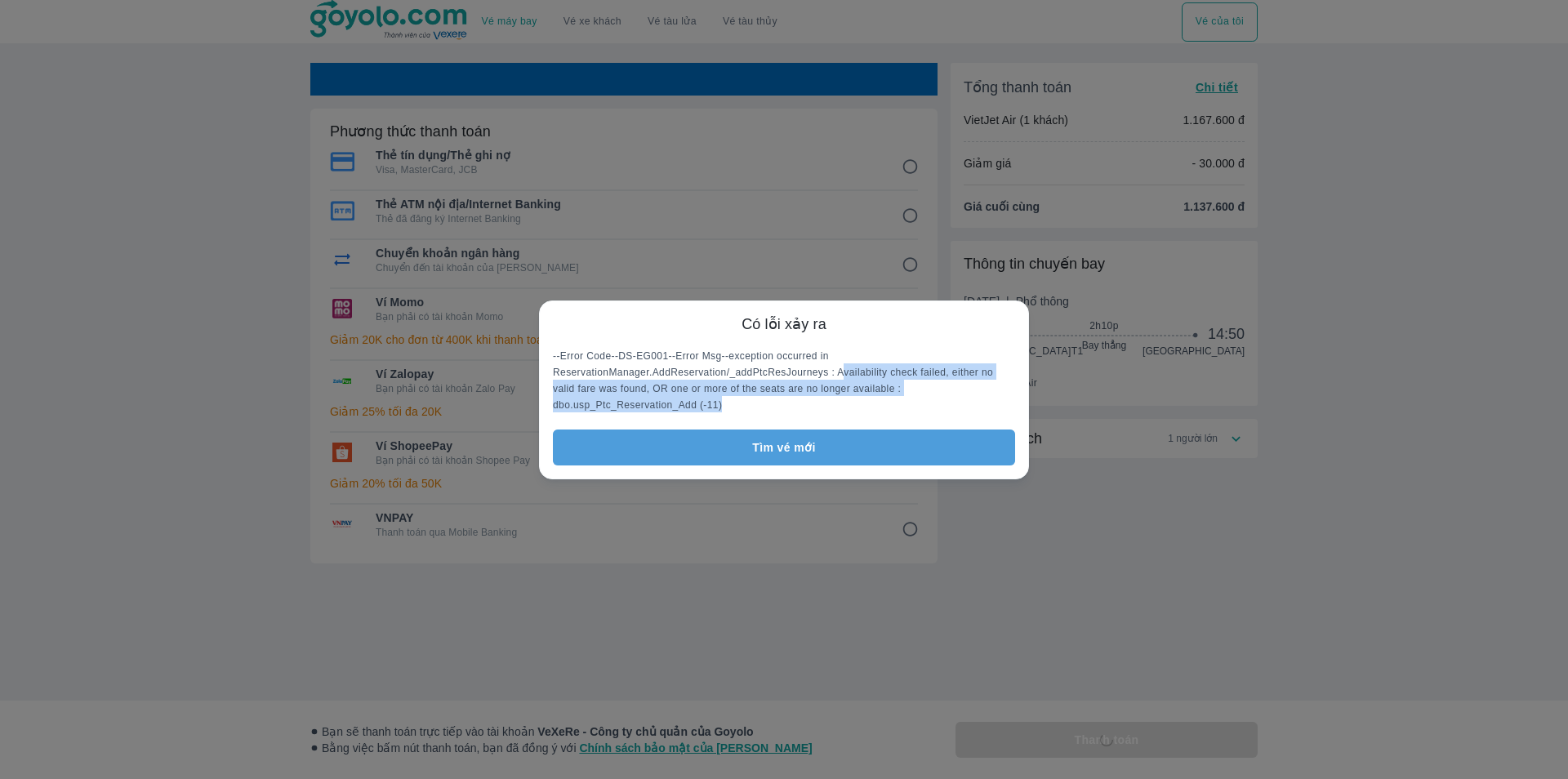
click at [781, 442] on button "Tìm vé mới" at bounding box center [784, 448] width 462 height 36
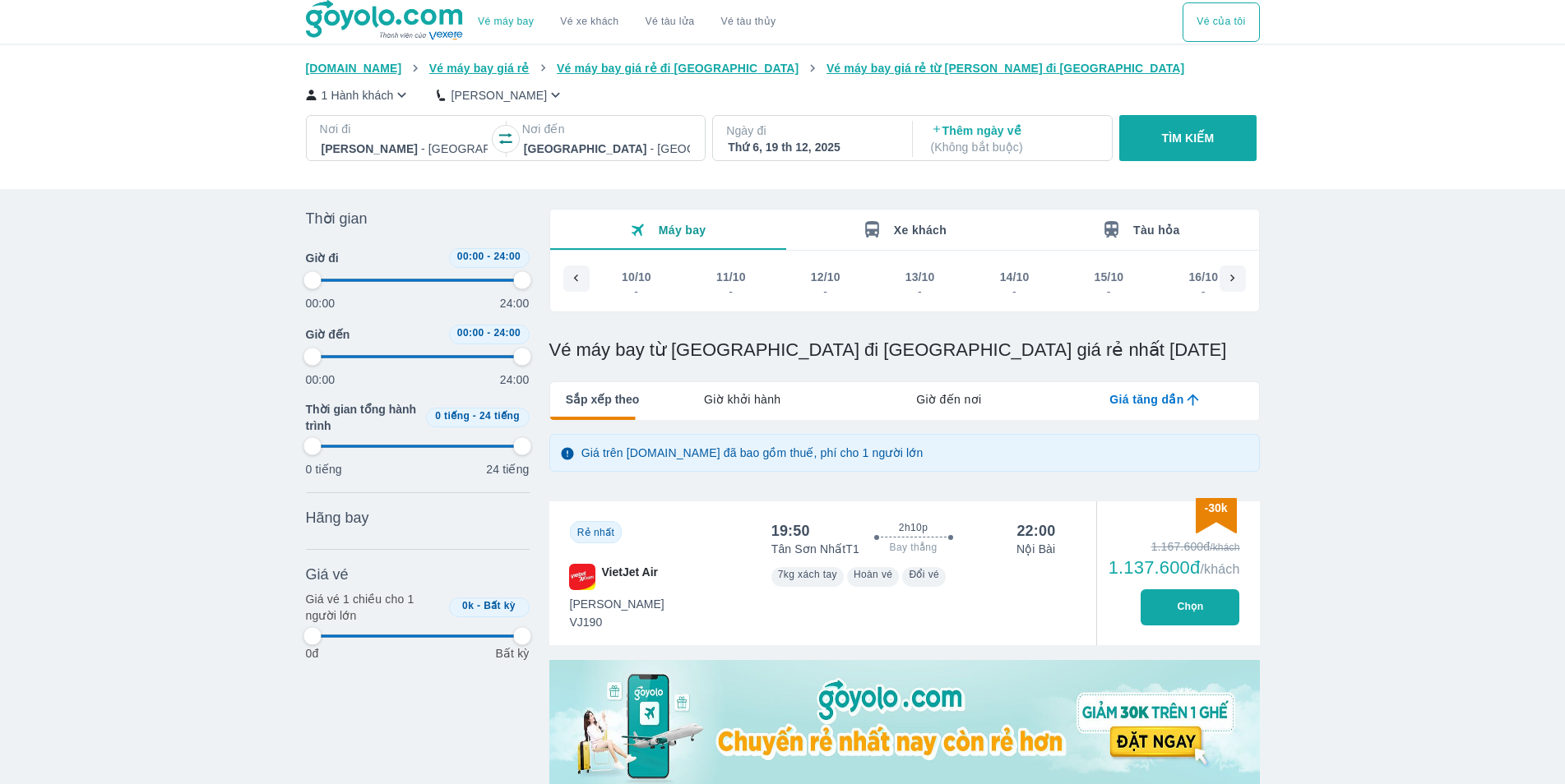
scroll to position [0, 6589]
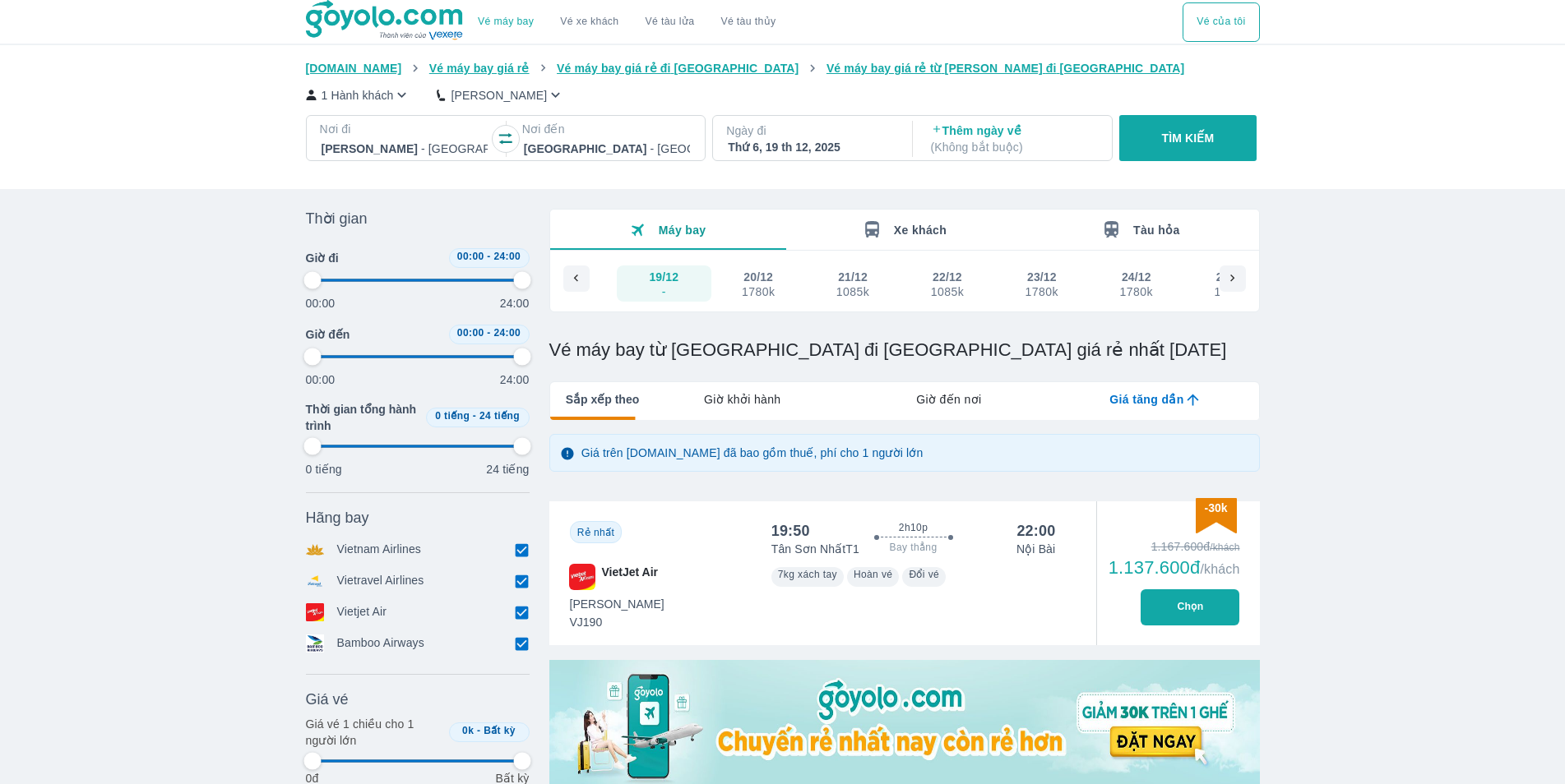
type input "97.9166666666667"
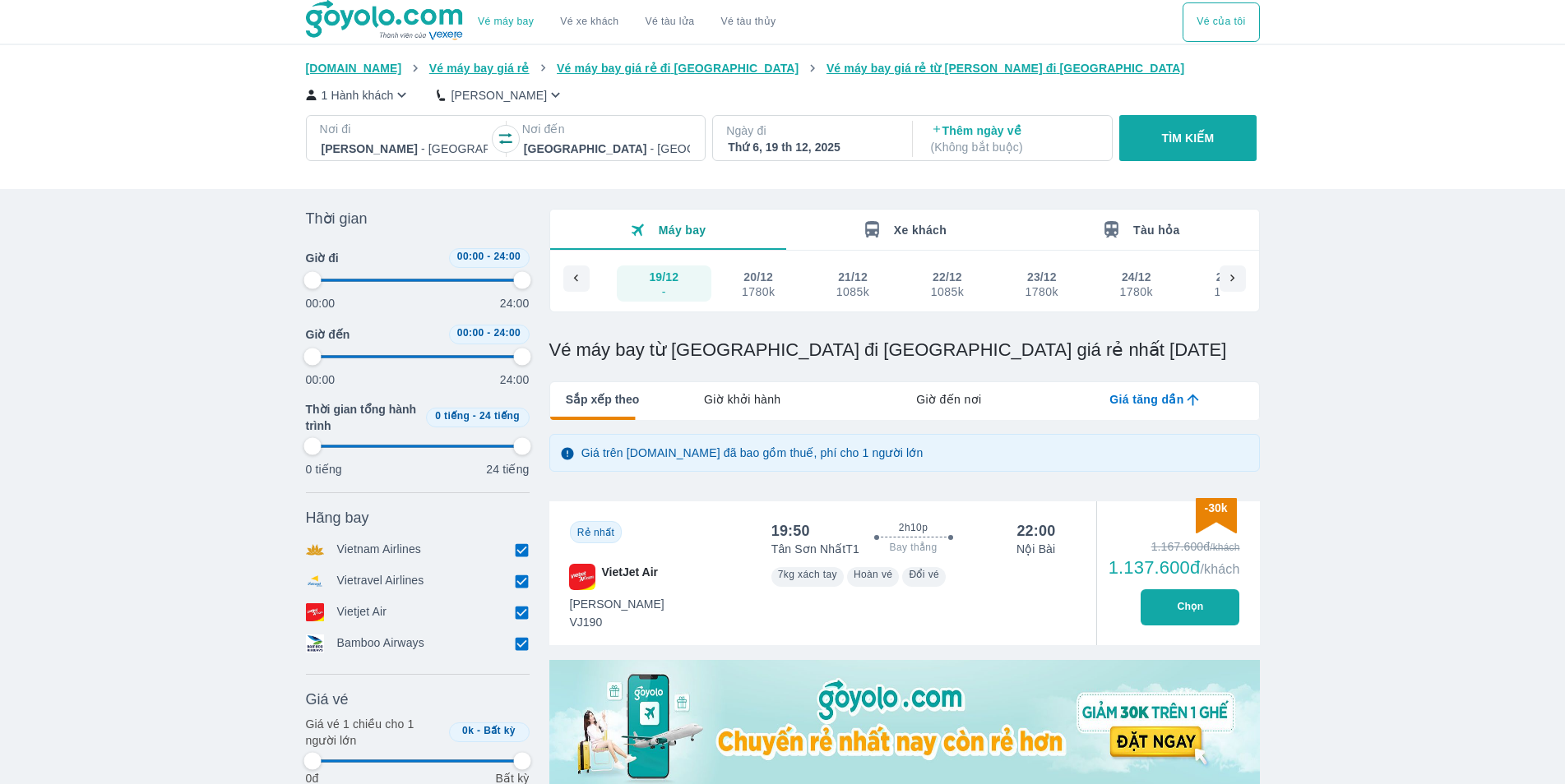
type input "97.9166666666667"
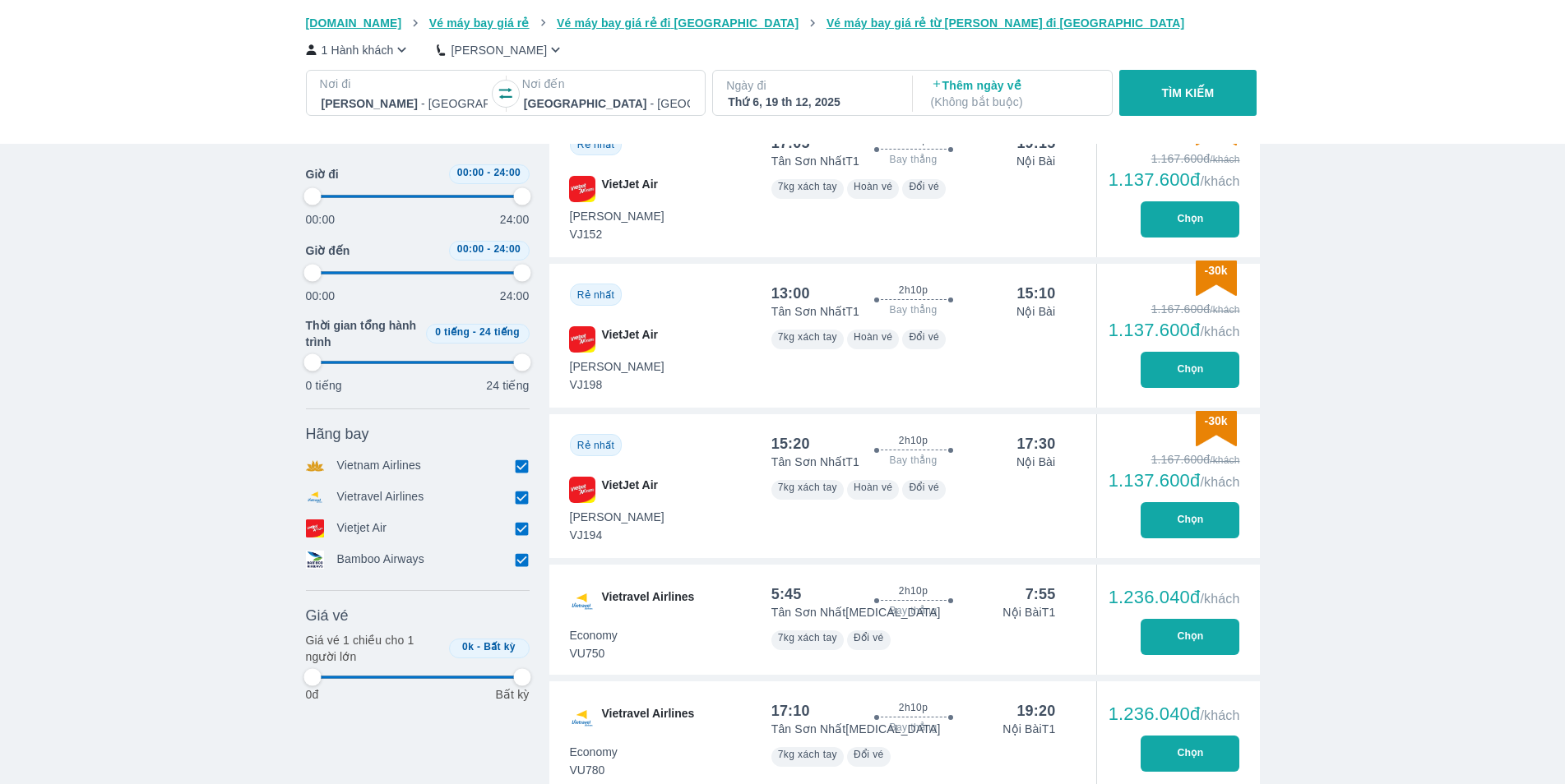
type input "97.9166666666667"
